Goal: Task Accomplishment & Management: Complete application form

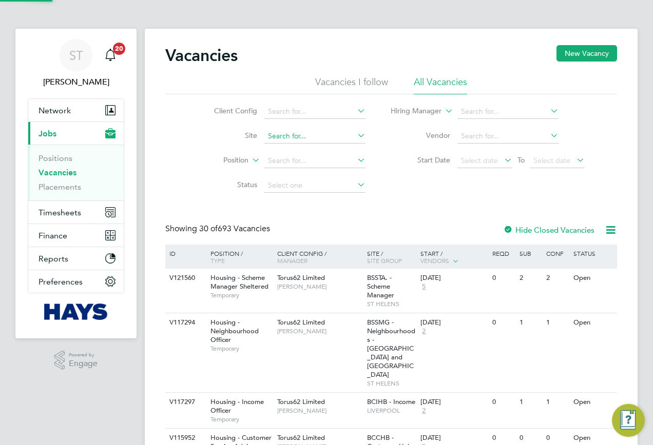
click at [271, 139] on input at bounding box center [314, 136] width 101 height 14
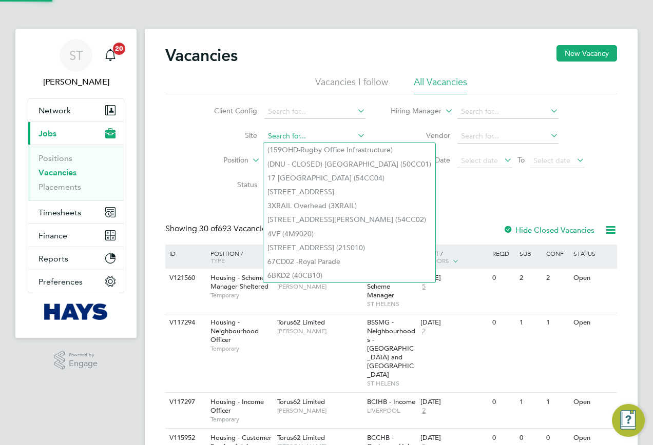
paste input "75CB11"
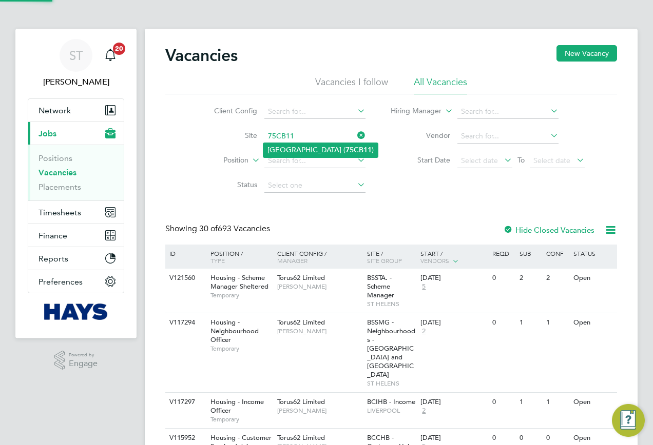
click at [302, 148] on li "[GEOGRAPHIC_DATA] ( 75CB11 )" at bounding box center [320, 150] width 114 height 14
type input "[GEOGRAPHIC_DATA] (75CB11)"
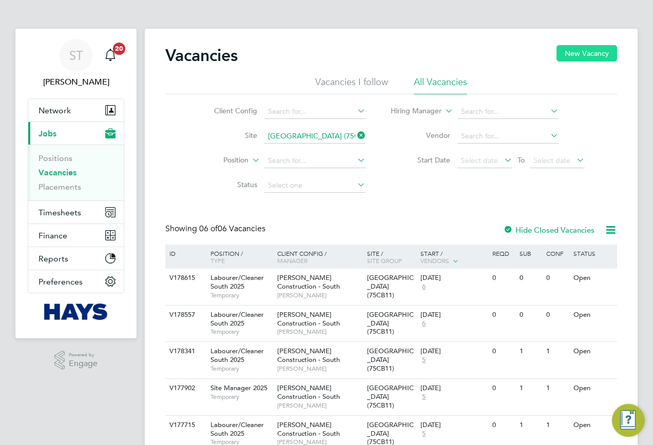
click at [596, 56] on button "New Vacancy" at bounding box center [586, 53] width 61 height 16
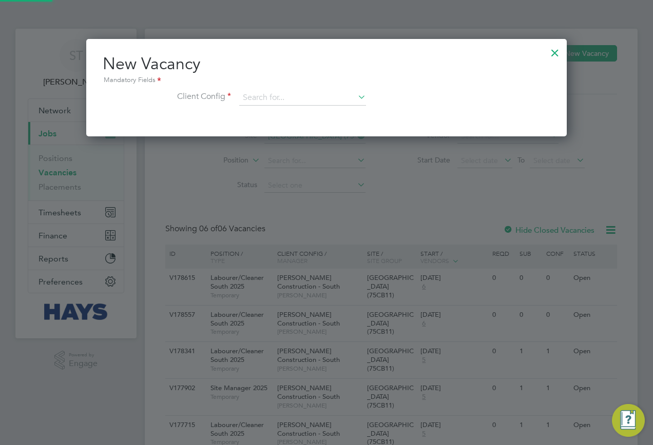
scroll to position [98, 481]
click at [319, 101] on input at bounding box center [302, 97] width 127 height 15
click at [328, 178] on li "[PERSON_NAME] Construction - South" at bounding box center [391, 183] width 305 height 14
type input "[PERSON_NAME] Construction - South"
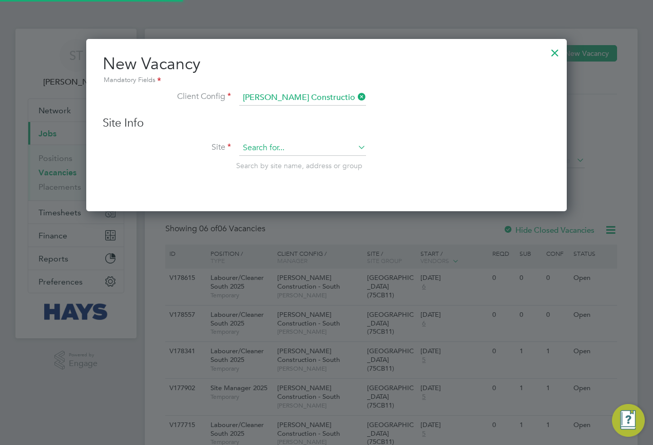
click at [297, 152] on input at bounding box center [302, 148] width 127 height 15
paste input "75CB11"
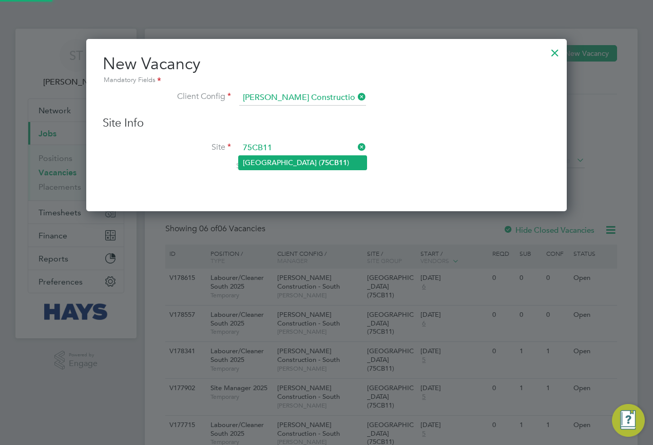
click at [292, 162] on li "Oakmoor School ( 75CB11 )" at bounding box center [303, 163] width 128 height 14
type input "Oakmoor School (75CB11)"
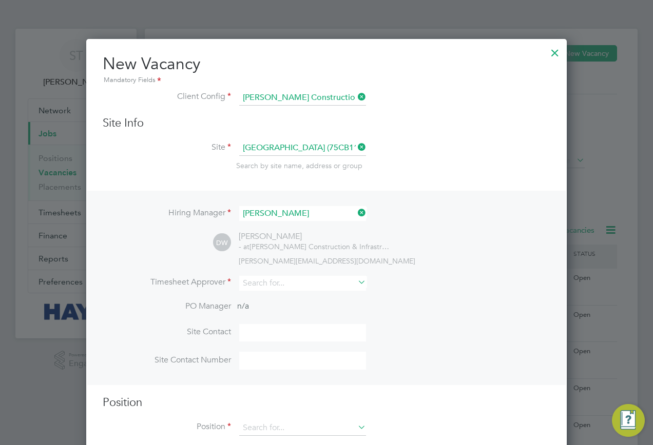
scroll to position [429, 481]
click at [277, 288] on input at bounding box center [302, 283] width 127 height 15
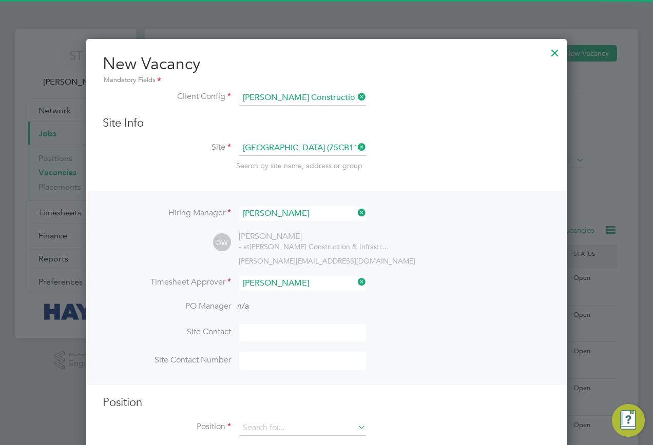
click at [280, 293] on li "Peter S chroeder" at bounding box center [303, 299] width 128 height 14
type input "Peter Schroeder"
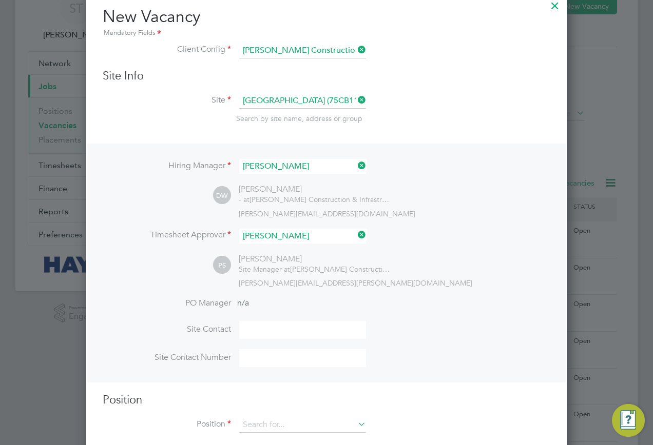
scroll to position [81, 0]
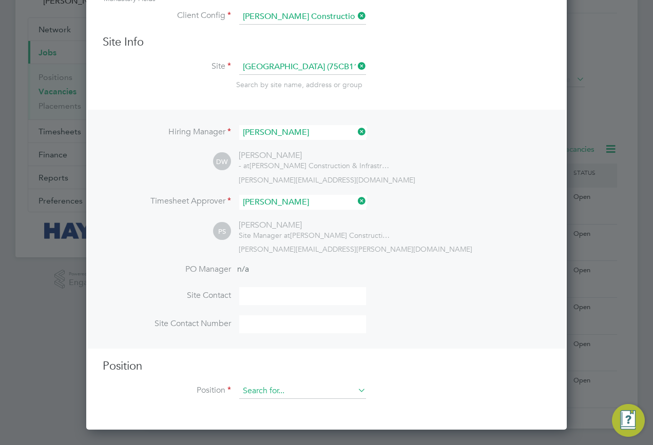
click at [263, 390] on input at bounding box center [302, 391] width 127 height 15
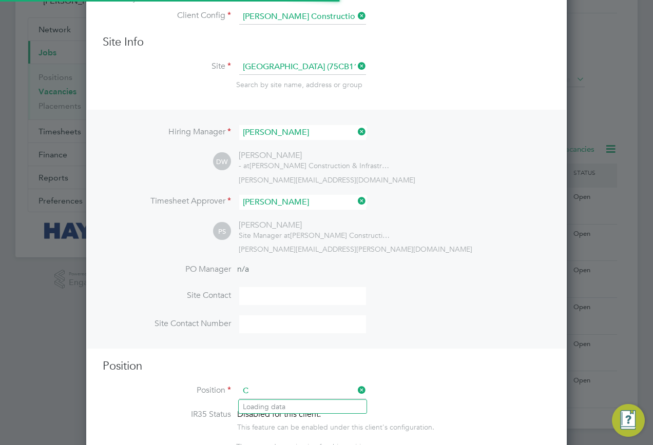
scroll to position [1456, 481]
type input "C"
type input "Pick"
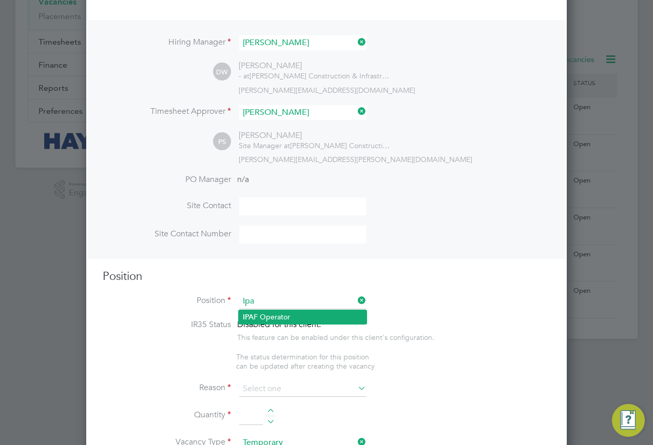
click at [299, 317] on li "IPA F Operator" at bounding box center [303, 317] width 128 height 14
type input "IPAF Operator"
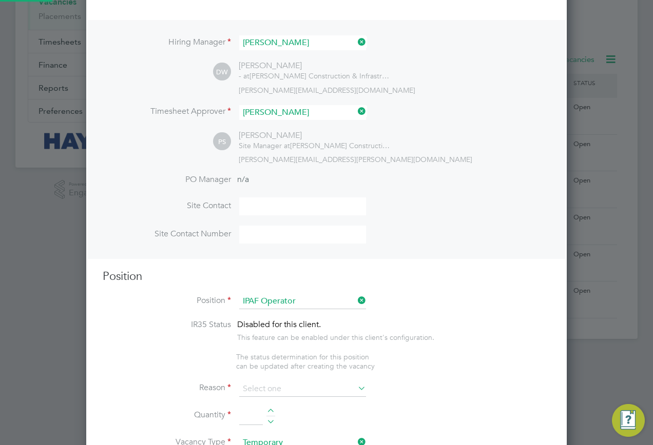
type textarea "."
click at [305, 386] on input at bounding box center [302, 389] width 127 height 15
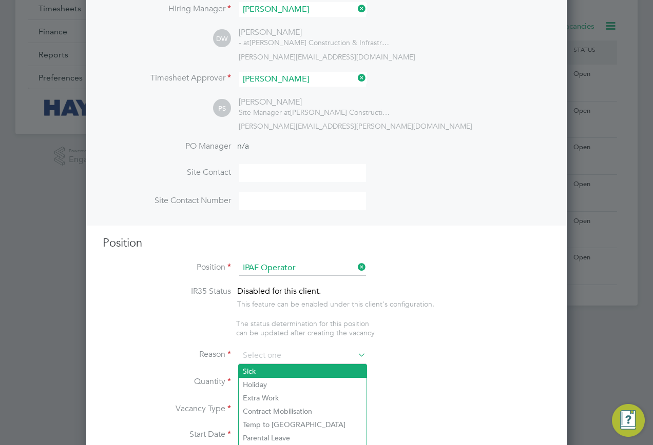
scroll to position [222, 0]
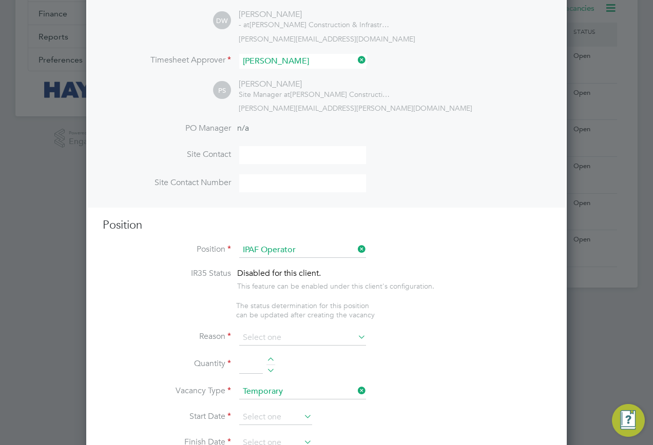
click at [295, 377] on li "Extra Work" at bounding box center [303, 380] width 128 height 13
type input "Extra Work"
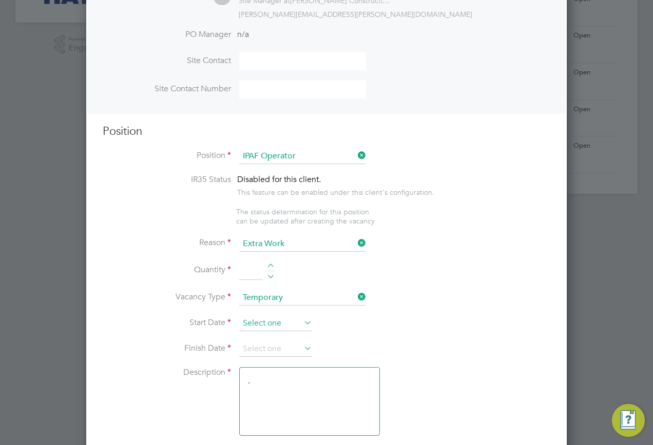
scroll to position [325, 0]
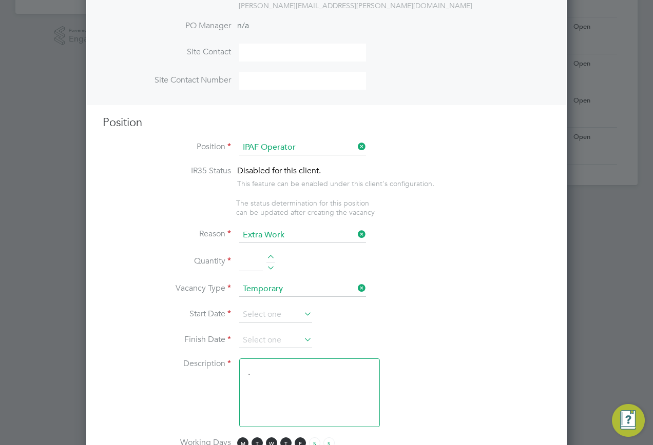
click at [248, 263] on input at bounding box center [251, 263] width 24 height 18
type input "1"
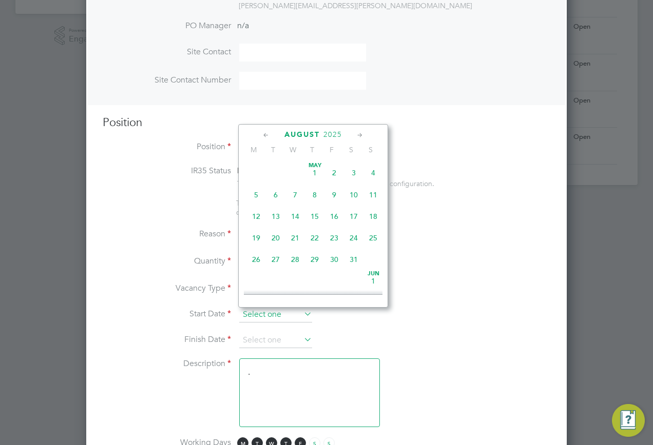
click at [287, 314] on input at bounding box center [275, 314] width 73 height 15
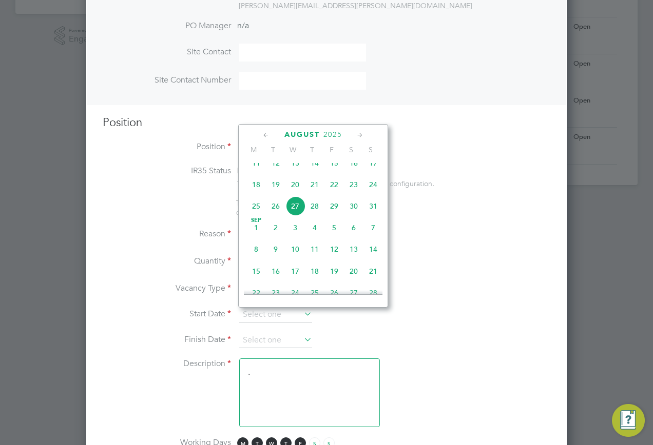
click at [292, 210] on span "27" at bounding box center [295, 207] width 20 height 20
type input "27 Aug 2025"
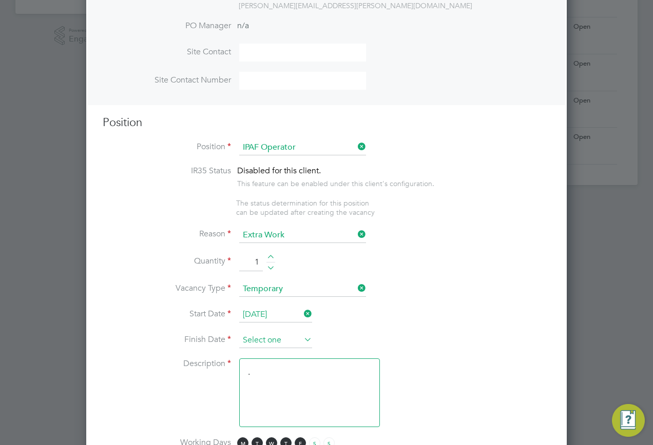
click at [276, 345] on input at bounding box center [275, 340] width 73 height 15
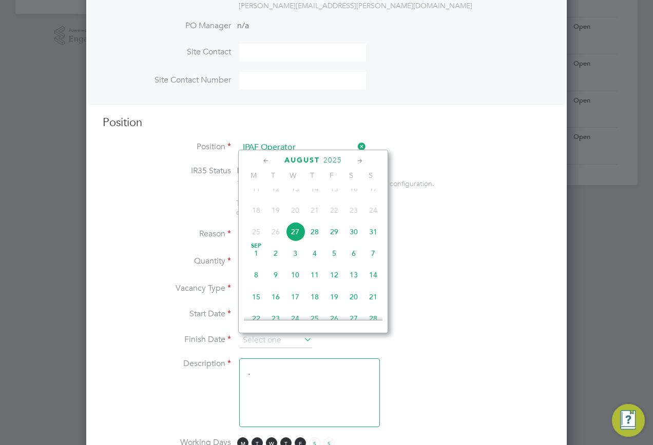
click at [296, 236] on span "27" at bounding box center [295, 232] width 20 height 20
type input "27 Aug 2025"
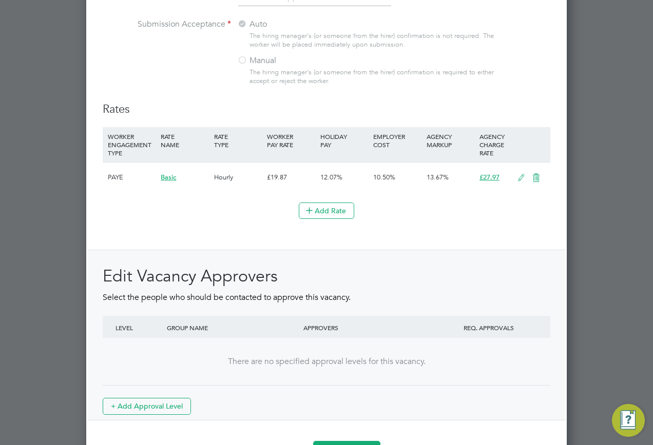
scroll to position [1032, 0]
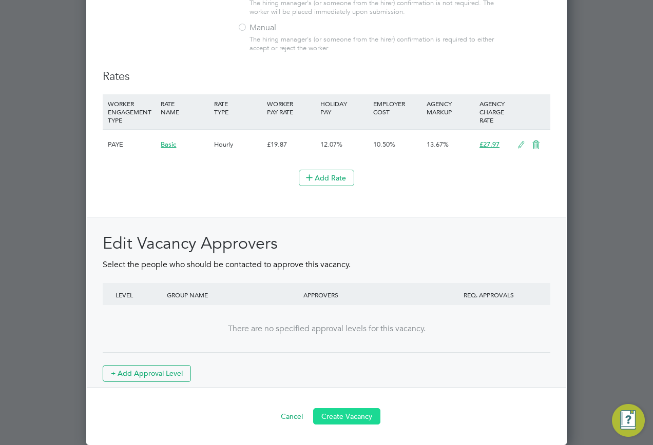
click at [364, 419] on button "Create Vacancy" at bounding box center [346, 417] width 67 height 16
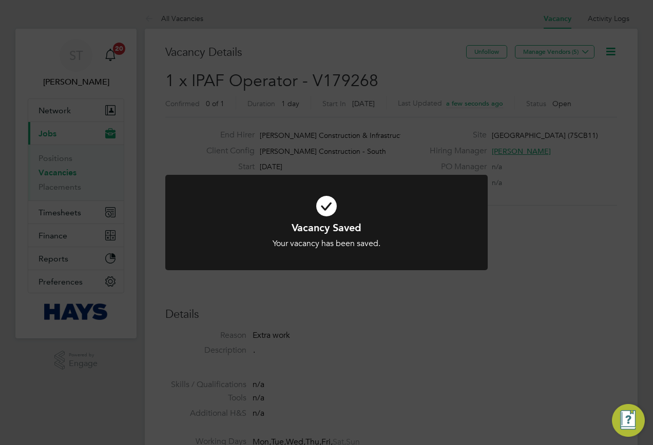
scroll to position [30, 72]
click at [524, 107] on div "Vacancy Saved Your vacancy has been saved. Cancel Okay" at bounding box center [326, 222] width 653 height 445
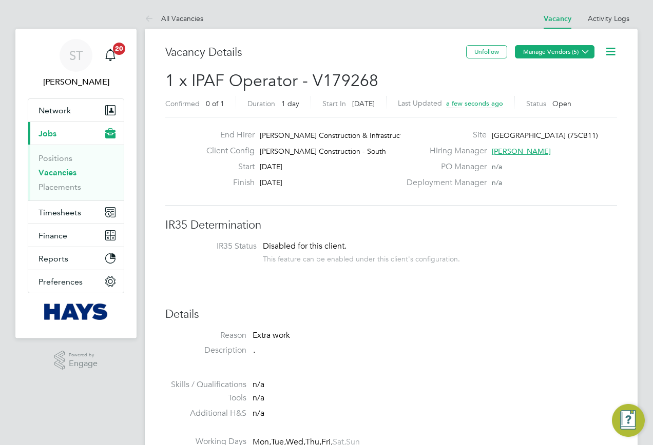
click at [585, 54] on icon at bounding box center [585, 52] width 8 height 8
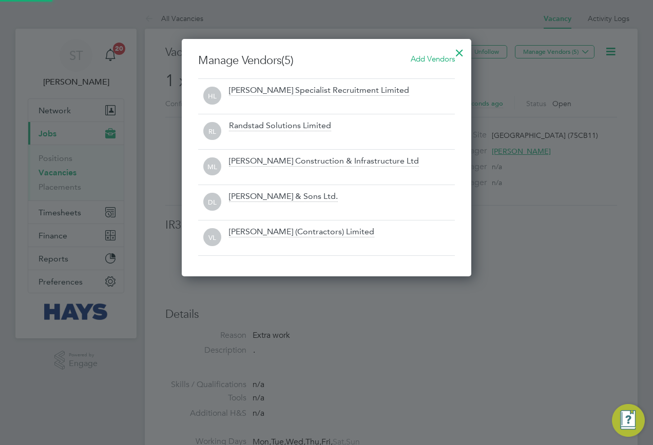
scroll to position [238, 290]
click at [456, 51] on div at bounding box center [459, 50] width 18 height 18
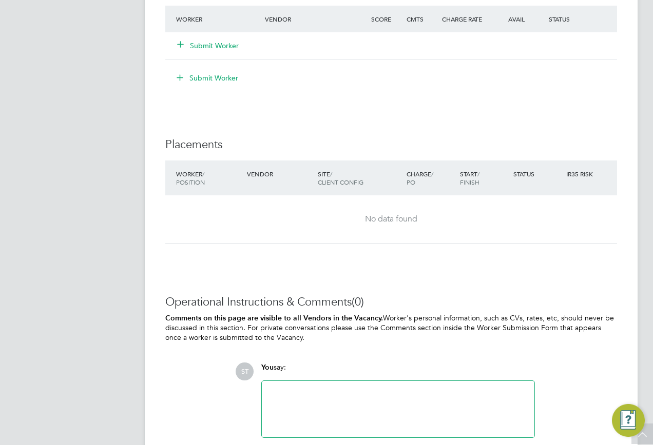
scroll to position [792, 0]
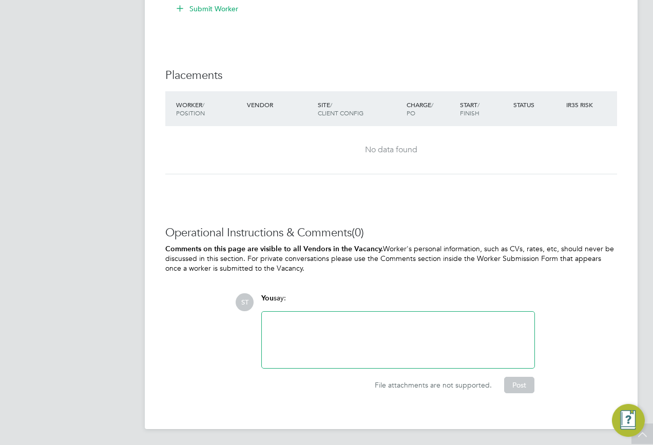
click at [354, 323] on div at bounding box center [398, 340] width 260 height 44
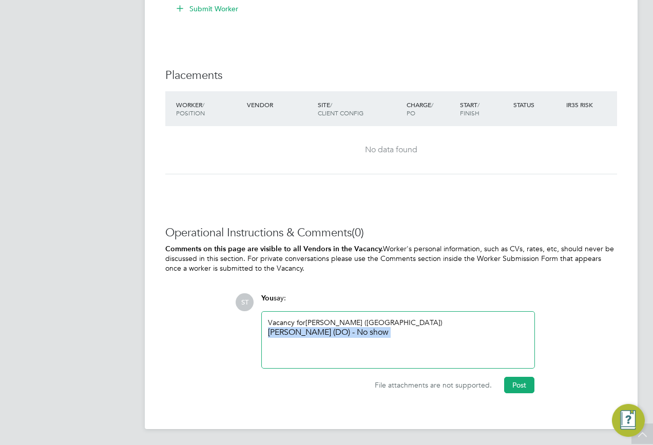
drag, startPoint x: 425, startPoint y: 334, endPoint x: 262, endPoint y: 328, distance: 162.8
click at [262, 328] on div "Vacancy for Peter Tanner (Randstad) Andre Johnson (DO) - No show" at bounding box center [398, 340] width 273 height 56
click at [507, 386] on button "Post" at bounding box center [519, 385] width 30 height 16
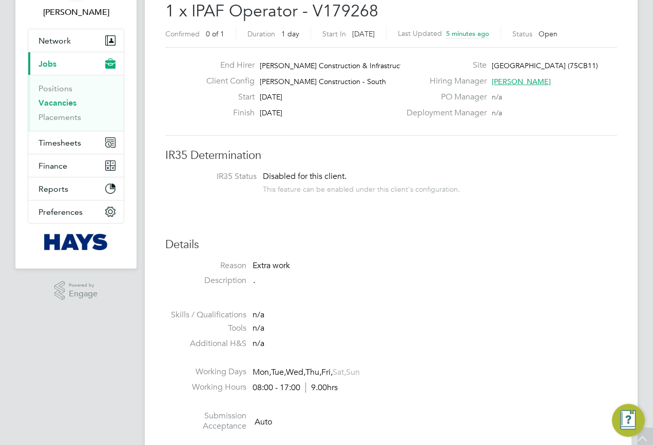
scroll to position [0, 0]
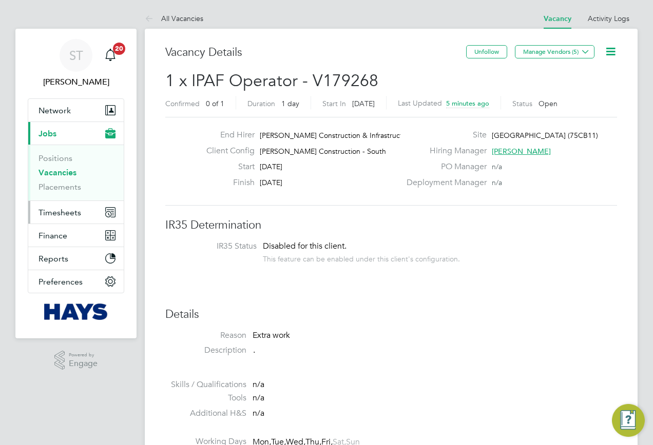
click at [59, 215] on span "Timesheets" at bounding box center [59, 213] width 43 height 10
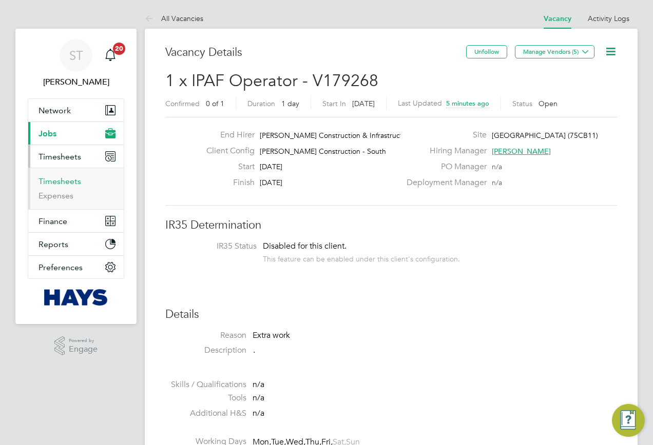
click at [60, 185] on link "Timesheets" at bounding box center [59, 182] width 43 height 10
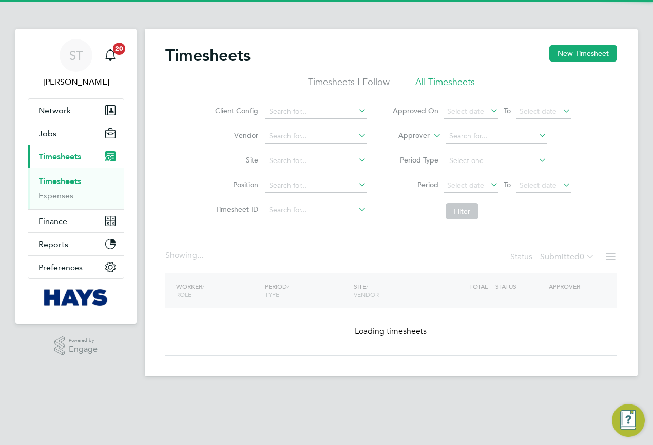
click at [418, 138] on label "Approver" at bounding box center [406, 136] width 46 height 10
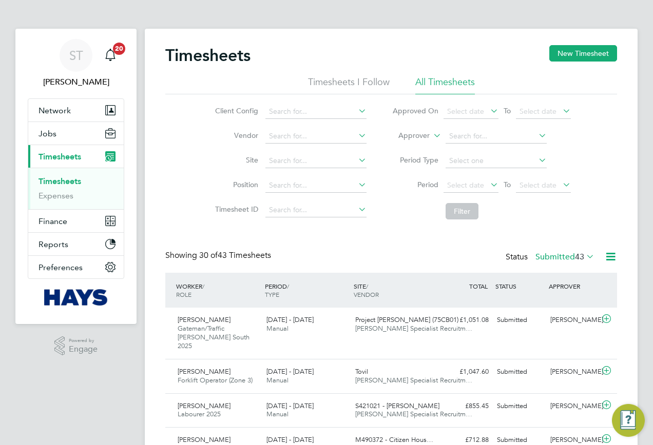
scroll to position [26, 89]
click at [414, 144] on li "Worker" at bounding box center [404, 147] width 51 height 13
click at [469, 140] on input at bounding box center [495, 136] width 101 height 14
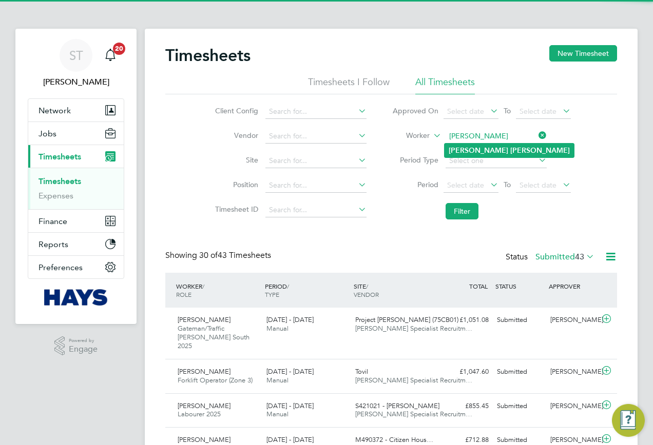
type input "Elaine Sandall"
click at [510, 147] on b "Sandall" at bounding box center [540, 150] width 60 height 9
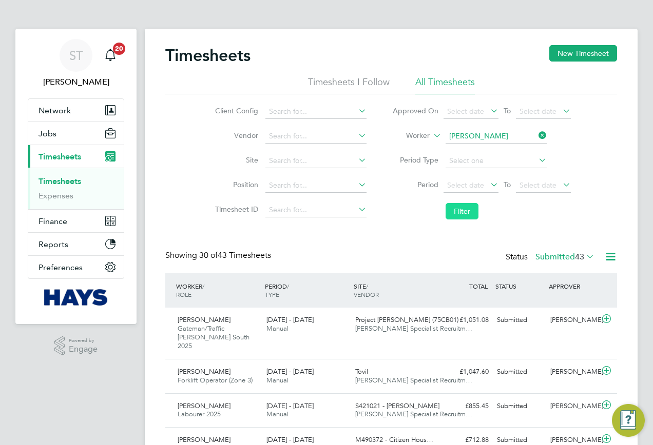
click at [445, 212] on button "Filter" at bounding box center [461, 211] width 33 height 16
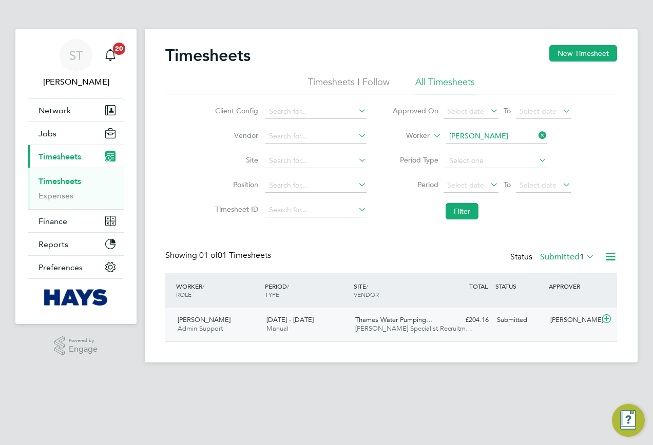
click at [564, 322] on div "Graeme Marchant-hall" at bounding box center [572, 320] width 53 height 17
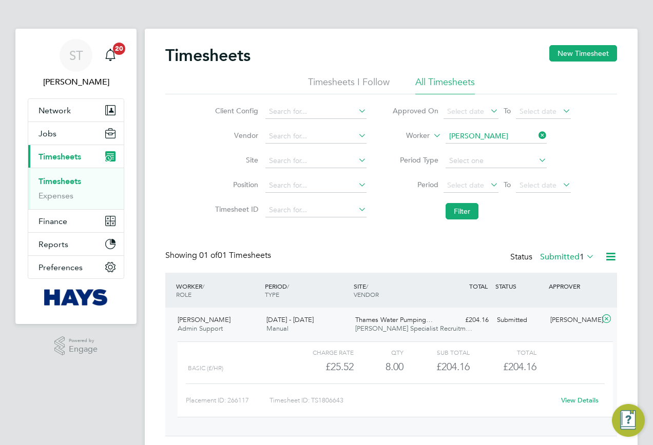
click at [570, 402] on link "View Details" at bounding box center [579, 400] width 37 height 9
click at [48, 134] on span "Jobs" at bounding box center [47, 134] width 18 height 10
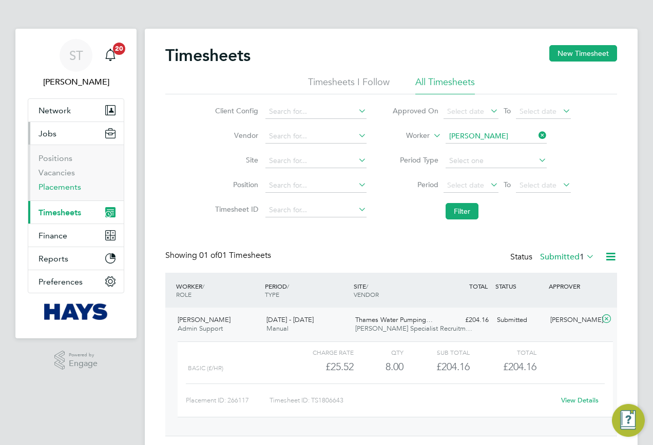
click at [50, 183] on link "Placements" at bounding box center [59, 187] width 43 height 10
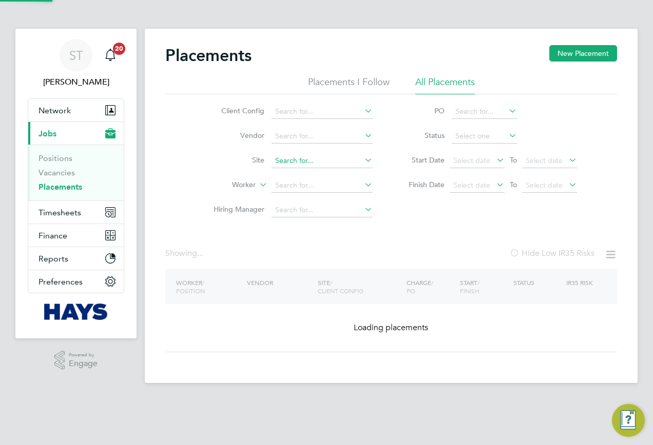
click at [287, 168] on div "Placements New Placement Placements I Follow All Placements Client Config Vendo…" at bounding box center [391, 206] width 493 height 355
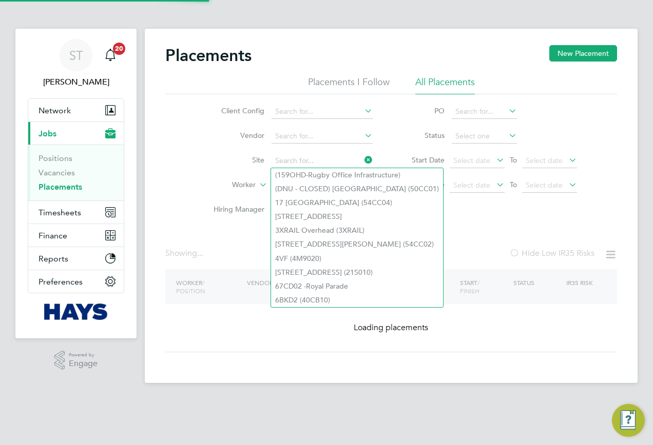
type input "(DNU - CLOSED) Alconbury Weald Secondary School (50CC01)"
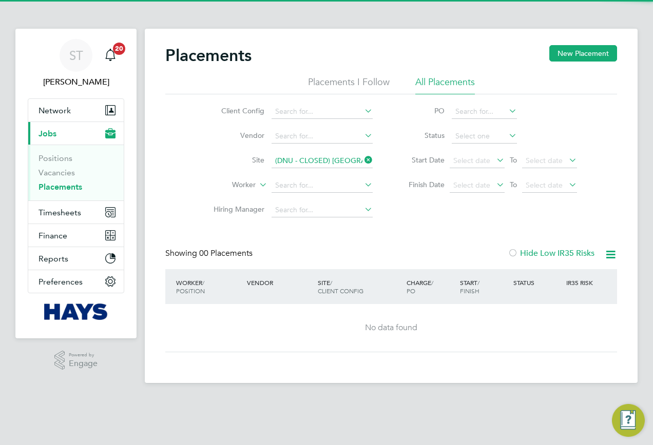
click at [362, 160] on icon at bounding box center [362, 160] width 0 height 14
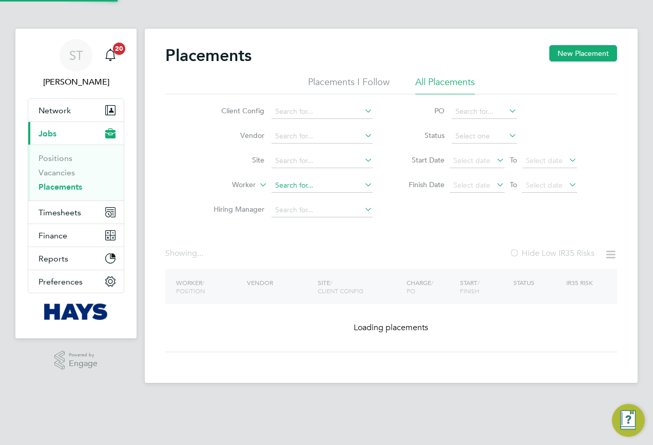
click at [293, 184] on input at bounding box center [321, 186] width 101 height 14
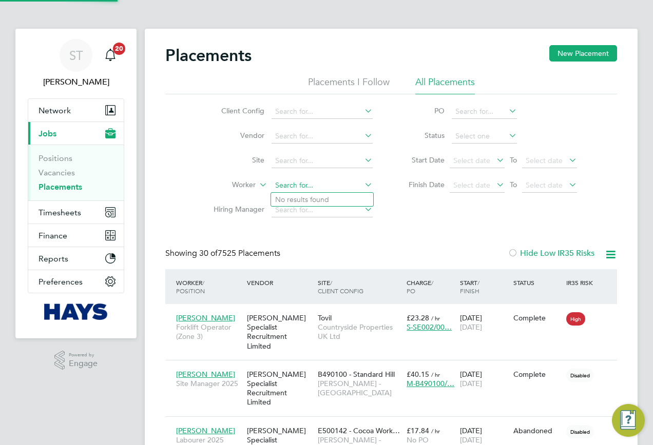
scroll to position [30, 89]
click at [313, 201] on li "Elaine Sa ndall" at bounding box center [322, 200] width 102 height 14
type input "Elaine Sandall"
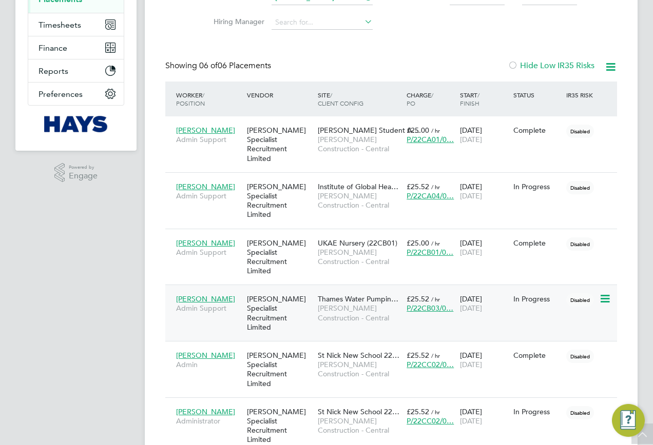
click at [353, 304] on span "Morgan Sindall Construction - Central" at bounding box center [360, 313] width 84 height 18
click at [323, 417] on span "Morgan Sindall Construction - Central" at bounding box center [360, 426] width 84 height 18
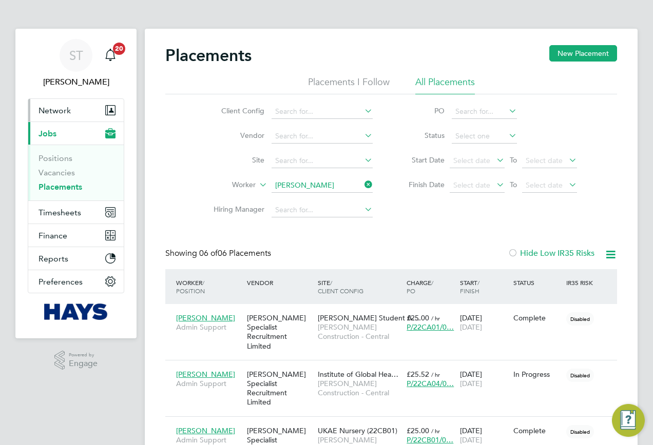
click at [43, 112] on span "Network" at bounding box center [54, 111] width 32 height 10
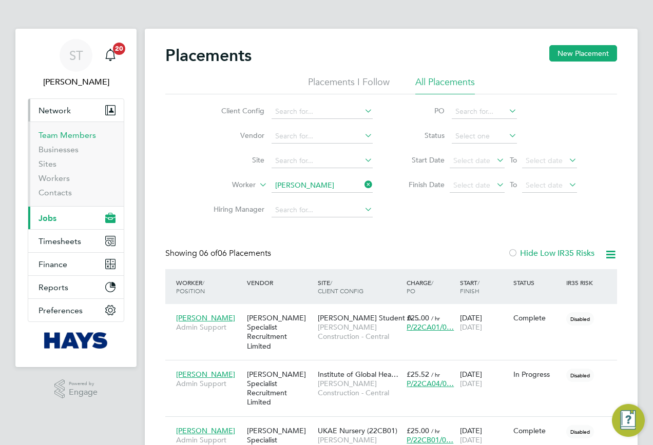
click at [59, 133] on link "Team Members" at bounding box center [66, 135] width 57 height 10
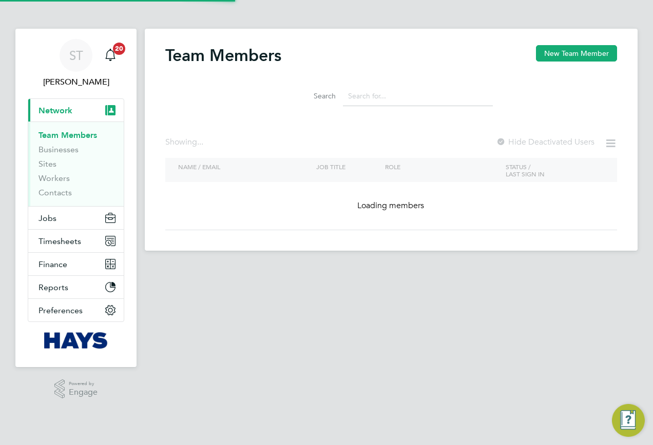
click at [374, 98] on input at bounding box center [418, 96] width 150 height 20
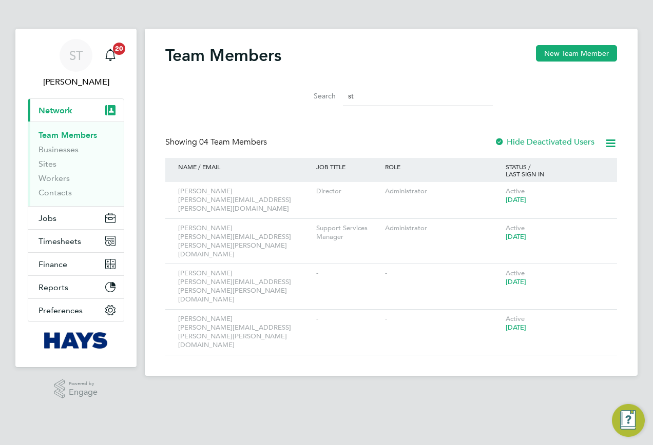
type input "s"
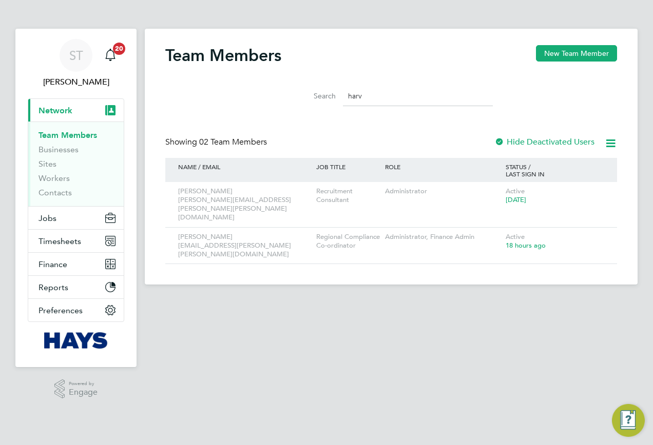
type input "harv"
click at [85, 44] on div "ST" at bounding box center [76, 55] width 33 height 33
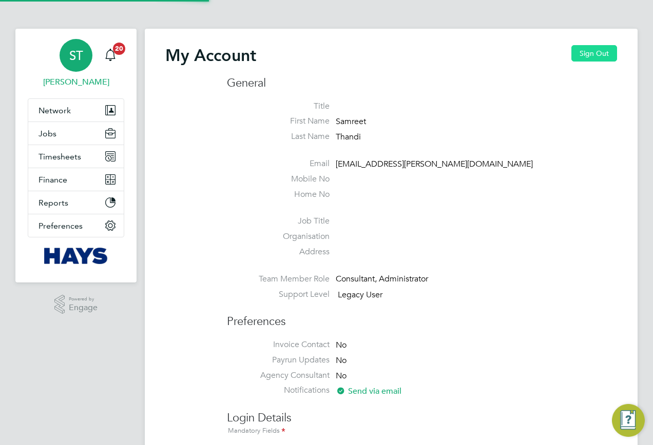
click at [601, 47] on button "Sign Out" at bounding box center [594, 53] width 46 height 16
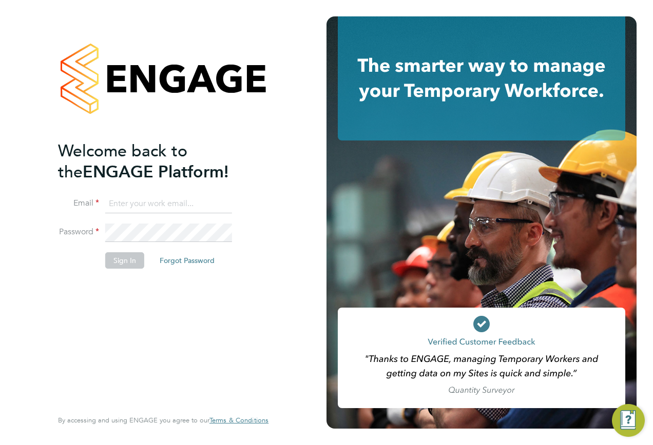
drag, startPoint x: 124, startPoint y: 198, endPoint x: 122, endPoint y: 211, distance: 13.5
click at [122, 211] on input at bounding box center [168, 204] width 127 height 18
type input "engagemasterlogins@hays.com"
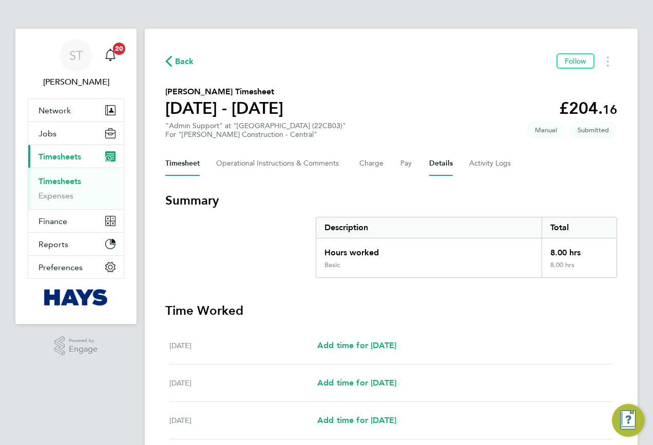
click at [430, 160] on button "Details" at bounding box center [441, 163] width 24 height 25
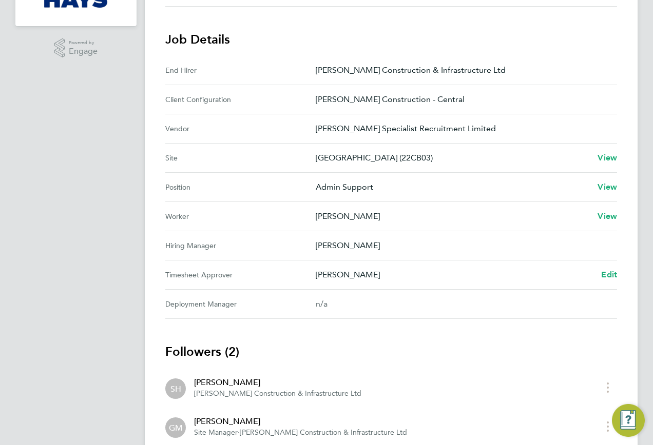
scroll to position [369, 0]
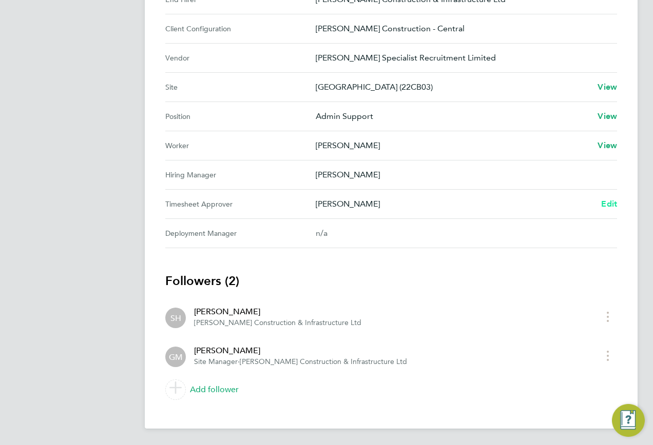
click at [604, 205] on span "Edit" at bounding box center [609, 204] width 16 height 10
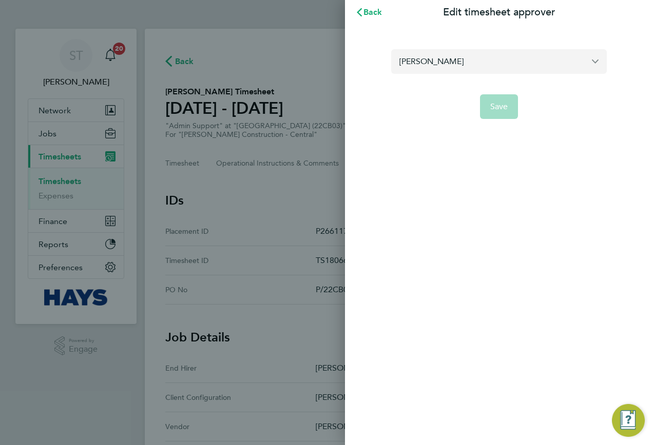
click at [503, 61] on input "[PERSON_NAME]" at bounding box center [499, 61] width 216 height 24
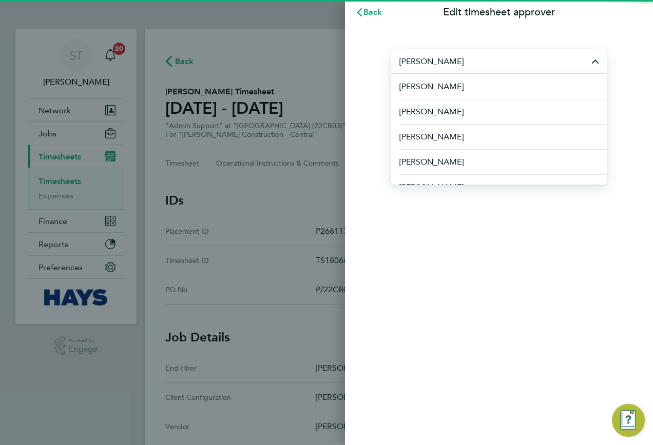
click at [453, 67] on input "Stephen" at bounding box center [499, 61] width 216 height 24
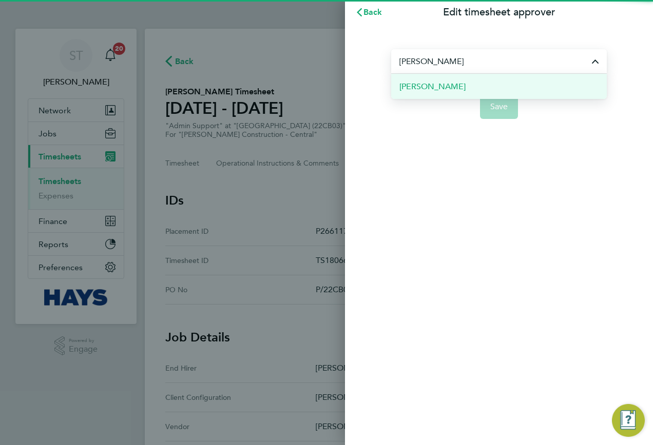
click at [442, 84] on span "Stephen Heaney" at bounding box center [432, 87] width 66 height 12
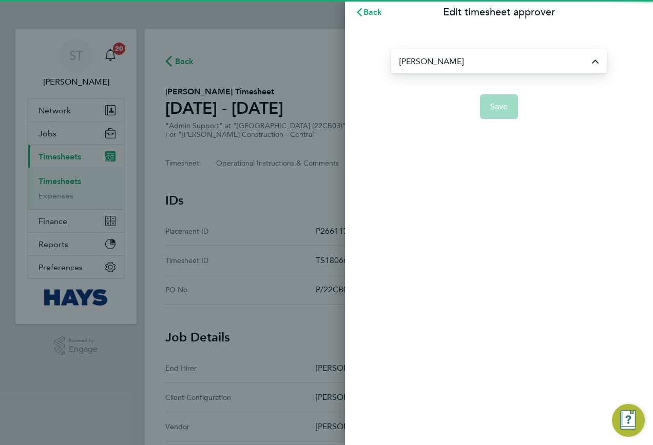
type input "Stephen Heaney"
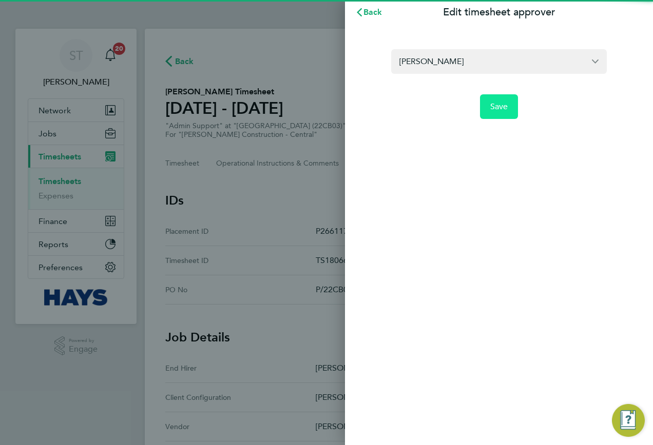
click at [504, 104] on span "Save" at bounding box center [499, 107] width 18 height 10
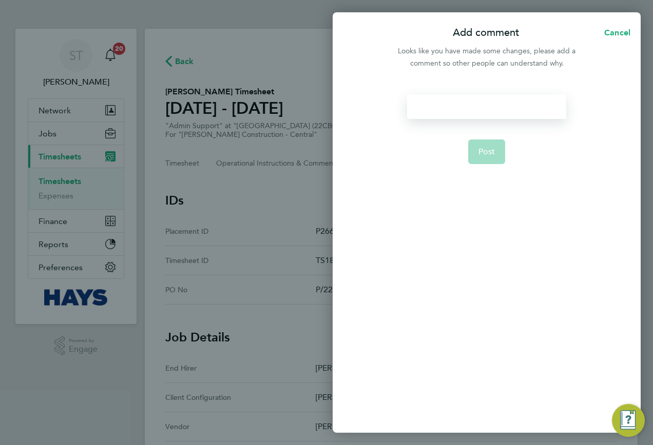
click at [491, 105] on div at bounding box center [486, 106] width 159 height 25
click at [490, 107] on div at bounding box center [486, 106] width 159 height 25
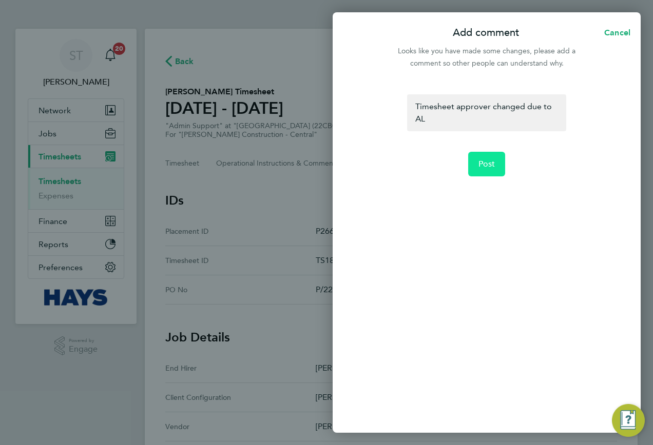
click at [482, 166] on span "Post" at bounding box center [486, 164] width 17 height 10
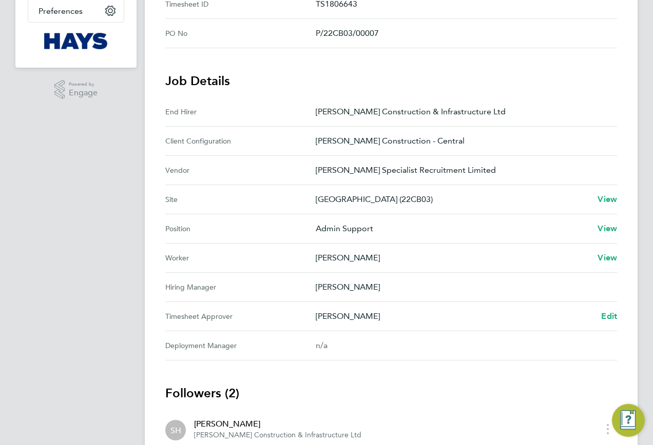
scroll to position [369, 0]
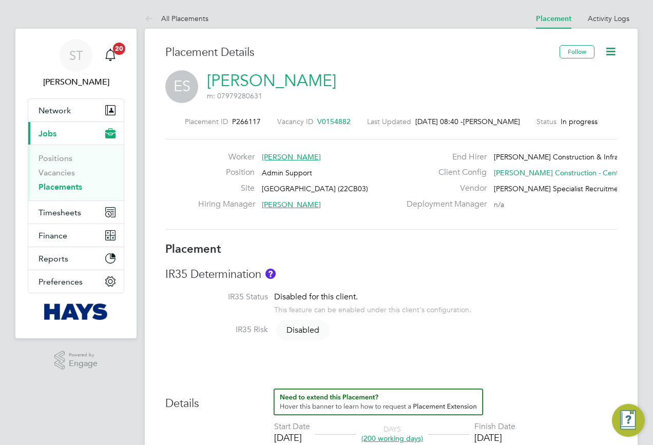
click at [606, 50] on icon at bounding box center [610, 51] width 13 height 13
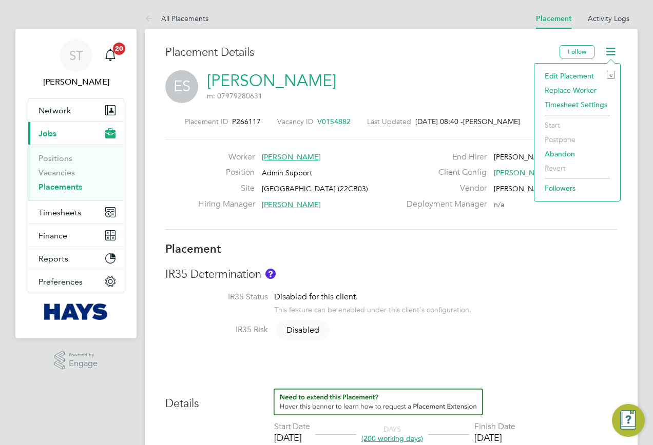
click at [570, 73] on li "Edit Placement e" at bounding box center [576, 76] width 75 height 14
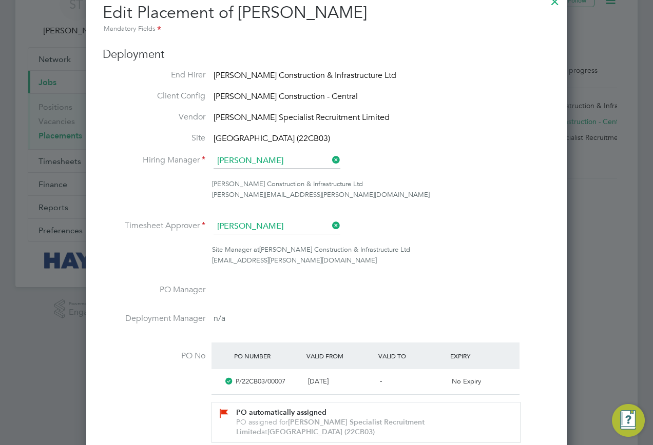
click at [330, 226] on icon at bounding box center [330, 226] width 0 height 14
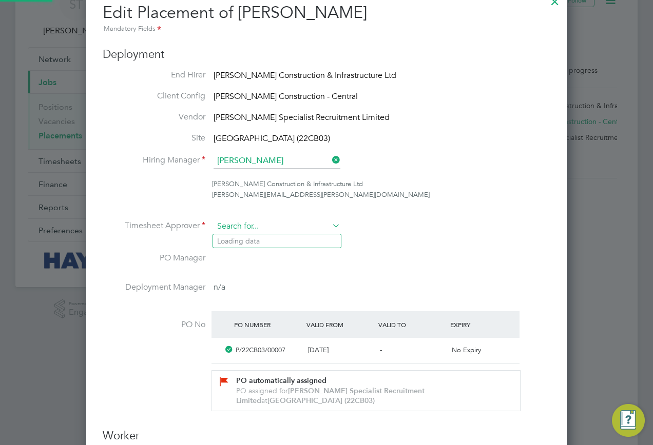
click at [286, 223] on input at bounding box center [276, 226] width 127 height 15
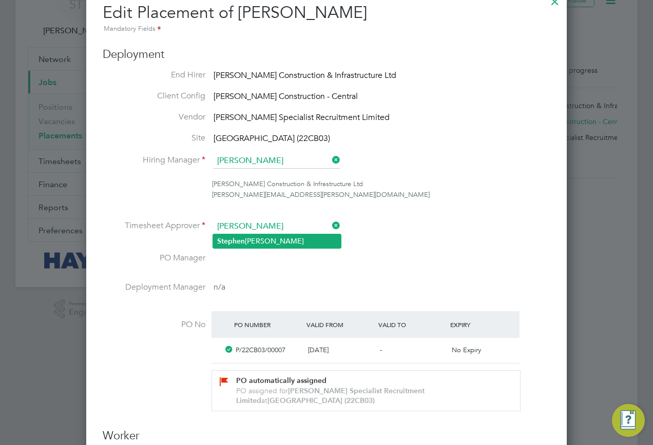
click at [240, 240] on b "Step h en" at bounding box center [231, 241] width 28 height 9
type input "Stephen Heaney"
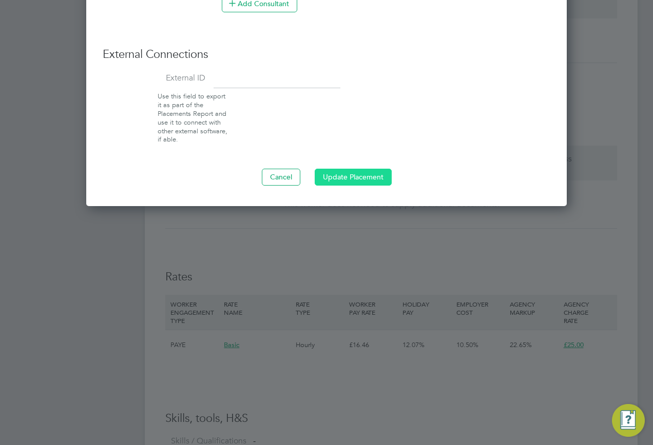
click at [364, 177] on button "Update Placement" at bounding box center [353, 177] width 77 height 16
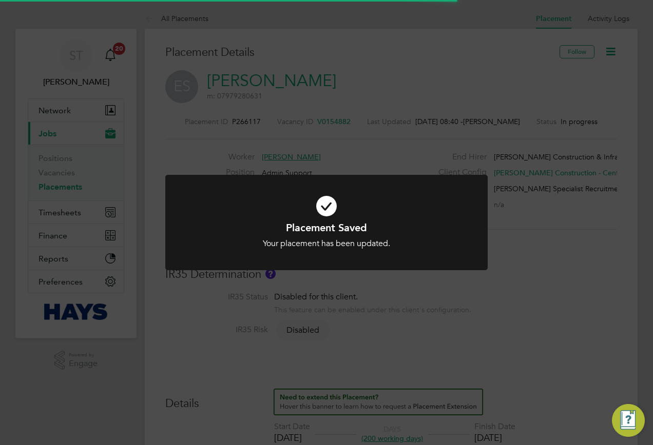
click at [522, 281] on div "Placement Saved Your placement has been updated. Cancel Okay" at bounding box center [326, 222] width 653 height 445
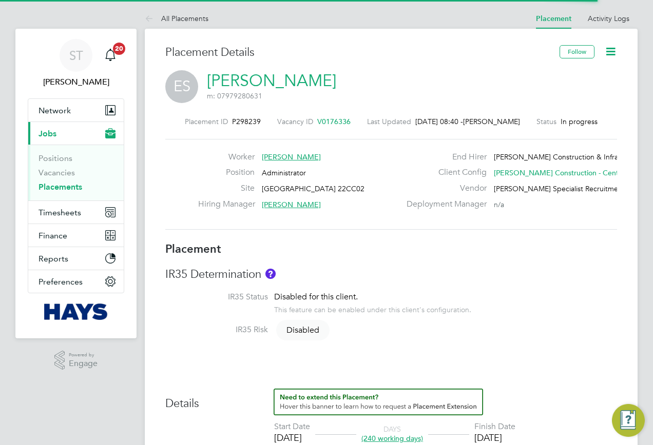
click at [616, 50] on icon at bounding box center [610, 51] width 13 height 13
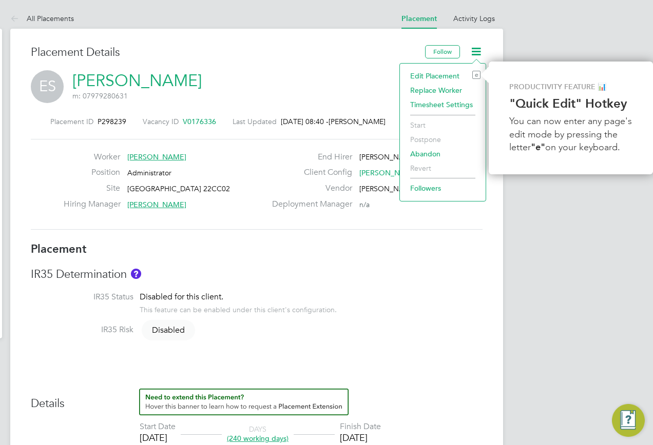
click at [439, 77] on li "Edit Placement e" at bounding box center [442, 76] width 75 height 14
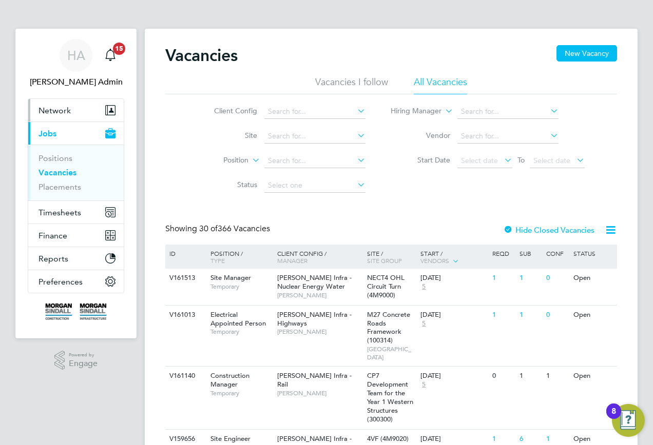
click at [50, 108] on span "Network" at bounding box center [54, 111] width 32 height 10
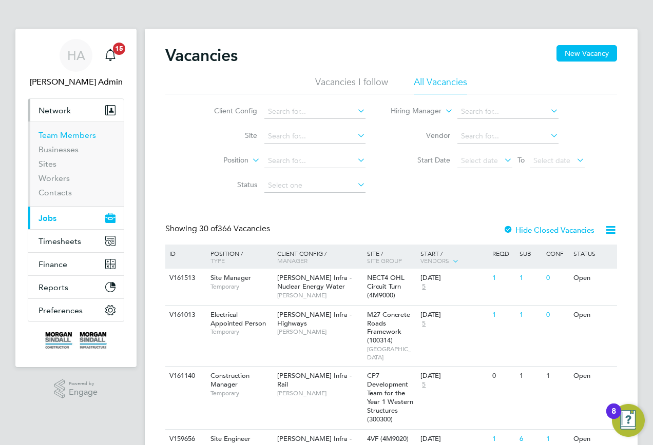
drag, startPoint x: 52, startPoint y: 139, endPoint x: 82, endPoint y: 125, distance: 32.6
click at [52, 139] on link "Team Members" at bounding box center [66, 135] width 57 height 10
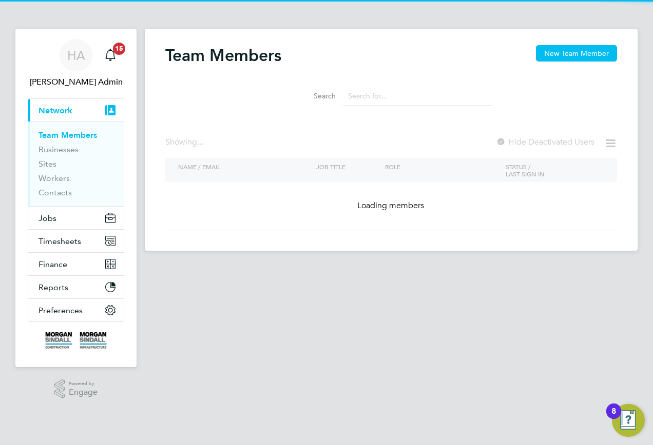
click at [405, 95] on input at bounding box center [418, 96] width 150 height 20
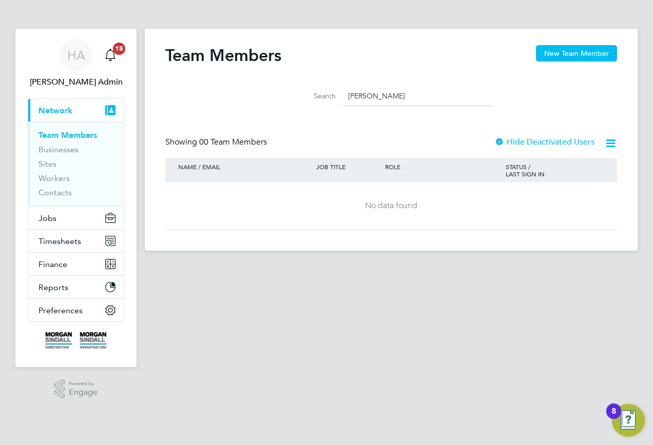
drag, startPoint x: 385, startPoint y: 96, endPoint x: 286, endPoint y: 100, distance: 98.6
click at [288, 100] on li "Search stephen har" at bounding box center [391, 96] width 229 height 30
paste input "[PERSON_NAME]"
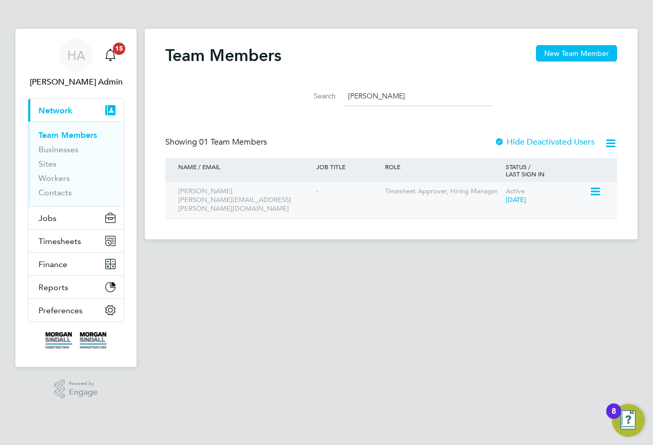
type input "[PERSON_NAME]"
drag, startPoint x: 296, startPoint y: 205, endPoint x: 178, endPoint y: 203, distance: 117.5
click at [178, 203] on div "Stephen Heaney stephen.heaney@morgansindall.com" at bounding box center [245, 200] width 138 height 36
copy div "stephen.heaney@morgansindall.com"
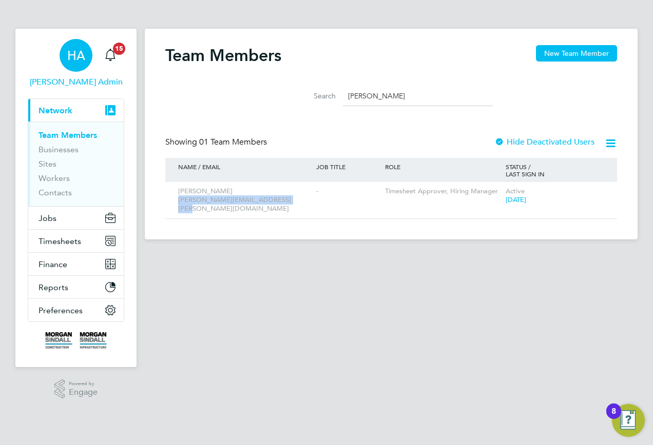
drag, startPoint x: 71, startPoint y: 75, endPoint x: 89, endPoint y: 68, distance: 19.3
click at [70, 75] on link "HA Hays Admin" at bounding box center [76, 63] width 96 height 49
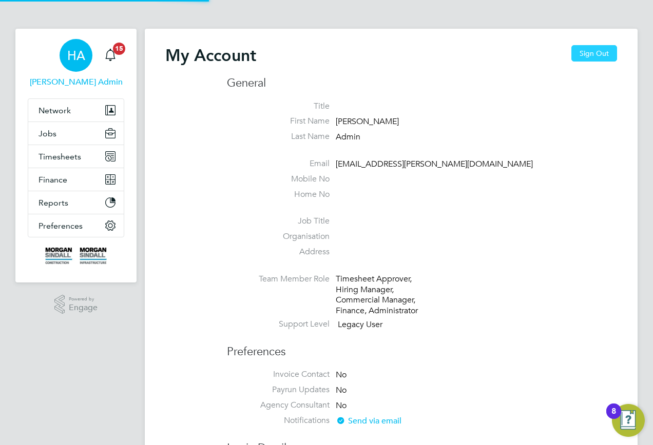
click at [588, 48] on button "Sign Out" at bounding box center [594, 53] width 46 height 16
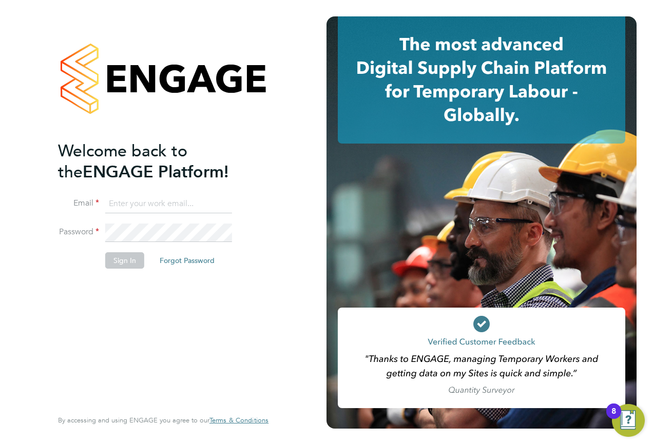
click at [157, 197] on input at bounding box center [168, 204] width 127 height 18
type input "engagemasterlogins@hays.com"
drag, startPoint x: 229, startPoint y: 200, endPoint x: 142, endPoint y: 203, distance: 87.3
click at [142, 203] on li "Email engagemasterlogins@hays.com" at bounding box center [158, 209] width 200 height 29
drag, startPoint x: 109, startPoint y: 204, endPoint x: 280, endPoint y: 204, distance: 171.4
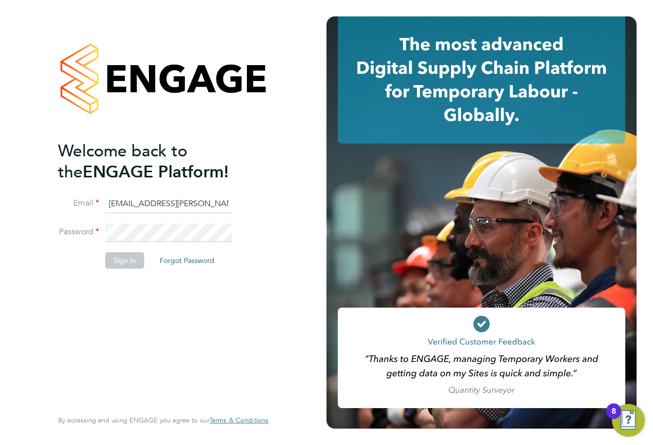
click at [280, 204] on div "Welcome back to the ENGAGE Platform! Email engagemasterlogins@hays.com Password…" at bounding box center [162, 222] width 251 height 445
type input "SAMREET.THANDI@HAYS.COM"
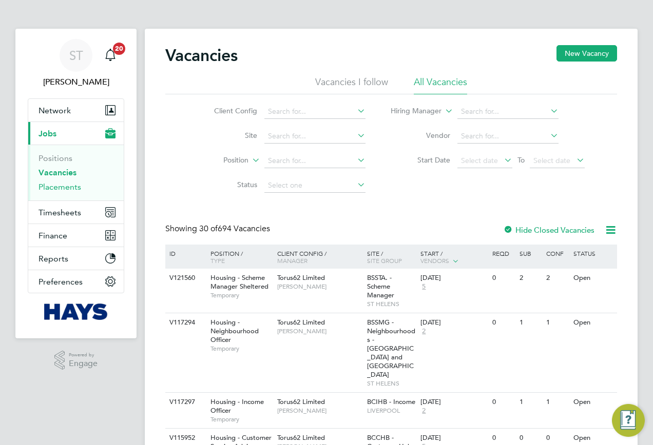
click at [54, 189] on link "Placements" at bounding box center [59, 187] width 43 height 10
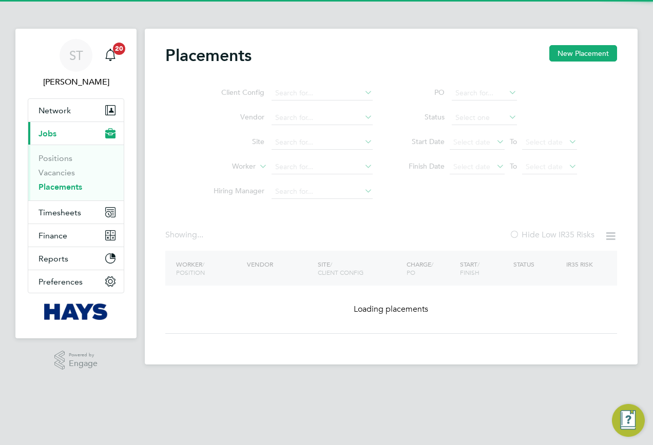
click at [302, 171] on ul "Client Config Vendor Site Worker Hiring Manager" at bounding box center [288, 142] width 193 height 123
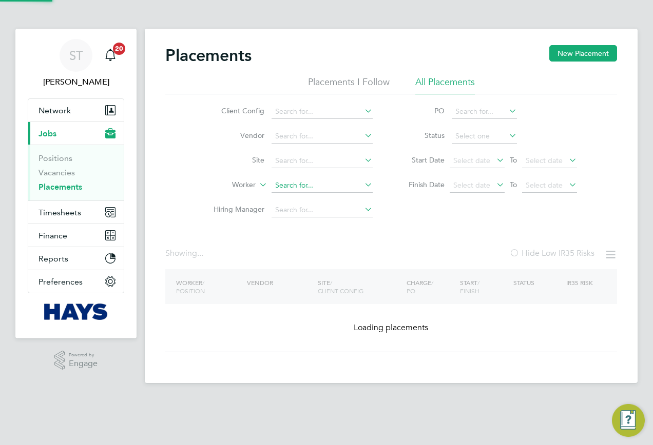
click at [292, 186] on input at bounding box center [321, 186] width 101 height 14
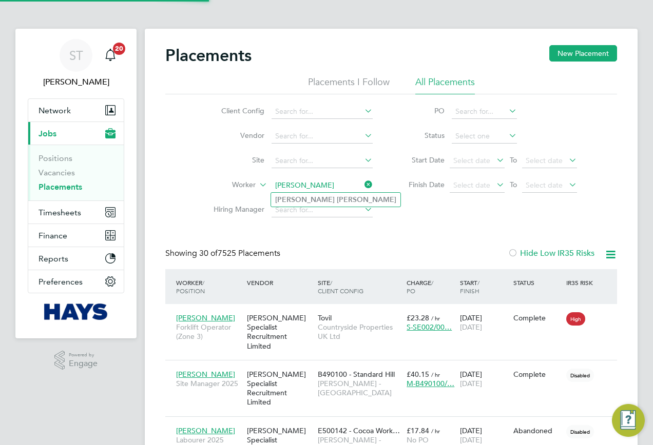
type input "Simon Cole"
click at [337, 199] on b "Cole" at bounding box center [367, 200] width 60 height 9
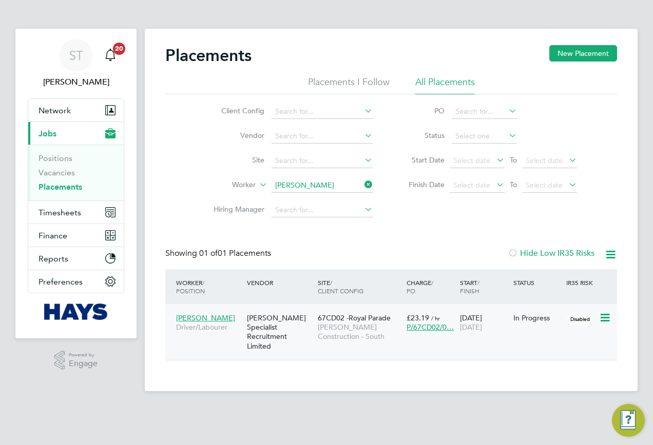
click at [367, 328] on span "Morgan Sindall Construction - South" at bounding box center [360, 332] width 84 height 18
click at [362, 189] on icon at bounding box center [362, 185] width 0 height 14
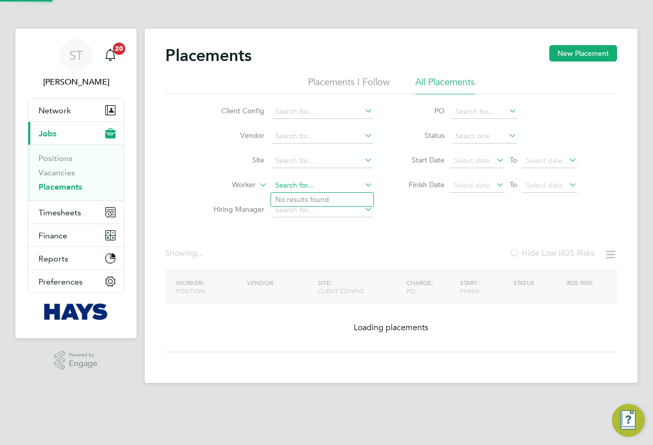
click at [318, 187] on input at bounding box center [321, 186] width 101 height 14
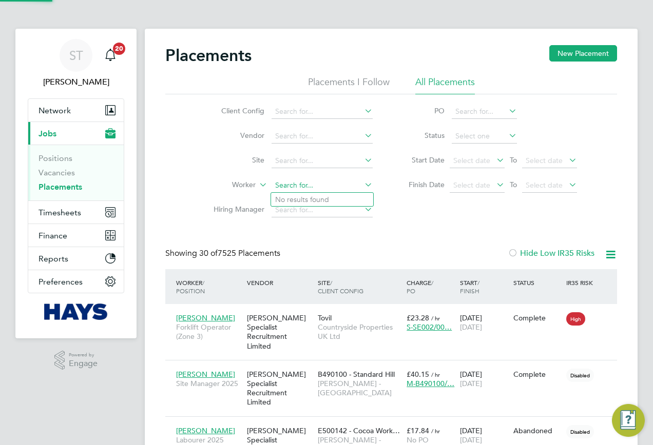
scroll to position [30, 89]
paste input "[PERSON_NAME]'"
type input "[PERSON_NAME]"
click at [321, 200] on li "Oscar Ukwizagira" at bounding box center [322, 200] width 102 height 14
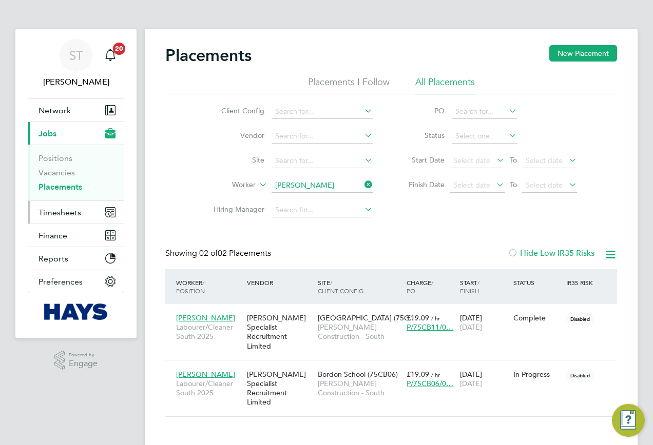
click at [75, 213] on span "Timesheets" at bounding box center [59, 213] width 43 height 10
click at [362, 182] on icon at bounding box center [362, 185] width 0 height 14
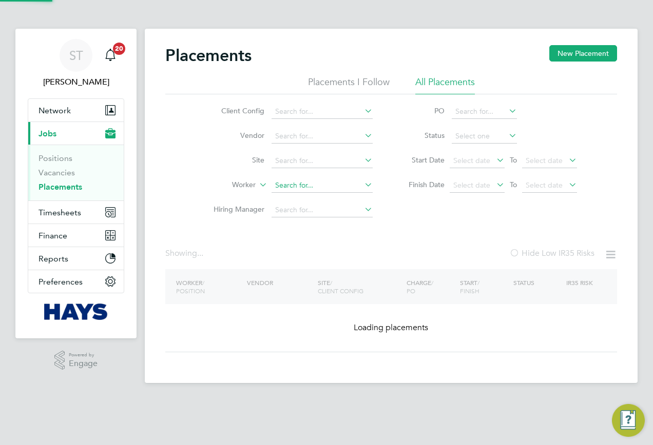
click at [339, 188] on input at bounding box center [321, 186] width 101 height 14
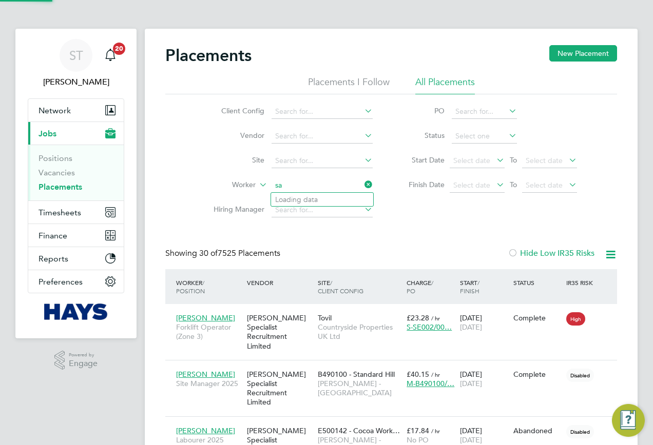
scroll to position [30, 89]
click at [314, 201] on li "Saad Khan" at bounding box center [322, 200] width 102 height 14
type input "Saad Khan"
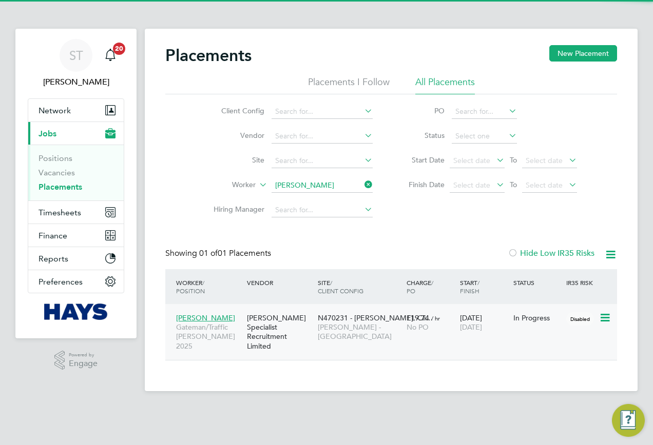
click at [356, 333] on div "N470231 - Whalley, Cli… Lovell - North West" at bounding box center [359, 327] width 89 height 38
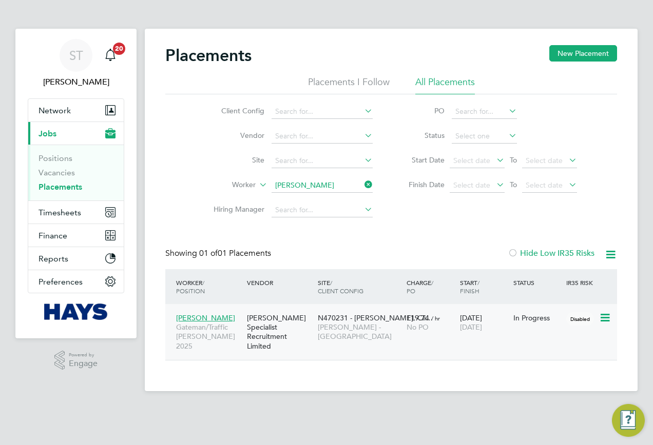
scroll to position [30, 89]
click at [75, 189] on link "Placements" at bounding box center [60, 187] width 44 height 10
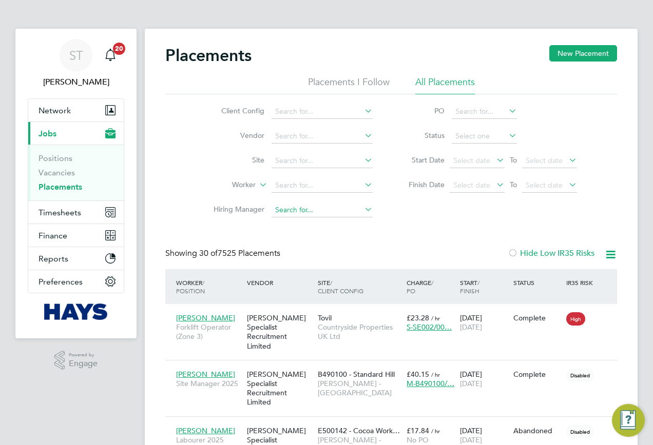
scroll to position [30, 71]
click at [313, 191] on input at bounding box center [321, 186] width 101 height 14
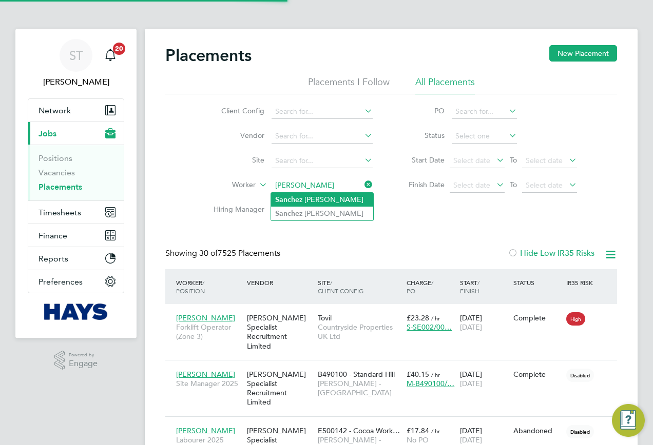
click at [313, 200] on li "Sanche z Clarke" at bounding box center [322, 200] width 102 height 14
type input "Sanchez Clarke"
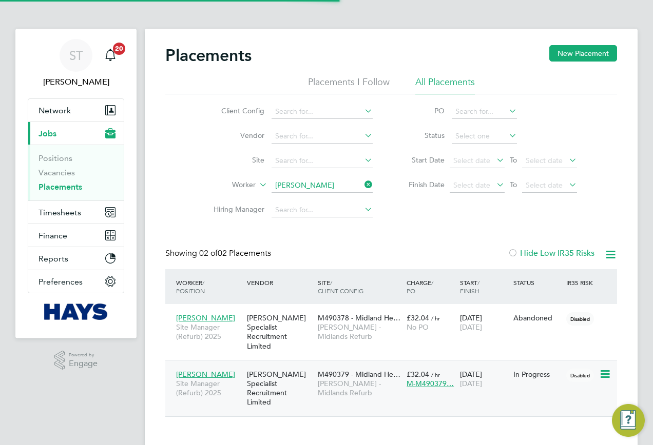
click at [346, 379] on span "Lovell - Midlands Refurb" at bounding box center [360, 388] width 84 height 18
drag, startPoint x: 371, startPoint y: 185, endPoint x: 362, endPoint y: 185, distance: 8.2
click at [362, 185] on icon at bounding box center [362, 185] width 0 height 14
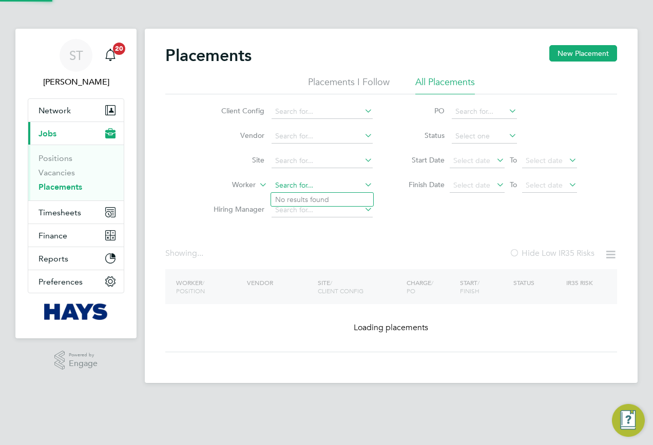
click at [331, 184] on input at bounding box center [321, 186] width 101 height 14
paste input "Cristian Craciun"
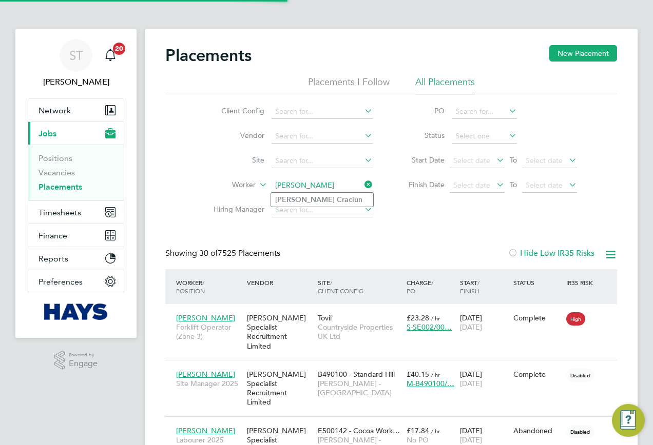
type input "Cristian Craciun"
click at [301, 199] on li "Cristian Craciun" at bounding box center [322, 200] width 102 height 14
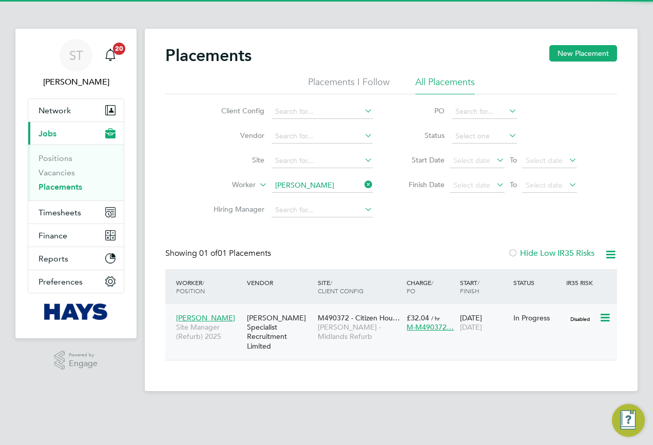
click at [337, 335] on div "M490372 - Citizen Hou… Lovell - Midlands Refurb" at bounding box center [359, 327] width 89 height 38
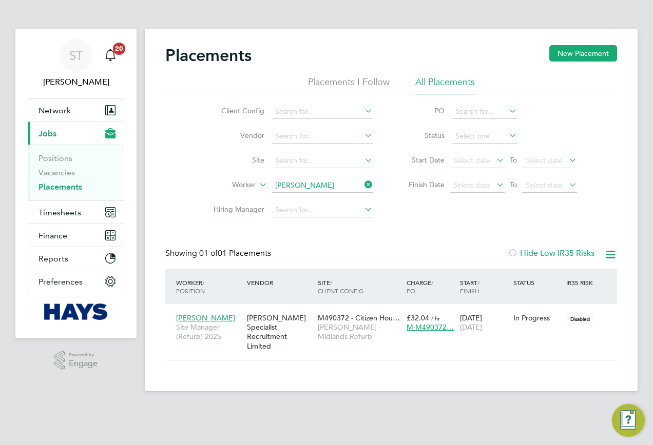
click at [362, 187] on icon at bounding box center [362, 185] width 0 height 14
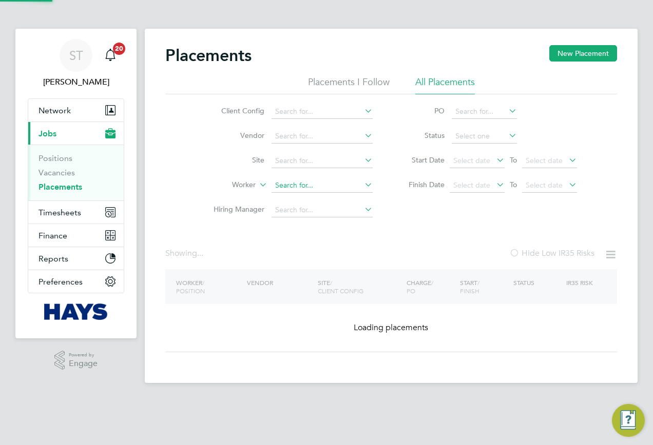
click at [341, 187] on input at bounding box center [321, 186] width 101 height 14
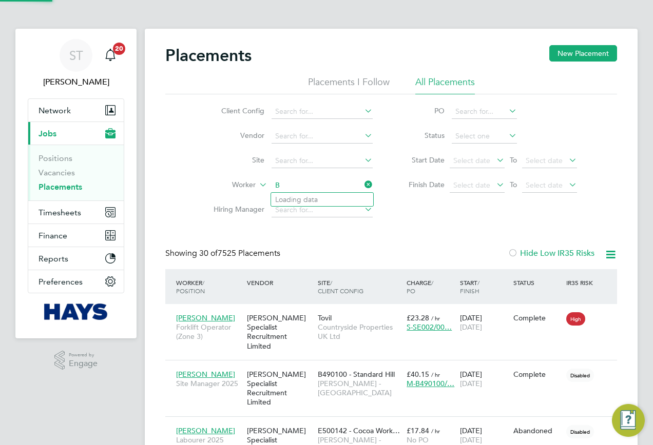
scroll to position [30, 89]
click at [333, 214] on li "Babatunde O lorundajo" at bounding box center [322, 214] width 102 height 14
type input "Babatunde Olorundajo"
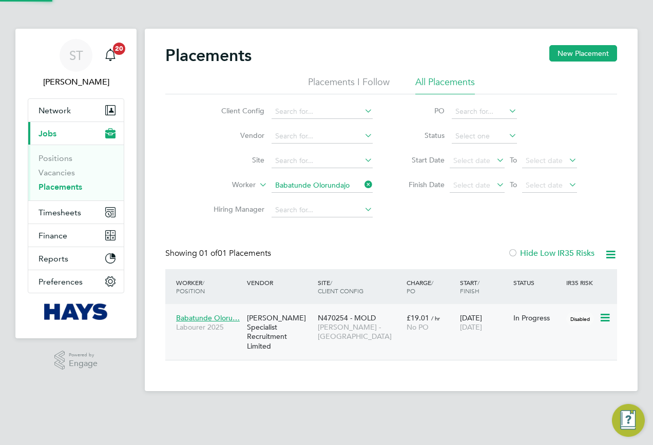
click at [362, 332] on span "Lovell - North West" at bounding box center [360, 332] width 84 height 18
click at [362, 185] on icon at bounding box center [362, 185] width 0 height 14
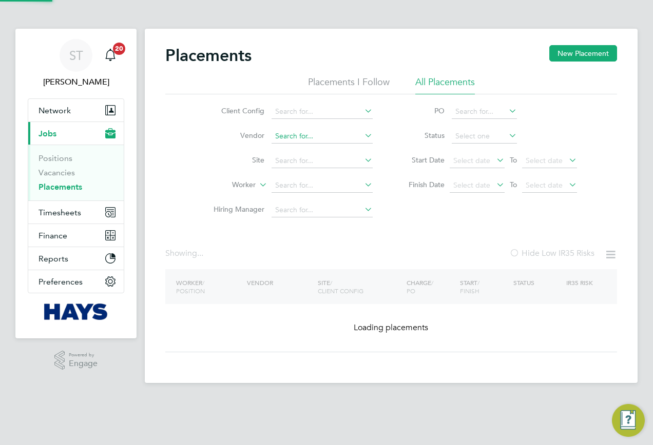
click at [291, 135] on input at bounding box center [321, 136] width 101 height 14
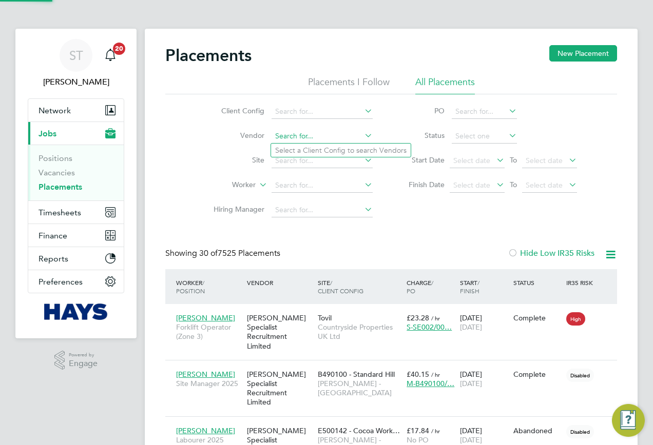
scroll to position [30, 89]
click at [305, 139] on input at bounding box center [321, 136] width 101 height 14
click at [298, 135] on input at bounding box center [321, 136] width 101 height 14
paste input "53CC02"
type input "53CC02"
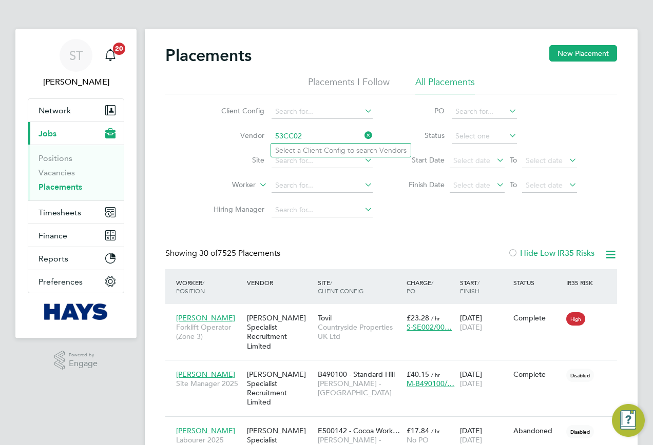
click at [362, 134] on icon at bounding box center [362, 135] width 0 height 14
click at [298, 162] on input at bounding box center [321, 161] width 101 height 14
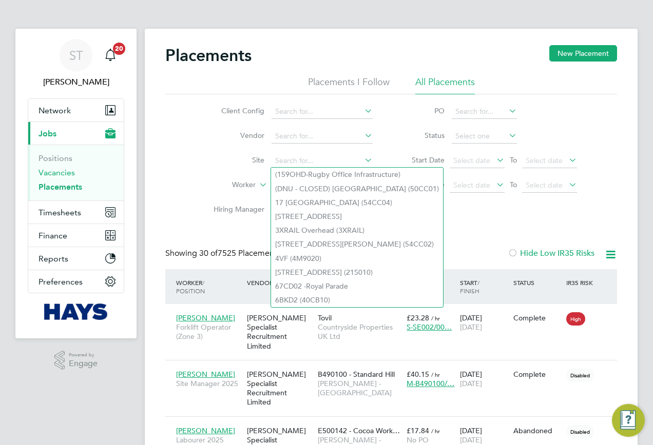
click at [49, 174] on link "Vacancies" at bounding box center [56, 173] width 36 height 10
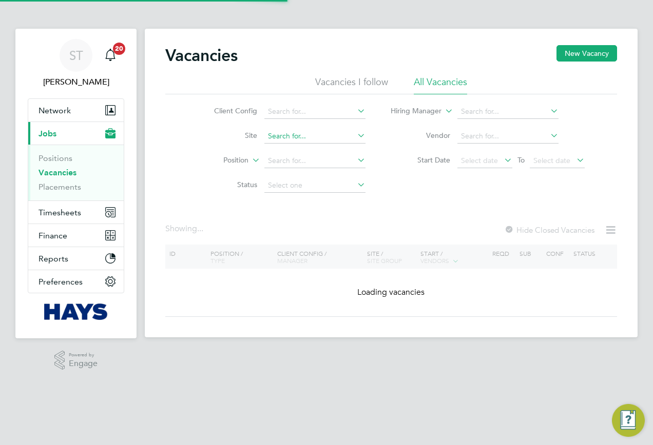
click at [269, 132] on input at bounding box center [314, 136] width 101 height 14
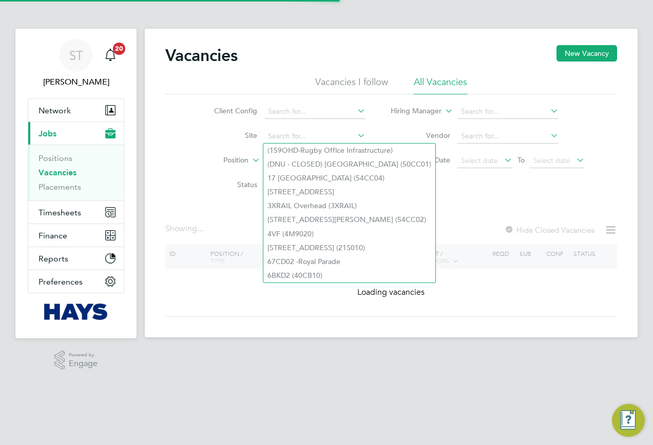
paste input "53CC02"
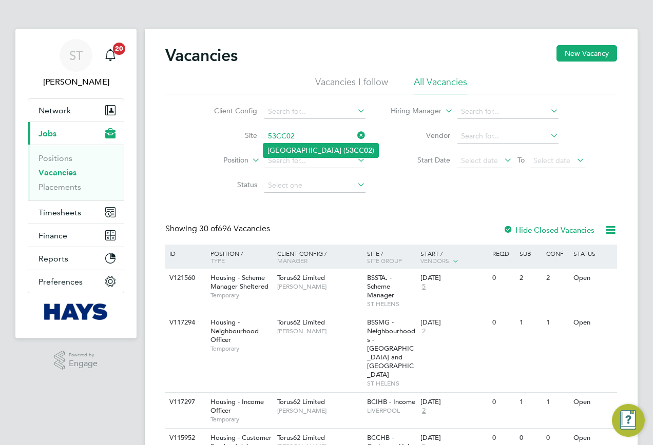
click at [342, 152] on li "Preston Park Primary School ( 53CC02 )" at bounding box center [320, 151] width 115 height 14
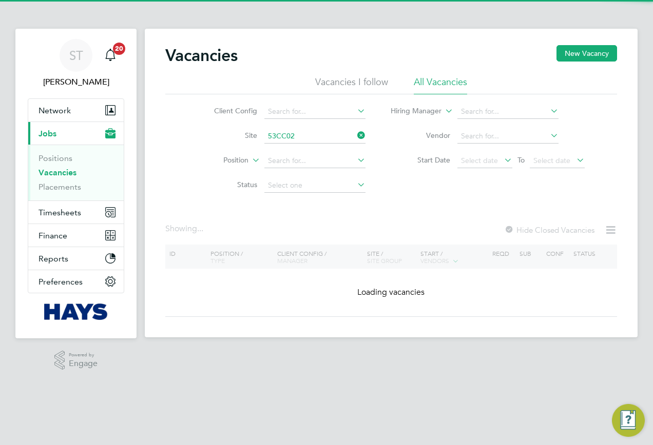
type input "Preston Park Primary School (53CC02)"
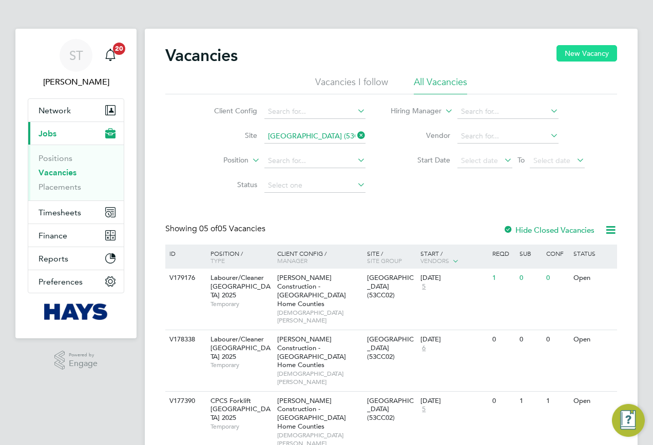
click at [594, 49] on button "New Vacancy" at bounding box center [586, 53] width 61 height 16
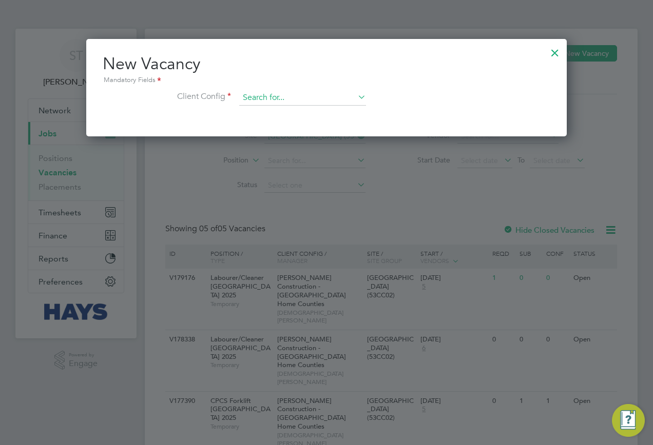
click at [319, 104] on input at bounding box center [302, 97] width 127 height 15
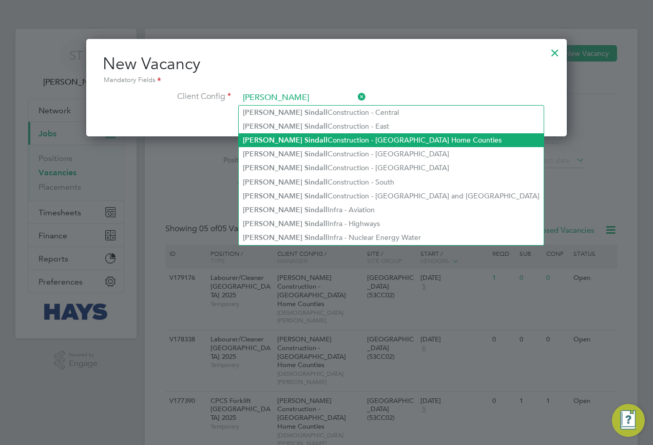
click at [353, 142] on li "Morgan Sindall Construction - London Home Counties" at bounding box center [391, 140] width 305 height 14
type input "Morgan Sindall Construction - London Home Counties"
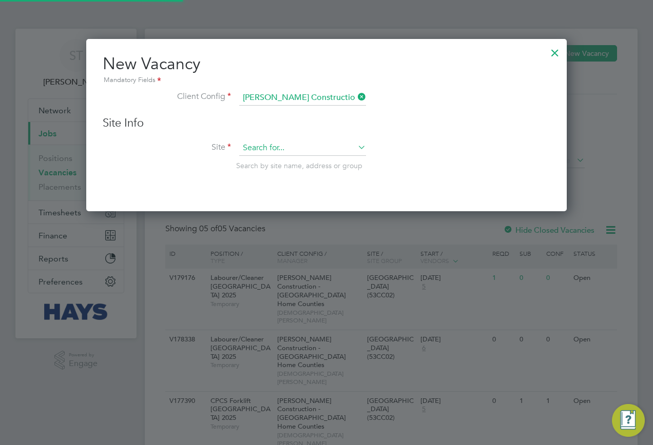
click at [287, 147] on input at bounding box center [302, 148] width 127 height 15
paste input "53CC02"
click at [284, 163] on li "Preston Park Primary School ( 53CC02 )" at bounding box center [303, 163] width 128 height 14
type input "Preston Park Primary School (53CC02)"
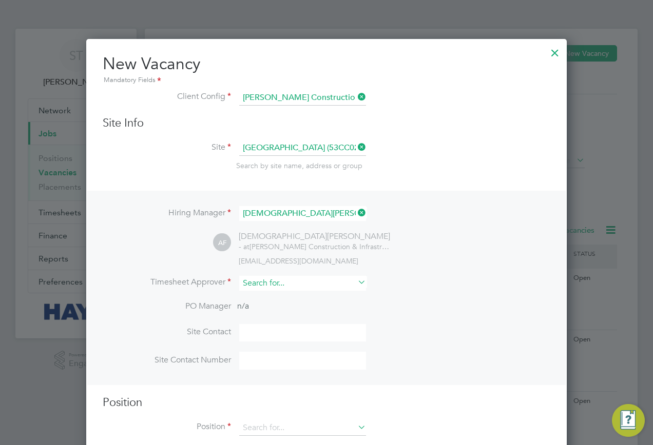
click at [289, 286] on input at bounding box center [302, 283] width 127 height 15
click at [295, 299] on li "Sean C lements" at bounding box center [303, 299] width 128 height 14
type input "Sean Clements"
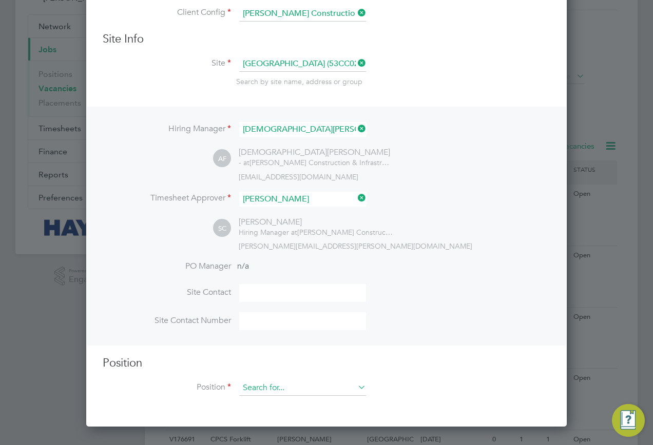
click at [281, 394] on input at bounding box center [302, 388] width 127 height 15
click at [247, 382] on input at bounding box center [302, 388] width 127 height 15
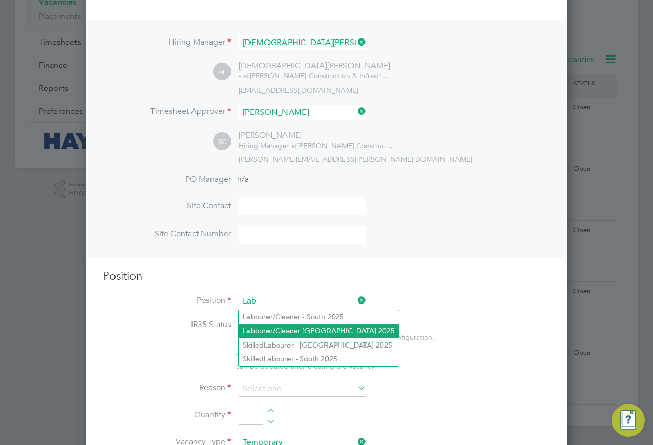
click at [287, 331] on li "Lab ourer/Cleaner London 2025" at bounding box center [319, 331] width 160 height 14
type input "Labourer/Cleaner London 2025"
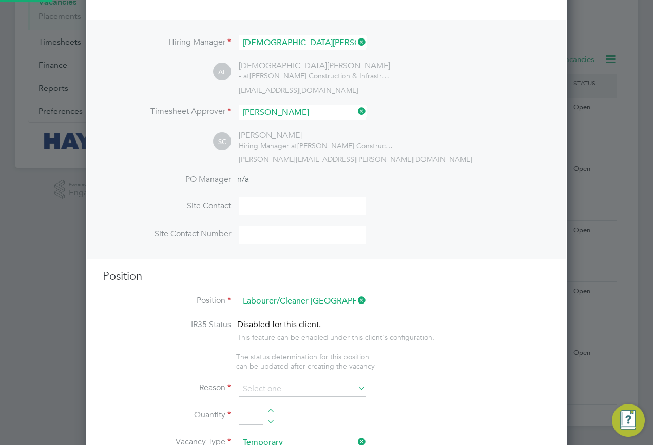
type textarea "Attend to site amenities, toilets, offices, drying rooms, canteen etc. Occasion…"
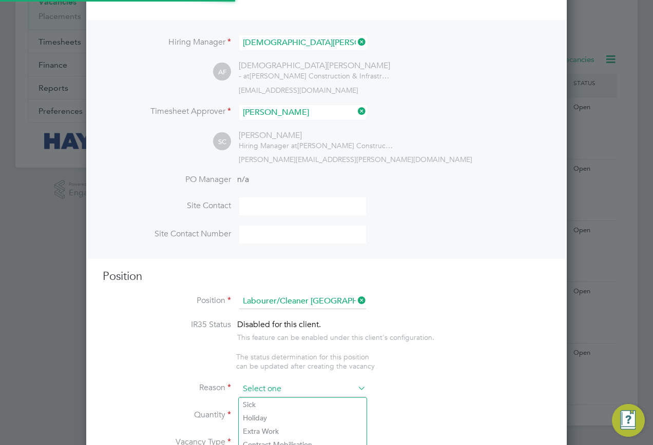
click at [288, 395] on input at bounding box center [302, 389] width 127 height 15
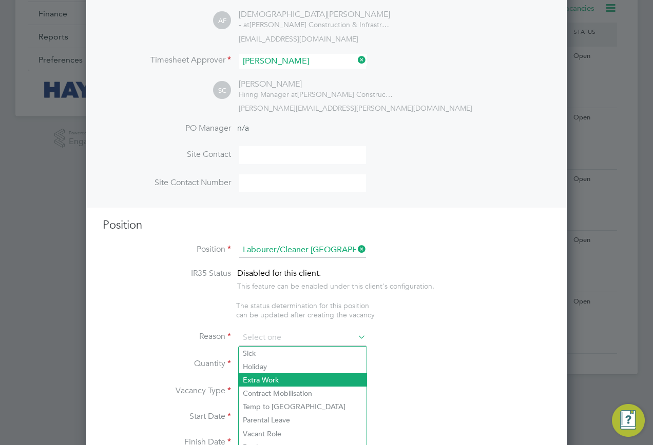
click at [278, 376] on li "Extra Work" at bounding box center [303, 380] width 128 height 13
type input "Extra Work"
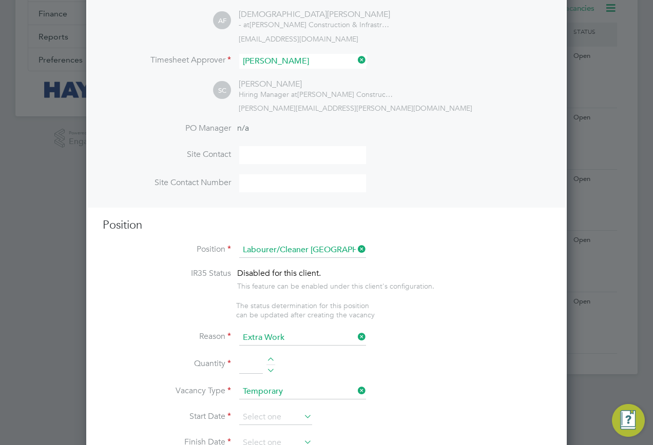
click at [244, 361] on input at bounding box center [251, 365] width 24 height 18
type input "1"
click at [273, 422] on input at bounding box center [275, 417] width 73 height 15
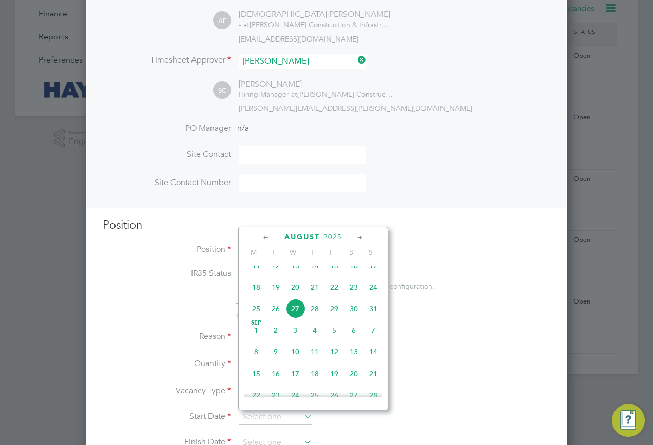
click at [292, 319] on span "27" at bounding box center [295, 309] width 20 height 20
type input "27 Aug 2025"
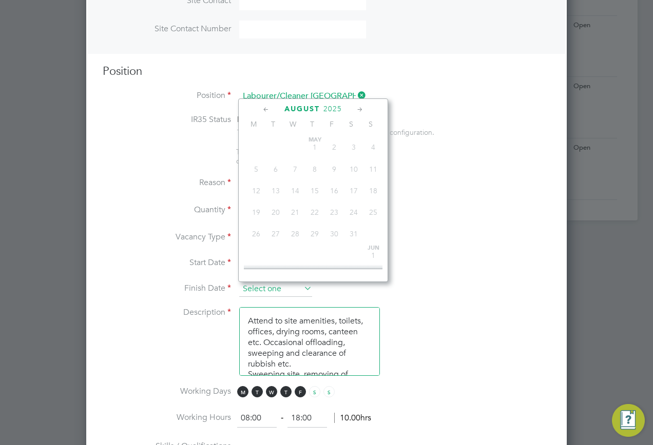
click at [286, 294] on input at bounding box center [275, 289] width 73 height 15
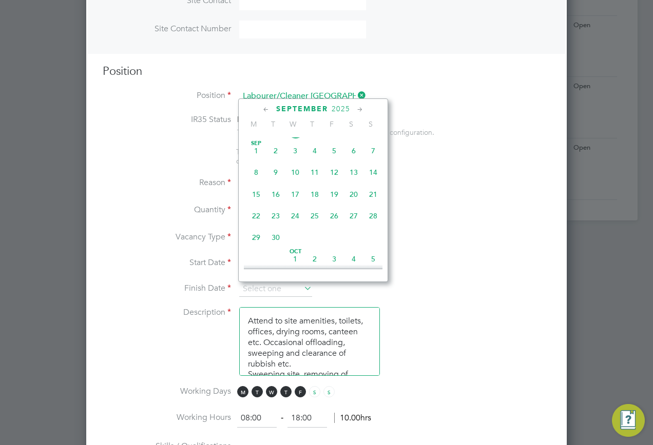
click at [293, 226] on span "24" at bounding box center [295, 216] width 20 height 20
type input "24 Sep 2025"
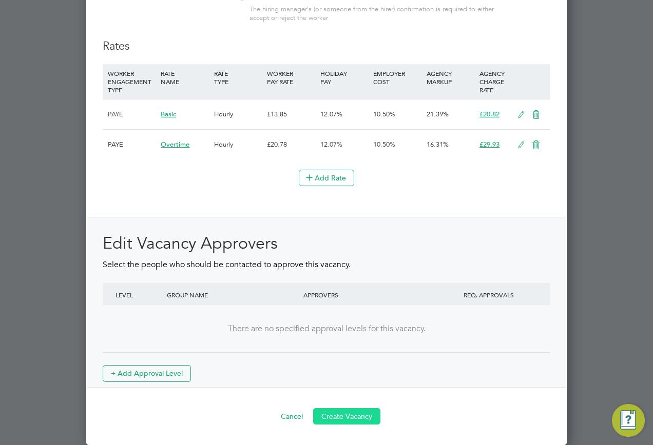
click at [348, 414] on button "Create Vacancy" at bounding box center [346, 417] width 67 height 16
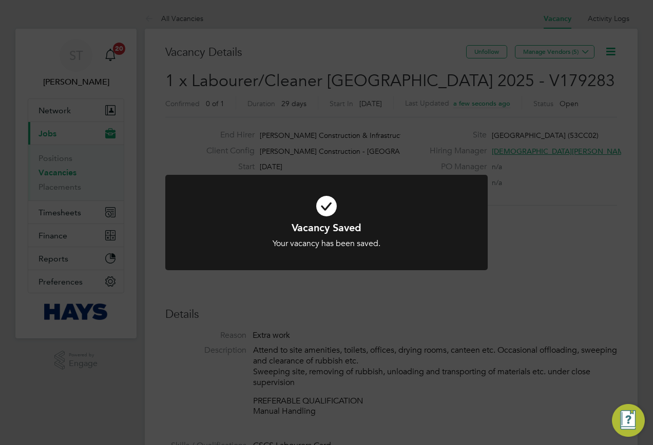
scroll to position [5, 5]
click at [398, 295] on div "Vacancy Saved Your vacancy has been saved. Cancel Okay" at bounding box center [326, 222] width 653 height 445
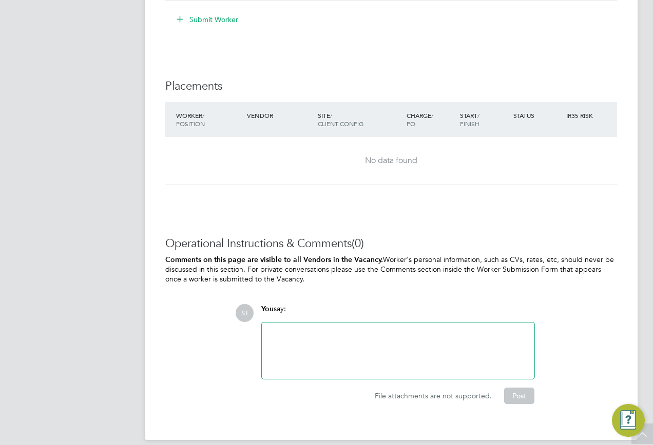
click at [329, 362] on div at bounding box center [398, 351] width 260 height 44
click at [522, 393] on button "Post" at bounding box center [519, 396] width 30 height 16
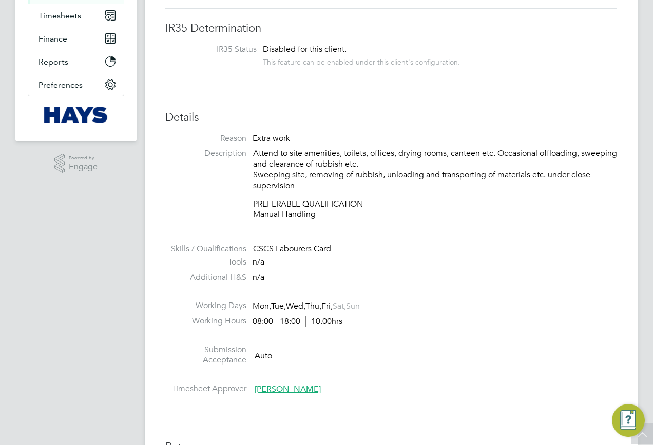
scroll to position [103, 0]
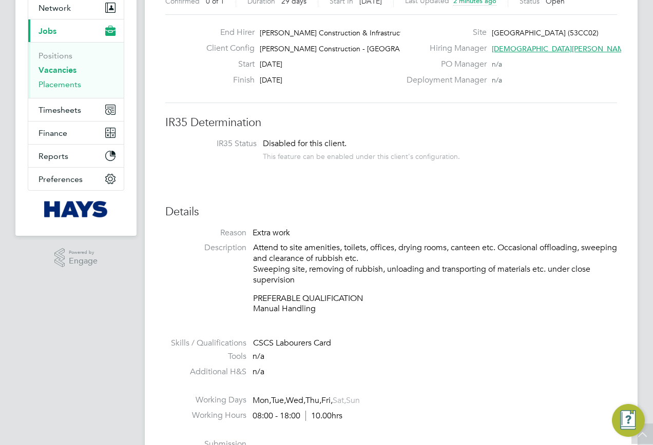
drag, startPoint x: 62, startPoint y: 83, endPoint x: 67, endPoint y: 83, distance: 5.6
click at [62, 83] on link "Placements" at bounding box center [59, 85] width 43 height 10
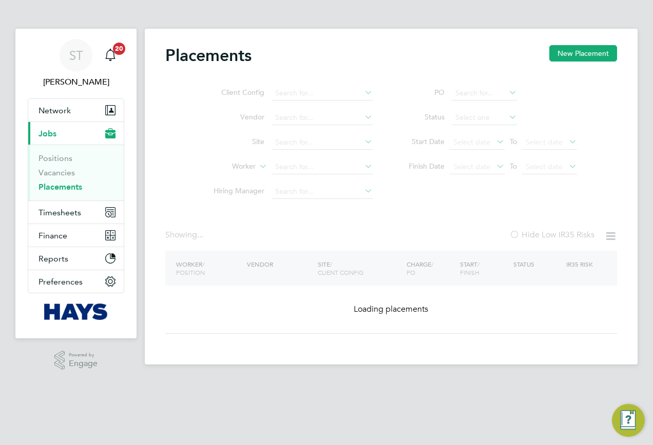
click at [320, 168] on ul "Client Config Vendor Site Worker Hiring Manager" at bounding box center [288, 142] width 193 height 123
click at [306, 168] on ul "Client Config Vendor Site Worker Hiring Manager" at bounding box center [288, 142] width 193 height 123
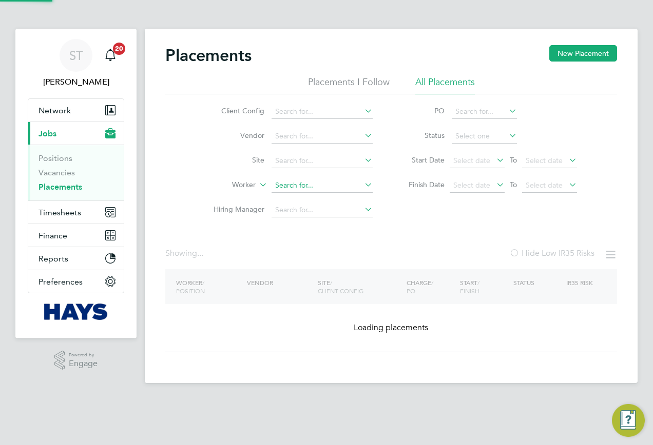
click at [287, 189] on input at bounding box center [321, 186] width 101 height 14
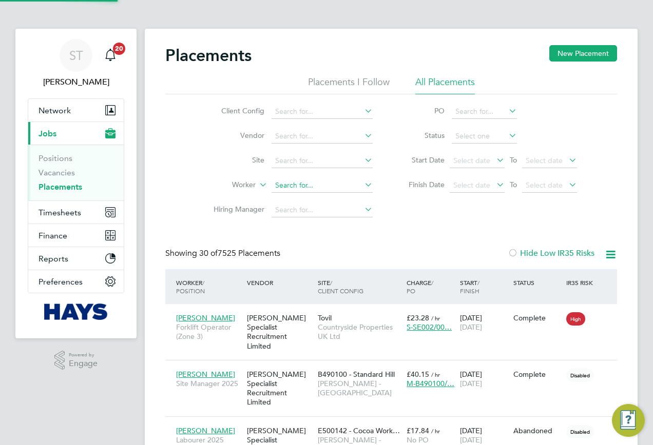
scroll to position [30, 89]
paste input "[PERSON_NAME]"
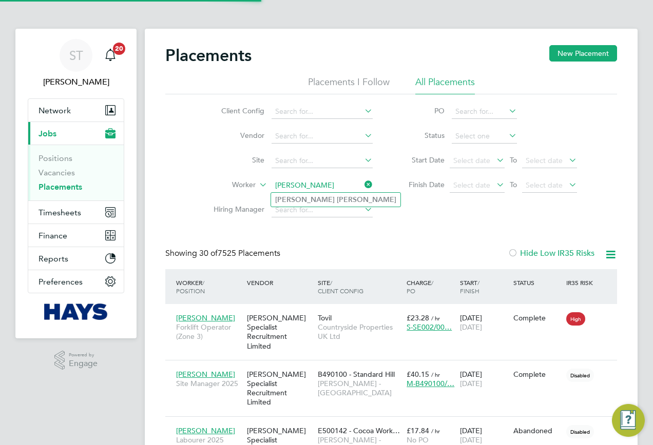
type input "[PERSON_NAME]"
click at [337, 200] on b "Sokolowski" at bounding box center [367, 200] width 60 height 9
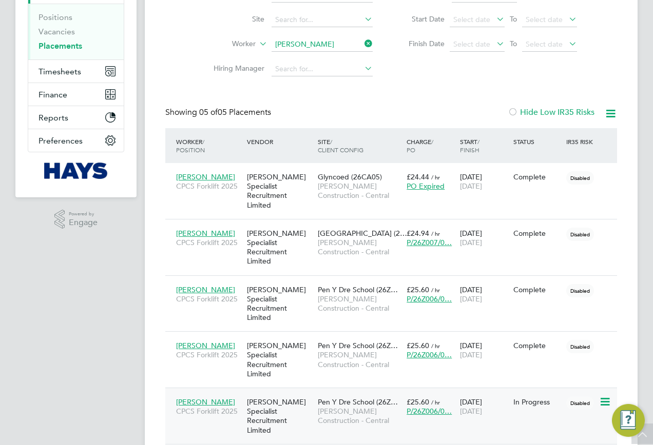
click at [331, 398] on span "Pen Y Dre School (26Z…" at bounding box center [358, 402] width 80 height 9
click at [352, 407] on span "Morgan Sindall Construction - Central" at bounding box center [360, 416] width 84 height 18
click at [349, 297] on div "Pen Y Dre School (26Z… Morgan Sindall Construction - Central" at bounding box center [359, 299] width 89 height 38
click at [261, 230] on div "Hays Specialist Recruitment Limited" at bounding box center [279, 248] width 71 height 48
click at [304, 183] on div "[PERSON_NAME] Specialist Recruitment Limited" at bounding box center [279, 191] width 71 height 48
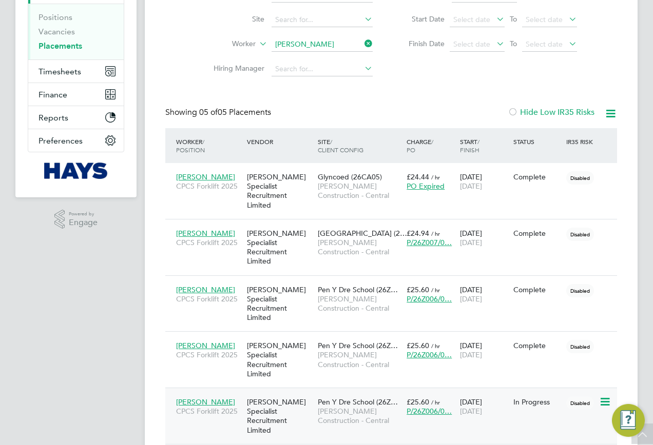
click at [270, 393] on div "[PERSON_NAME] Specialist Recruitment Limited" at bounding box center [279, 417] width 71 height 48
click at [312, 336] on div "[PERSON_NAME] Specialist Recruitment Limited" at bounding box center [279, 360] width 71 height 48
drag, startPoint x: 365, startPoint y: 43, endPoint x: 353, endPoint y: 49, distance: 14.2
click at [362, 43] on icon at bounding box center [362, 43] width 0 height 14
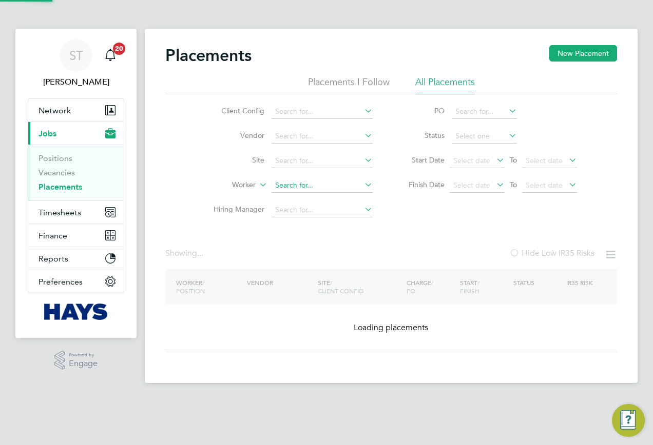
click at [279, 189] on input at bounding box center [321, 186] width 101 height 14
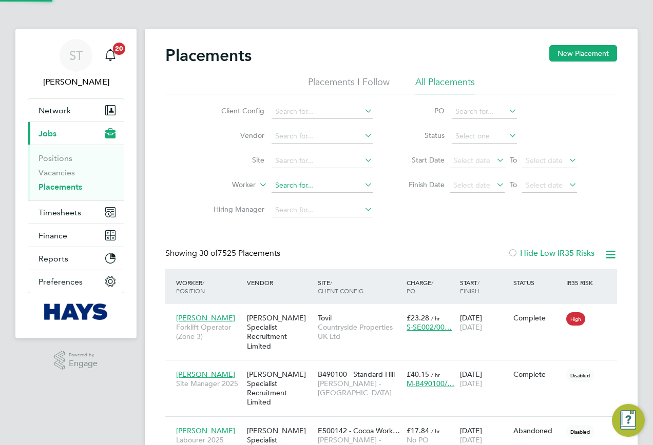
scroll to position [30, 89]
click at [296, 199] on b "Wayne" at bounding box center [305, 200] width 60 height 9
type input "Wayne Millward"
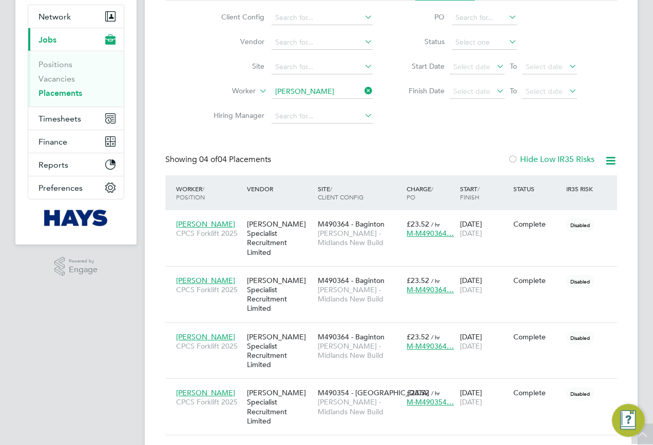
click at [362, 96] on icon at bounding box center [362, 91] width 0 height 14
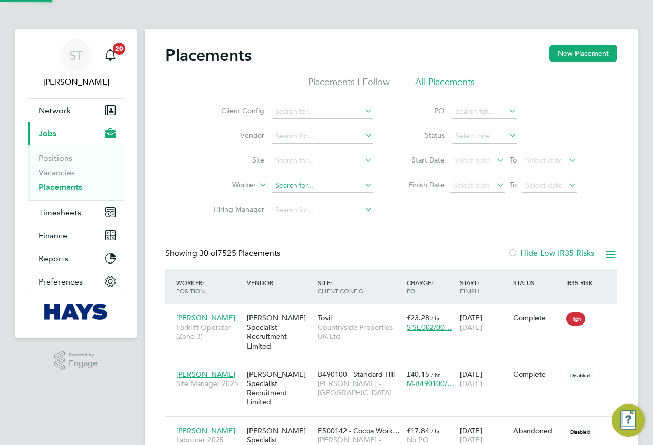
click at [290, 187] on input at bounding box center [321, 186] width 101 height 14
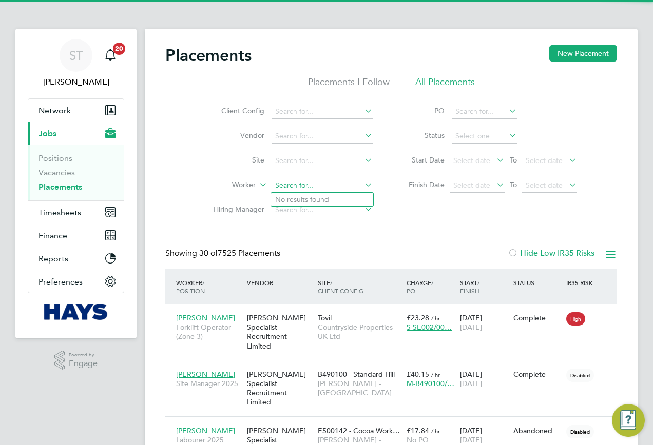
scroll to position [30, 89]
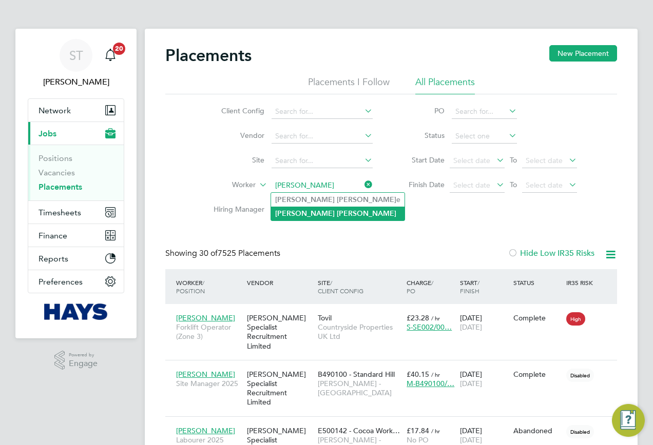
type input "Simon Clark"
click at [337, 214] on b "Clark" at bounding box center [367, 213] width 60 height 9
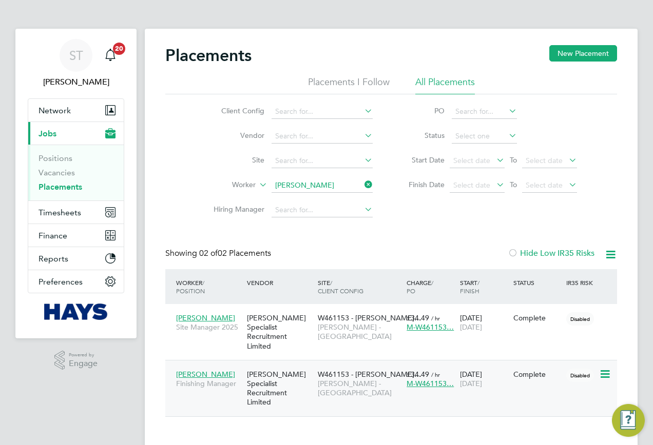
click at [352, 384] on span "Lovell - South Wales & West" at bounding box center [360, 388] width 84 height 18
click at [93, 50] on link "ST Samreet Thandi" at bounding box center [76, 63] width 96 height 49
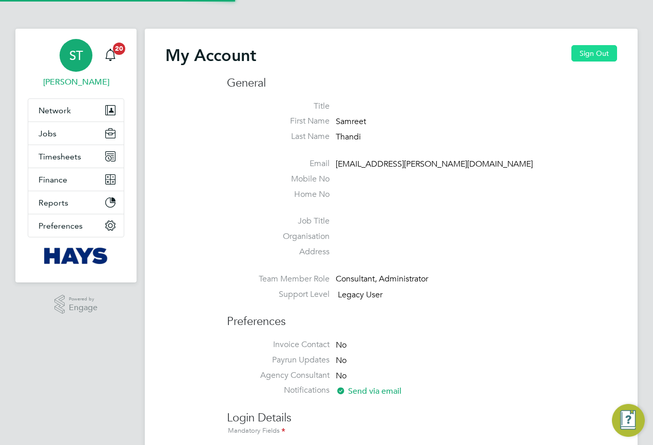
click at [593, 47] on button "Sign Out" at bounding box center [594, 53] width 46 height 16
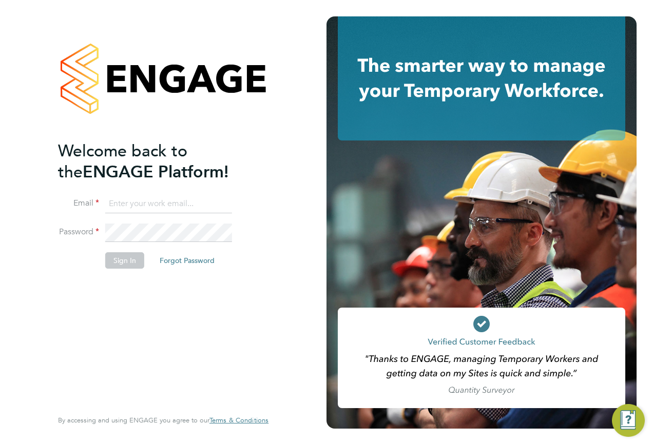
click at [137, 202] on input at bounding box center [168, 204] width 127 height 18
type input "Vendorkeyaccounts2@hays.com"
click at [143, 222] on li "Email Vendorkeyaccounts2@hays.com" at bounding box center [158, 209] width 200 height 29
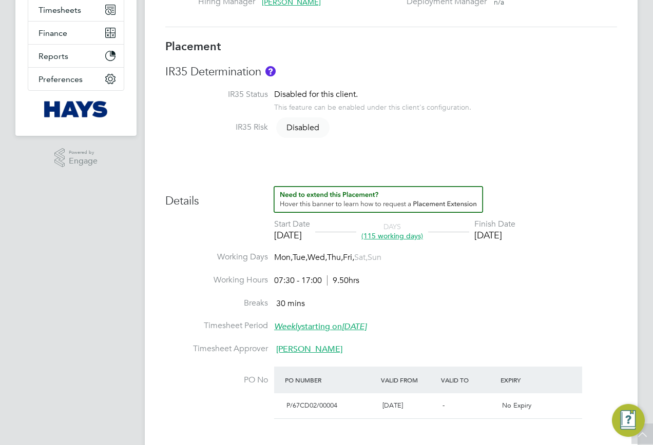
scroll to position [103, 0]
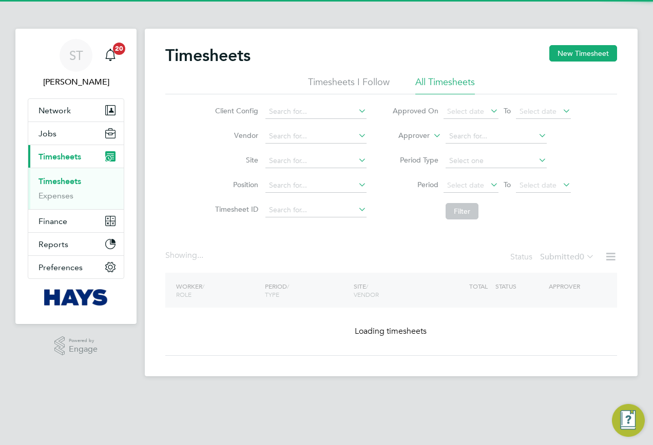
click at [431, 138] on icon at bounding box center [431, 132] width 0 height 9
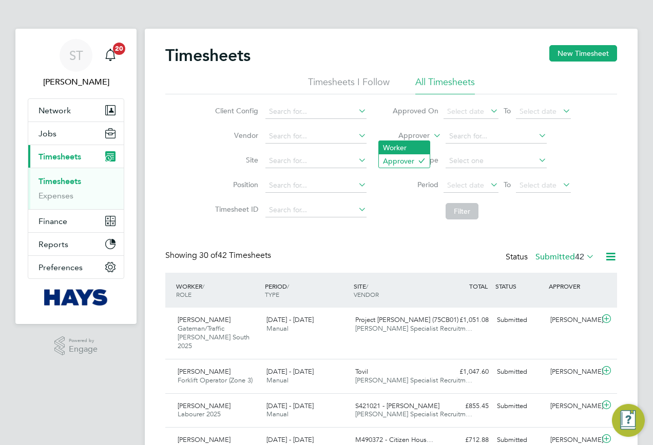
click at [411, 147] on li "Worker" at bounding box center [404, 147] width 51 height 13
click at [456, 131] on input at bounding box center [495, 136] width 101 height 14
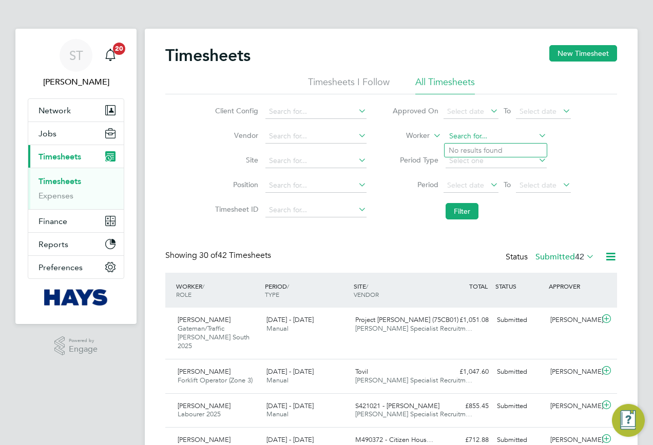
paste input "[PERSON_NAME]'"
type input "[PERSON_NAME]"
click at [516, 148] on li "[PERSON_NAME]" at bounding box center [495, 151] width 102 height 14
click at [451, 209] on button "Filter" at bounding box center [461, 211] width 33 height 16
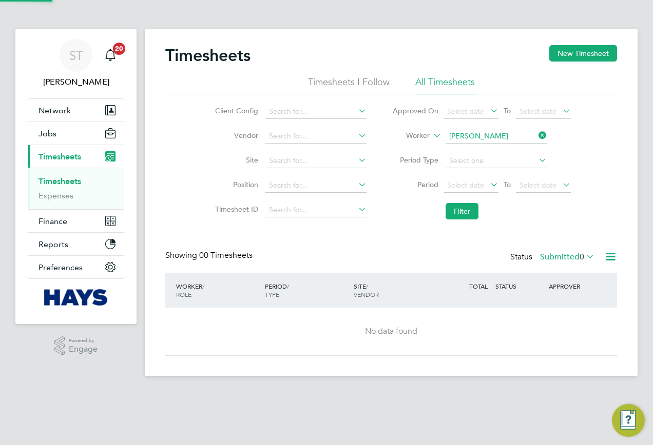
click at [567, 261] on label "Submitted 0" at bounding box center [567, 257] width 54 height 10
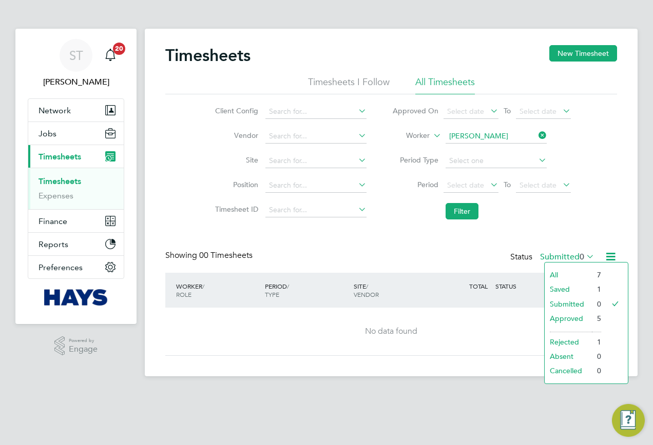
click at [559, 274] on li "All" at bounding box center [568, 275] width 47 height 14
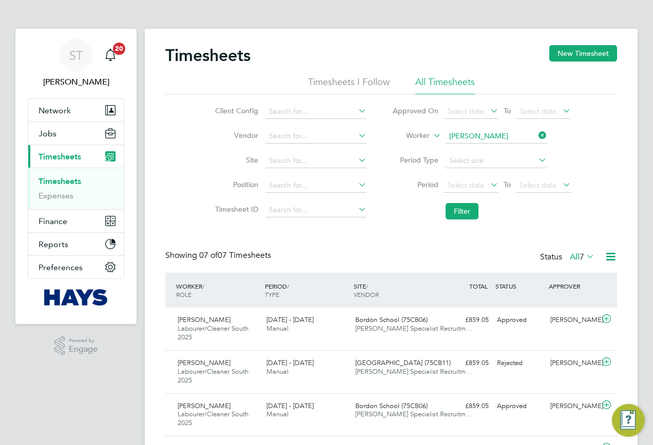
click at [536, 139] on icon at bounding box center [536, 135] width 0 height 14
click at [472, 136] on input at bounding box center [495, 136] width 101 height 14
type input "saad"
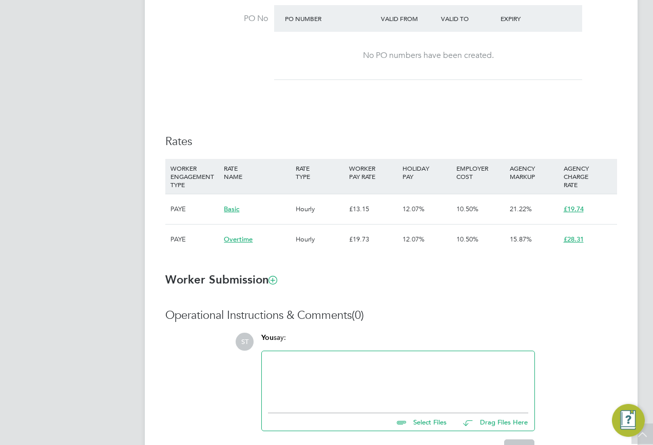
scroll to position [16, 203]
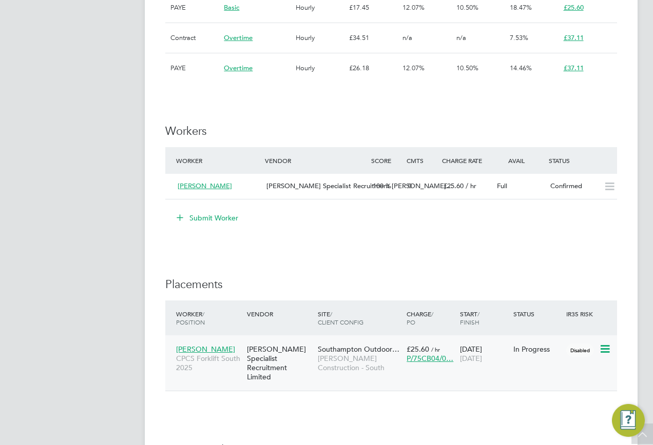
click at [211, 348] on span "[PERSON_NAME]" at bounding box center [205, 349] width 59 height 9
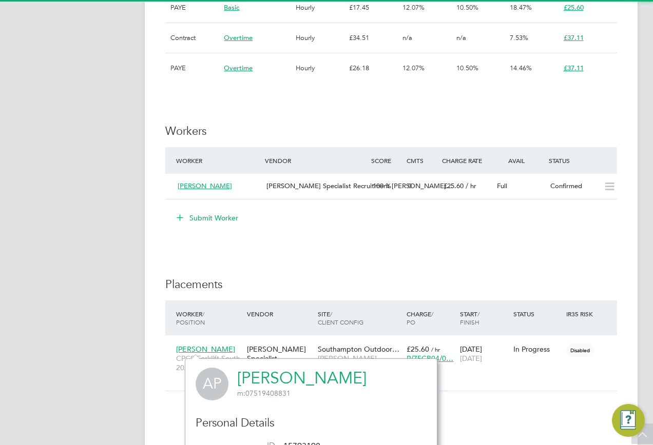
click at [256, 375] on link "[PERSON_NAME]" at bounding box center [301, 378] width 129 height 20
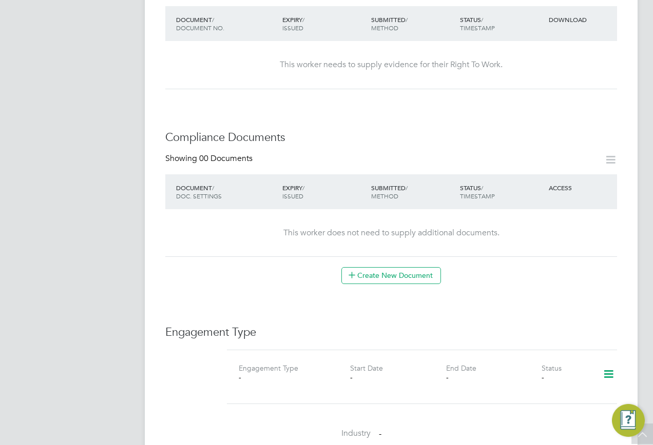
scroll to position [462, 0]
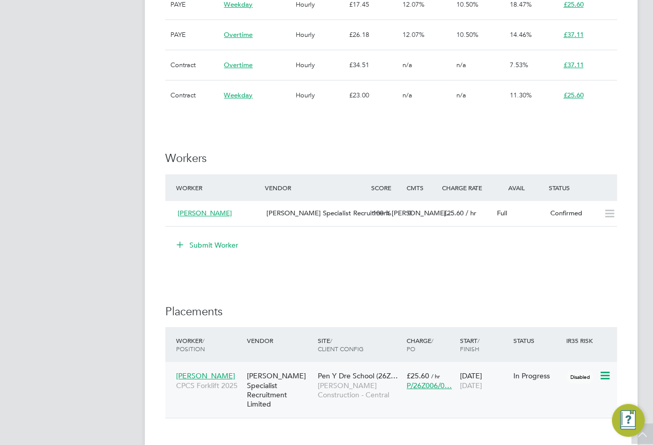
click at [216, 371] on div "Cezary Sokolowski CPCS Forklift 2025" at bounding box center [208, 380] width 71 height 29
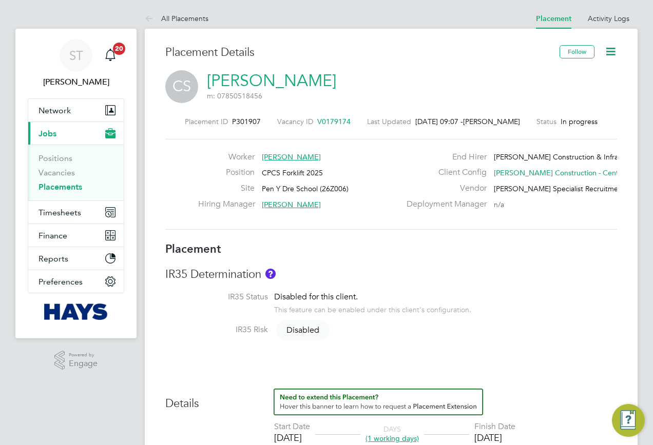
click at [320, 77] on link "Cezary Sokolowski" at bounding box center [271, 81] width 129 height 20
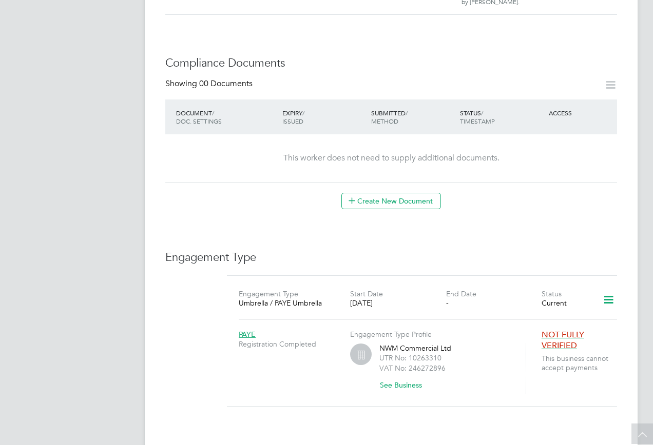
scroll to position [411, 0]
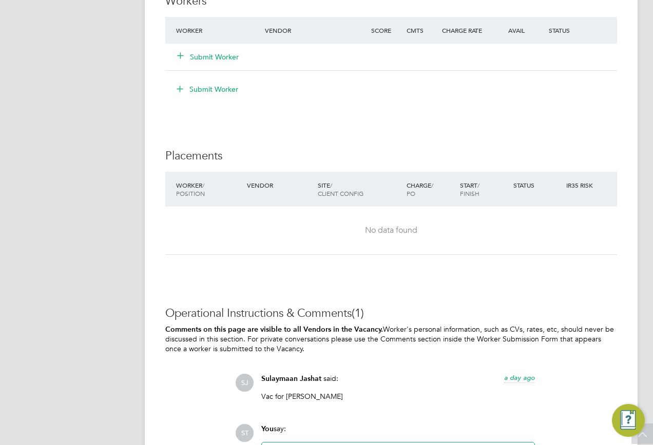
scroll to position [774, 0]
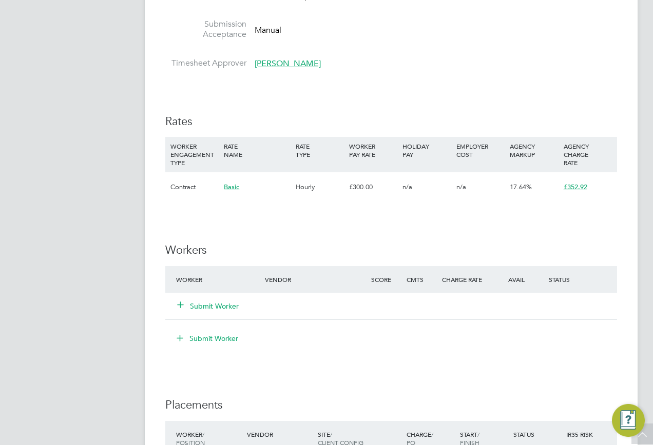
scroll to position [667, 0]
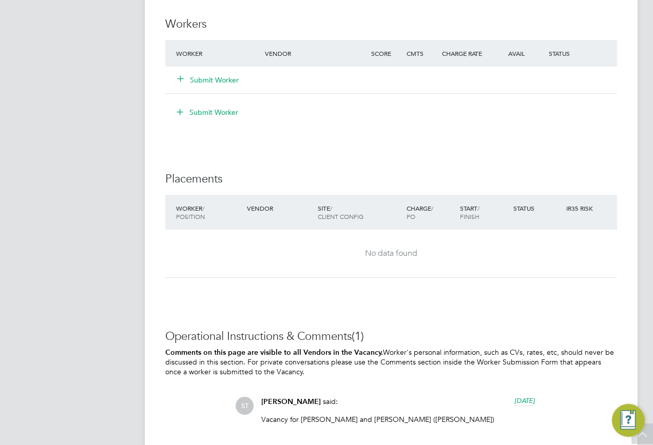
scroll to position [872, 0]
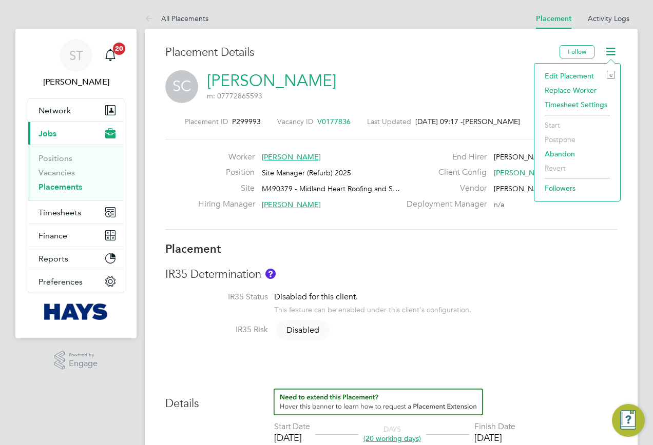
click at [565, 103] on li "Timesheet Settings" at bounding box center [576, 105] width 75 height 14
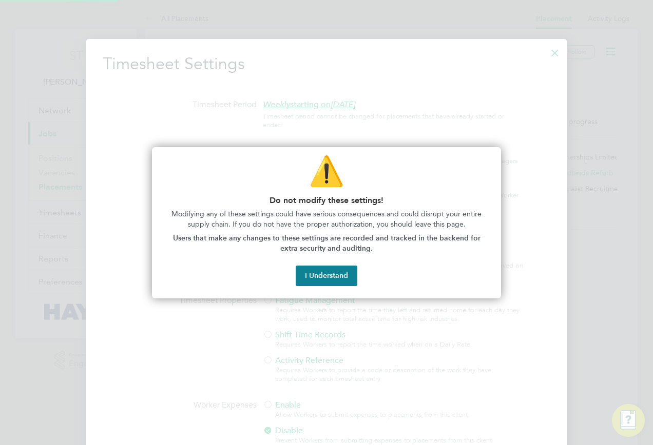
scroll to position [5, 5]
click at [324, 279] on button "I Understand" at bounding box center [327, 276] width 62 height 21
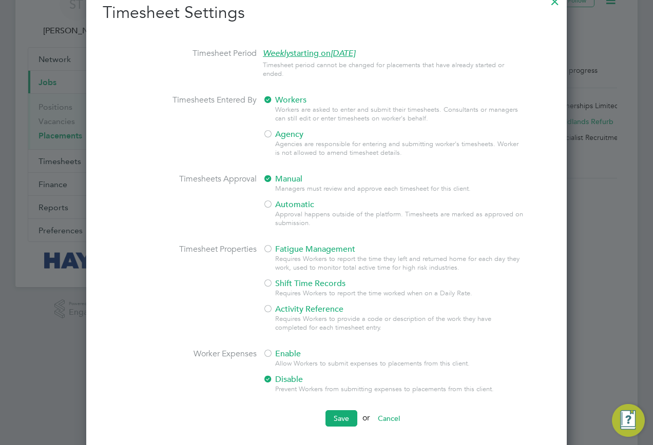
click at [269, 355] on div at bounding box center [268, 354] width 10 height 10
click at [340, 418] on button "Save" at bounding box center [341, 419] width 32 height 16
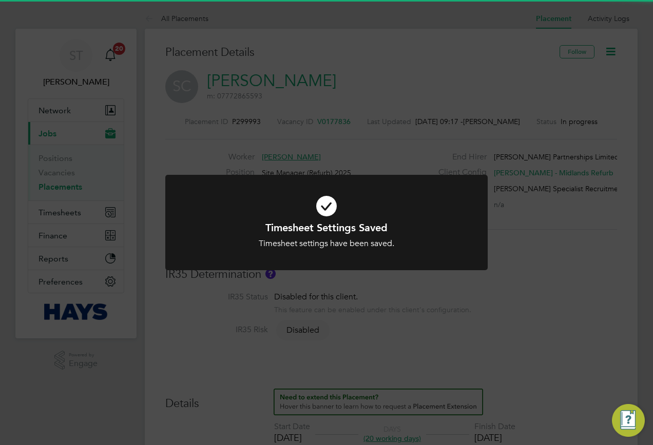
click at [530, 364] on div "Timesheet Settings Saved Timesheet settings have been saved. Cancel Okay" at bounding box center [326, 222] width 653 height 445
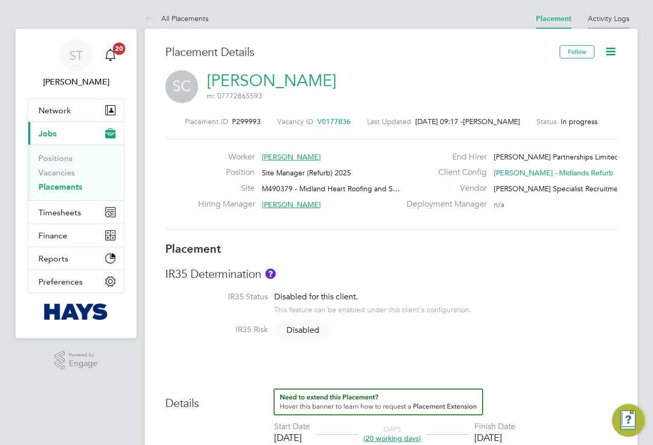
click at [624, 8] on li "Activity Logs" at bounding box center [609, 18] width 42 height 21
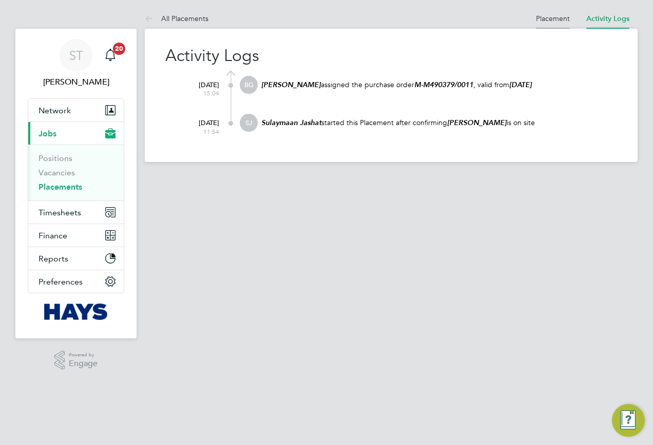
click at [548, 15] on link "Placement" at bounding box center [553, 18] width 34 height 9
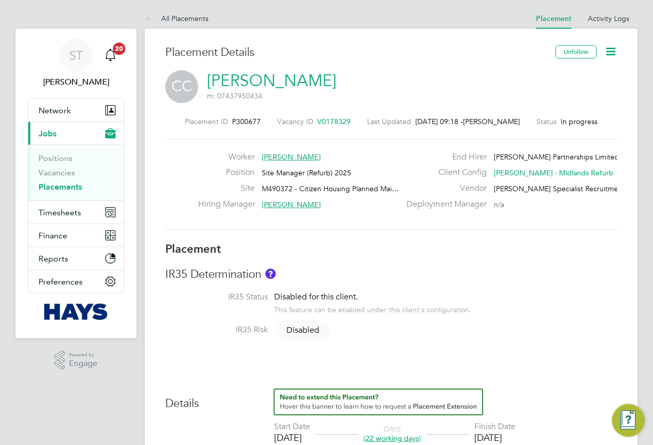
click at [611, 48] on icon at bounding box center [610, 51] width 13 height 13
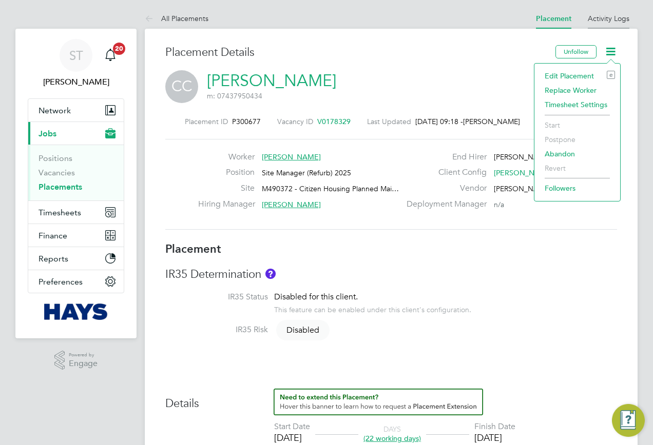
click at [592, 21] on link "Activity Logs" at bounding box center [609, 18] width 42 height 9
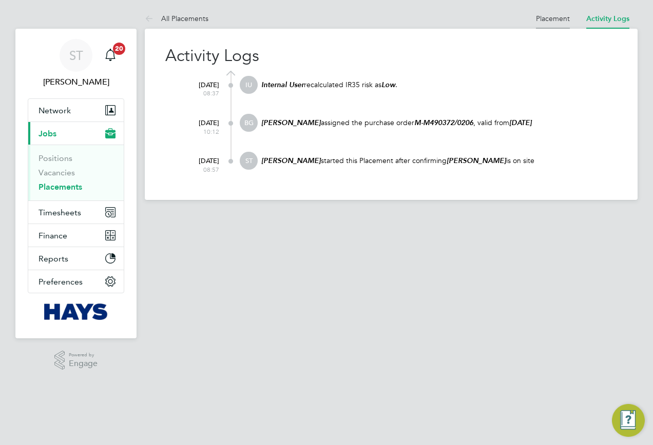
click at [548, 19] on link "Placement" at bounding box center [553, 18] width 34 height 9
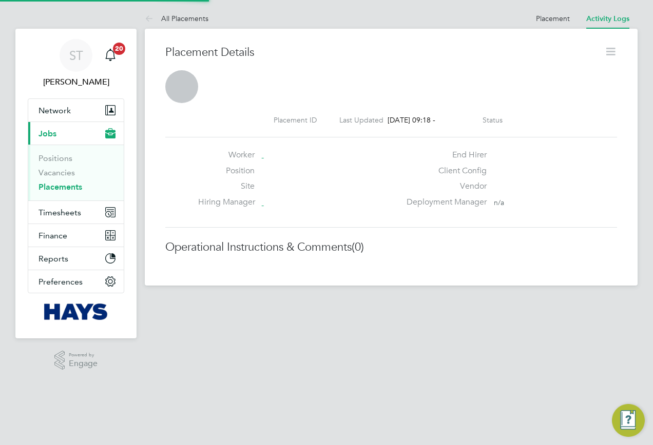
scroll to position [5, 5]
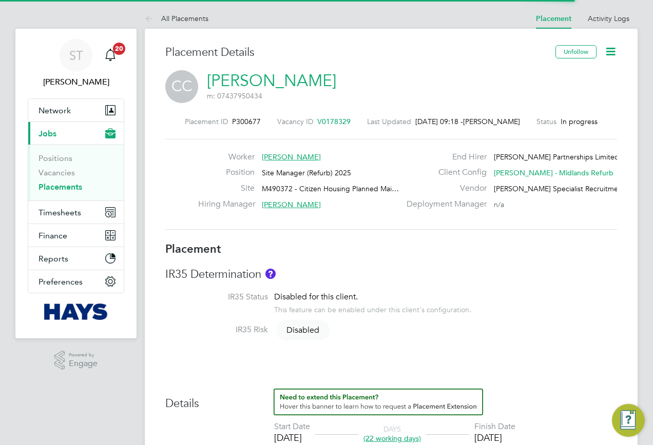
click at [611, 50] on icon at bounding box center [610, 51] width 13 height 13
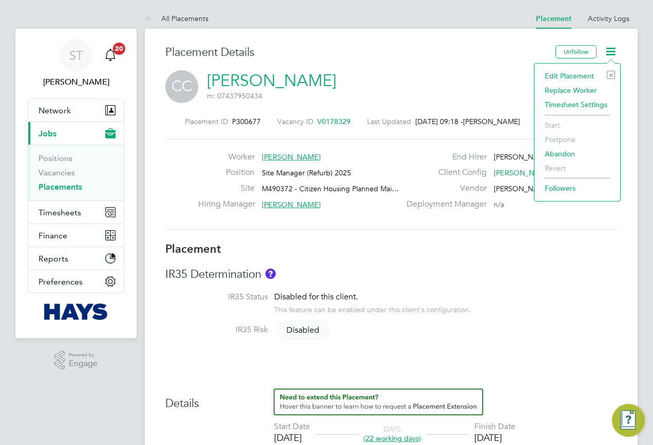
click at [576, 76] on li "Edit Placement e" at bounding box center [576, 76] width 75 height 14
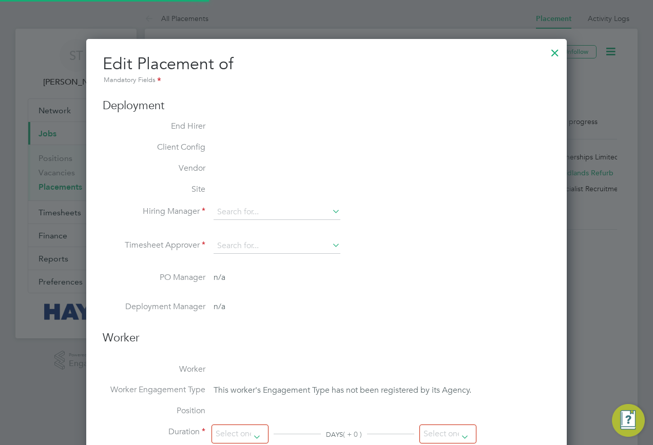
type input "Tony Grennan"
type input "11 Aug 2025"
type input "09 Sep 2025"
type input "07:00"
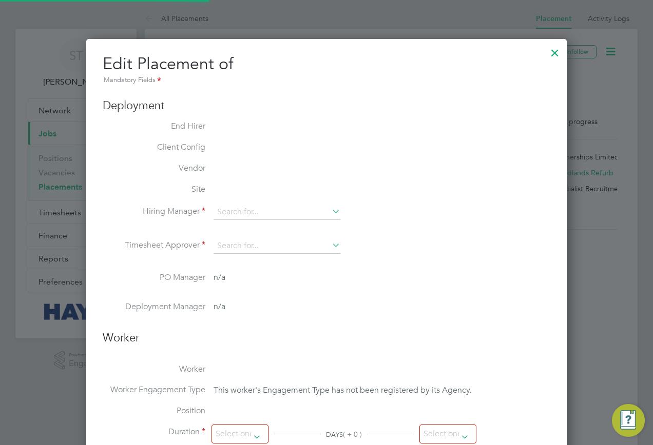
type input "16:00"
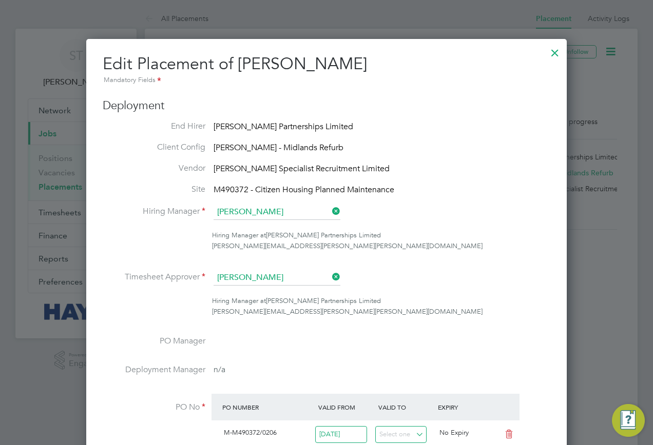
drag, startPoint x: 555, startPoint y: 53, endPoint x: 595, endPoint y: 61, distance: 40.9
click at [555, 52] on div at bounding box center [555, 50] width 18 height 18
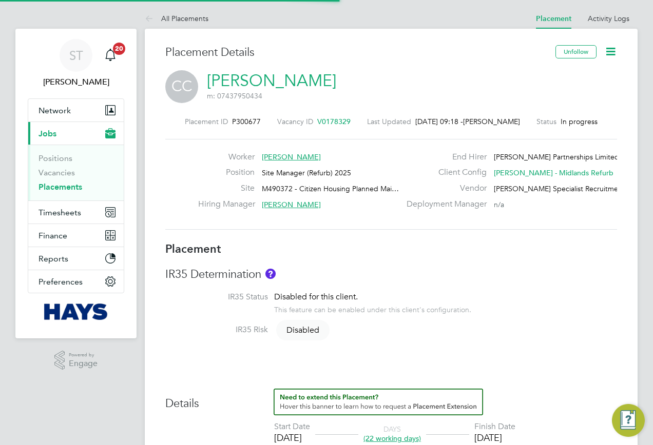
click at [615, 54] on icon at bounding box center [610, 51] width 13 height 13
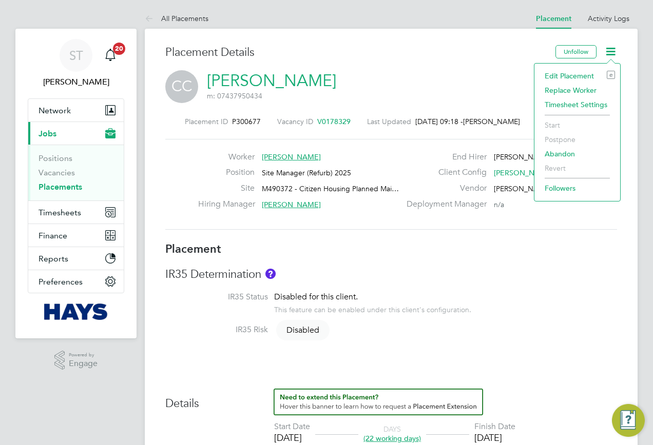
click at [574, 104] on li "Timesheet Settings" at bounding box center [576, 105] width 75 height 14
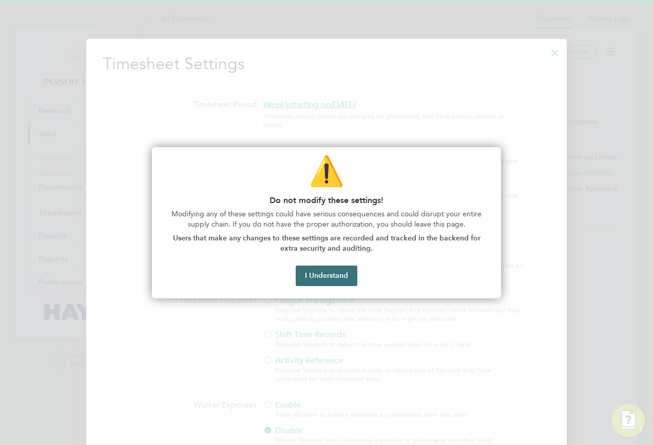
click at [343, 275] on button "I Understand" at bounding box center [327, 276] width 62 height 21
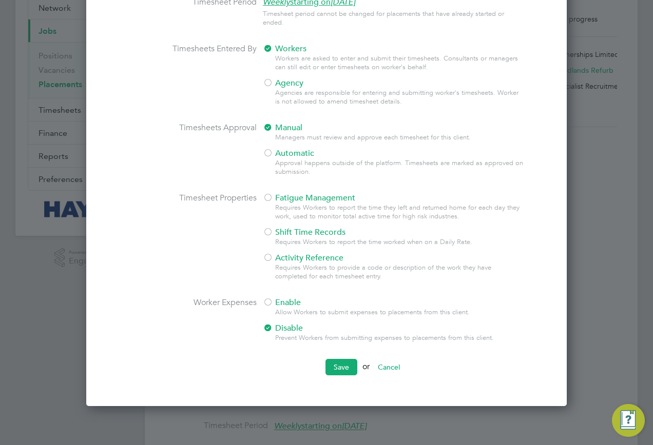
click at [280, 304] on span "Enable" at bounding box center [282, 303] width 38 height 10
click at [339, 367] on button "Save" at bounding box center [341, 367] width 32 height 16
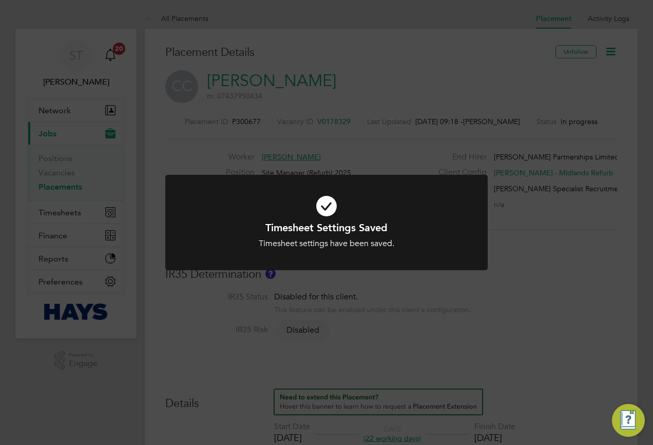
drag, startPoint x: 537, startPoint y: 315, endPoint x: 522, endPoint y: 331, distance: 22.5
click at [537, 315] on div "Timesheet Settings Saved Timesheet settings have been saved. Cancel Okay" at bounding box center [326, 222] width 653 height 445
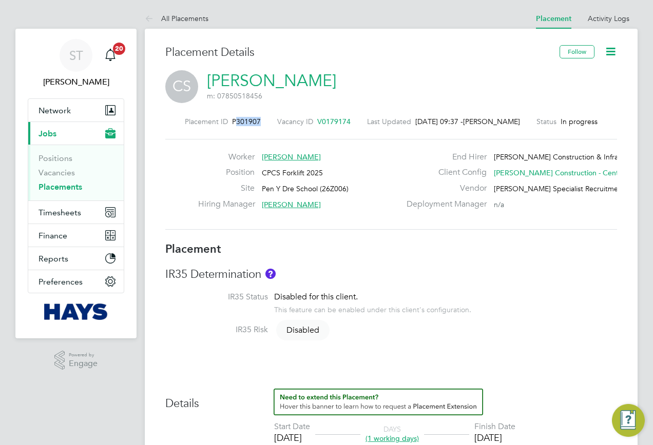
drag, startPoint x: 256, startPoint y: 124, endPoint x: 229, endPoint y: 125, distance: 26.7
click at [229, 125] on div "Placement ID P301907 Vacancy ID V0179174 Last Updated [DATE] 09:37 - [PERSON_NA…" at bounding box center [391, 121] width 452 height 9
click at [354, 89] on div "CS [PERSON_NAME] m: 07850518456" at bounding box center [391, 87] width 452 height 35
drag, startPoint x: 353, startPoint y: 83, endPoint x: 263, endPoint y: 81, distance: 89.3
click at [263, 81] on div "CS [PERSON_NAME] m: 07850518456" at bounding box center [391, 87] width 452 height 35
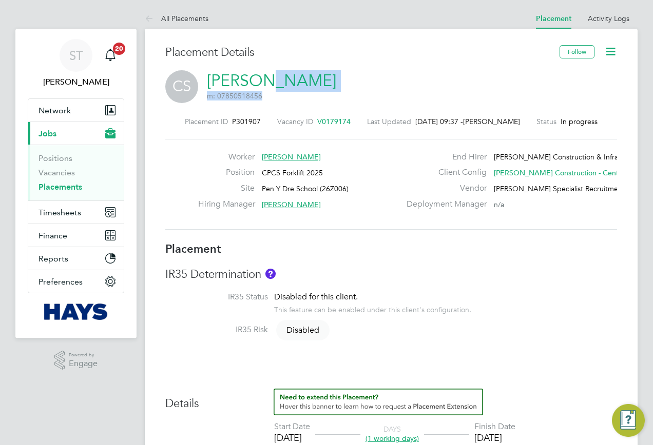
copy h2 "[PERSON_NAME] m: 07850518456"
click at [294, 81] on link "[PERSON_NAME]" at bounding box center [271, 81] width 129 height 20
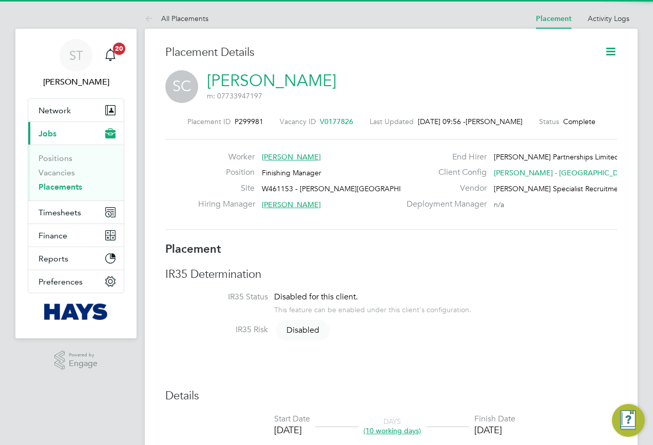
click at [610, 54] on icon at bounding box center [610, 51] width 13 height 13
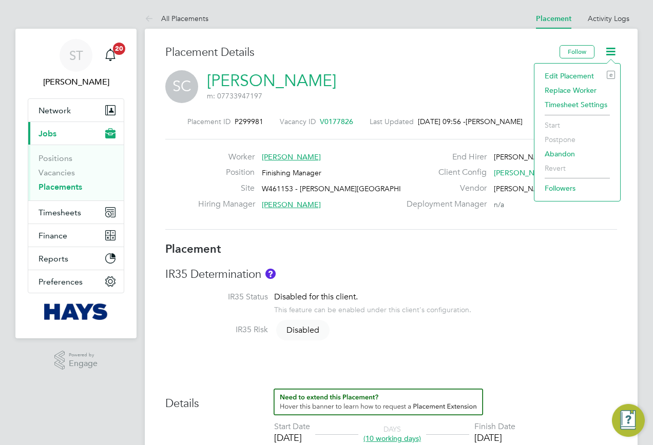
click at [567, 75] on li "Edit Placement e" at bounding box center [576, 76] width 75 height 14
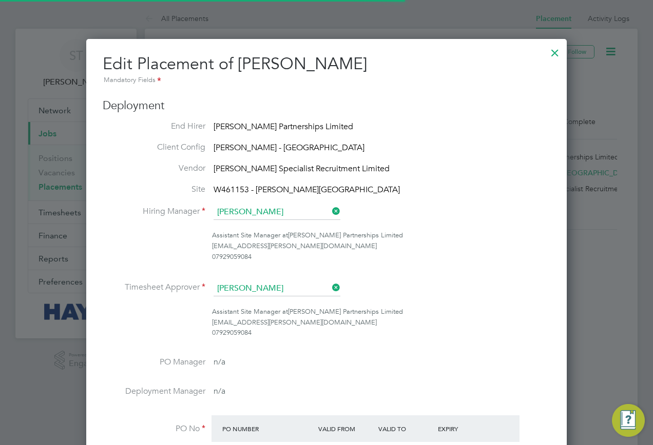
scroll to position [5, 5]
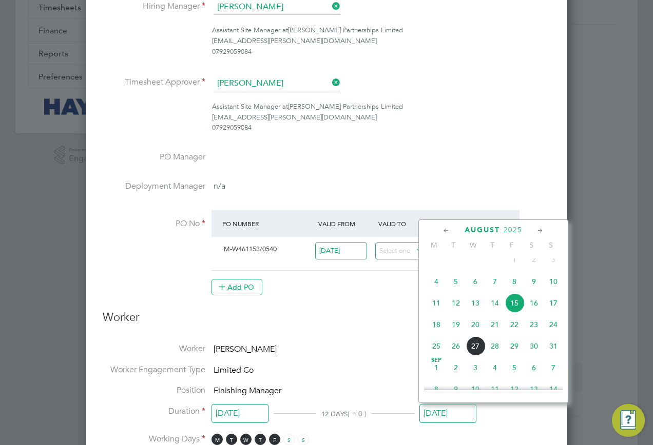
click at [436, 411] on input "15 Aug 2025" at bounding box center [447, 413] width 57 height 19
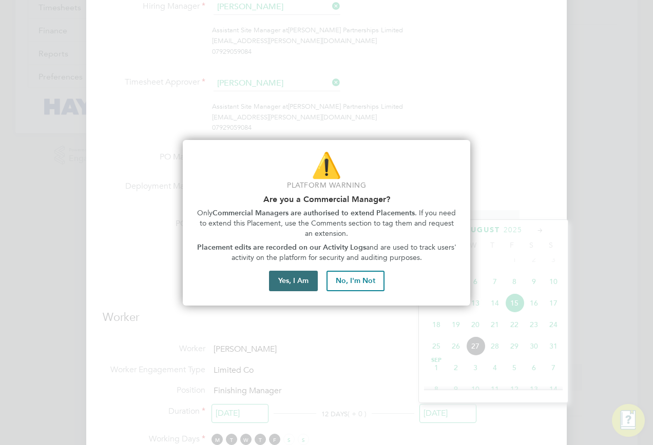
click at [296, 277] on button "Yes, I Am" at bounding box center [293, 281] width 49 height 21
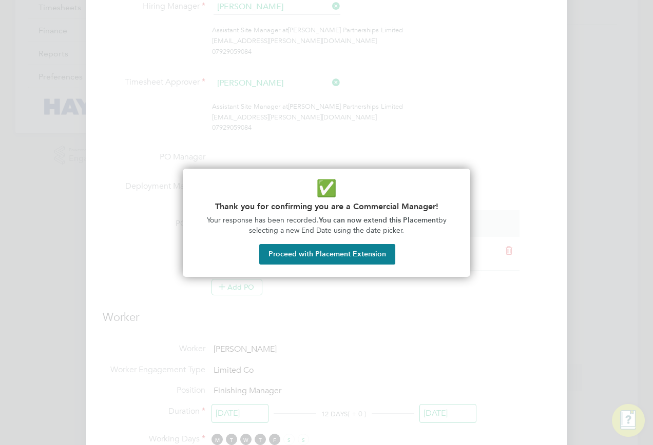
drag, startPoint x: 332, startPoint y: 263, endPoint x: 328, endPoint y: 271, distance: 9.0
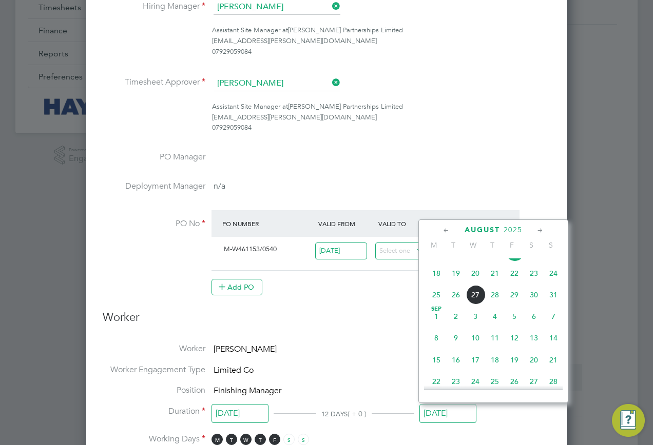
click at [513, 326] on span "5" at bounding box center [514, 317] width 20 height 20
type input "05 Sep 2025"
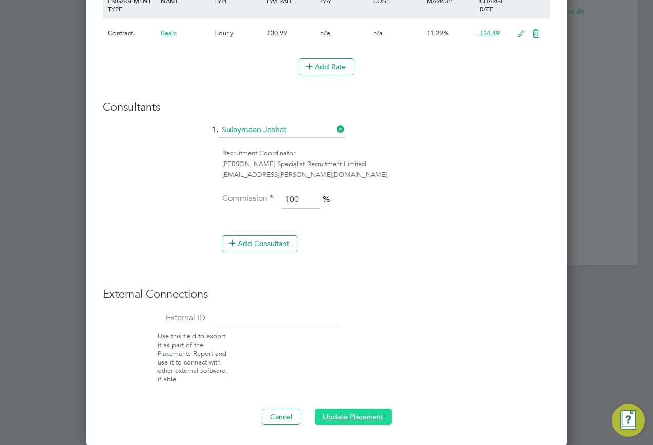
click at [357, 419] on button "Update Placement" at bounding box center [353, 417] width 77 height 16
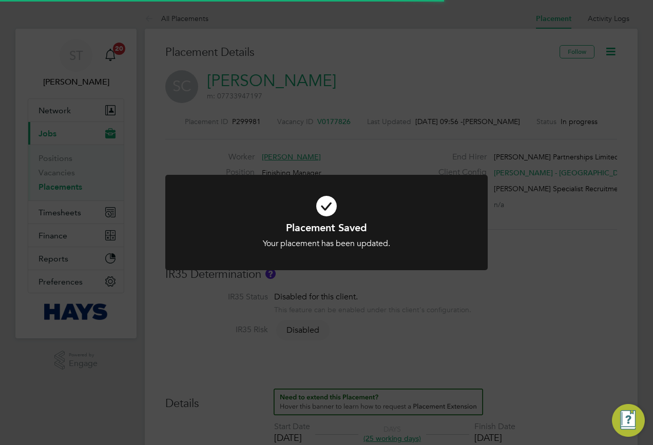
click at [519, 352] on div "Placement Saved Your placement has been updated. Cancel Okay" at bounding box center [326, 222] width 653 height 445
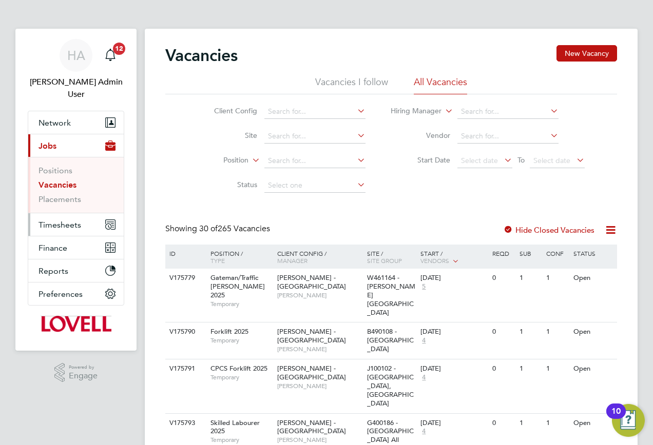
click at [49, 220] on span "Timesheets" at bounding box center [59, 225] width 43 height 10
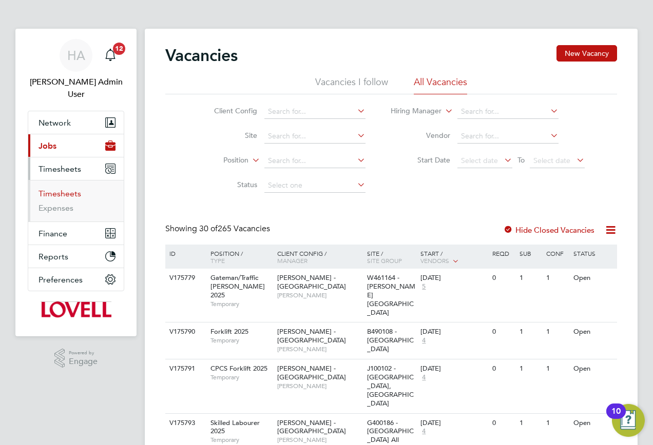
drag, startPoint x: 53, startPoint y: 184, endPoint x: 59, endPoint y: 180, distance: 7.3
click at [53, 189] on link "Timesheets" at bounding box center [59, 194] width 43 height 10
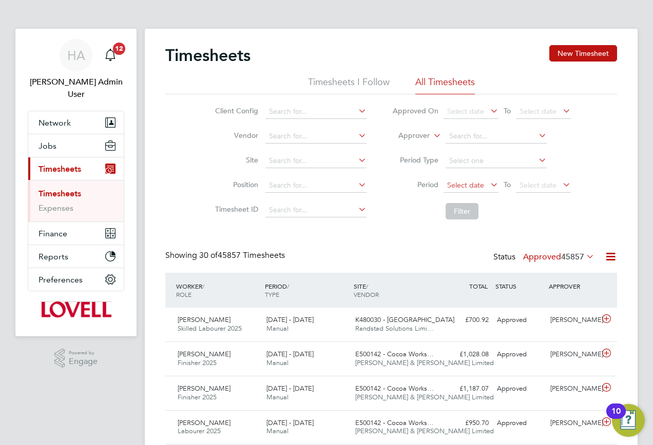
click at [471, 187] on span "Select date" at bounding box center [465, 185] width 37 height 9
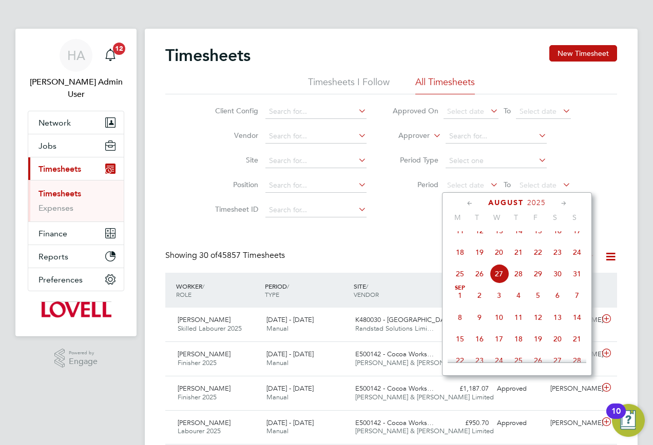
click at [555, 238] on span "16" at bounding box center [558, 231] width 20 height 20
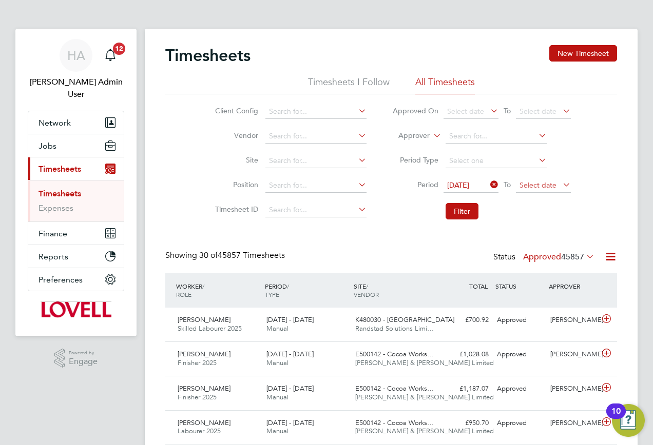
click at [539, 184] on span "Select date" at bounding box center [537, 185] width 37 height 9
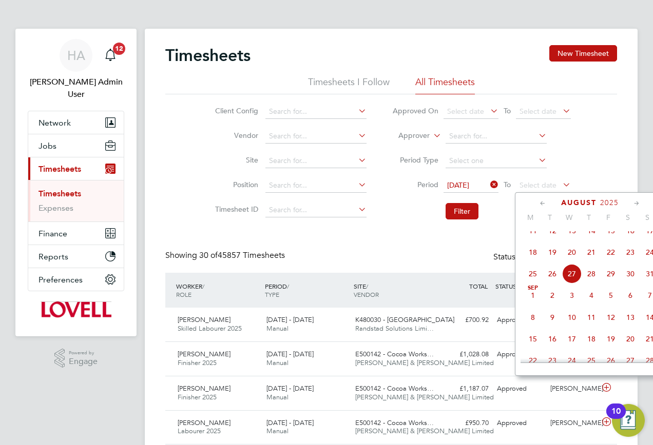
click at [610, 258] on span "22" at bounding box center [611, 253] width 20 height 20
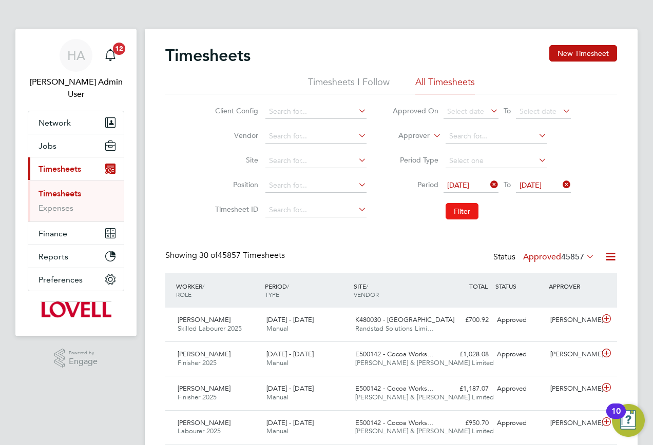
click at [463, 209] on button "Filter" at bounding box center [461, 211] width 33 height 16
click at [584, 257] on icon at bounding box center [584, 256] width 0 height 14
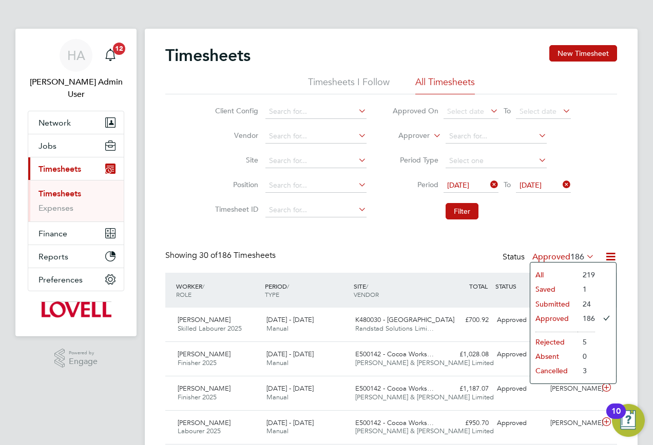
click at [566, 273] on li "All" at bounding box center [553, 275] width 47 height 14
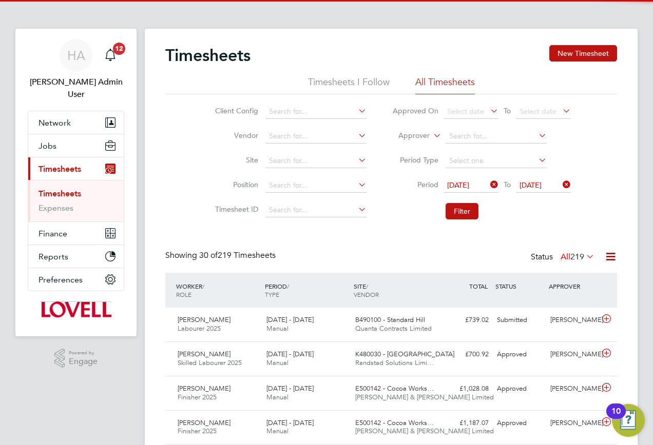
click at [616, 261] on icon at bounding box center [610, 256] width 13 height 13
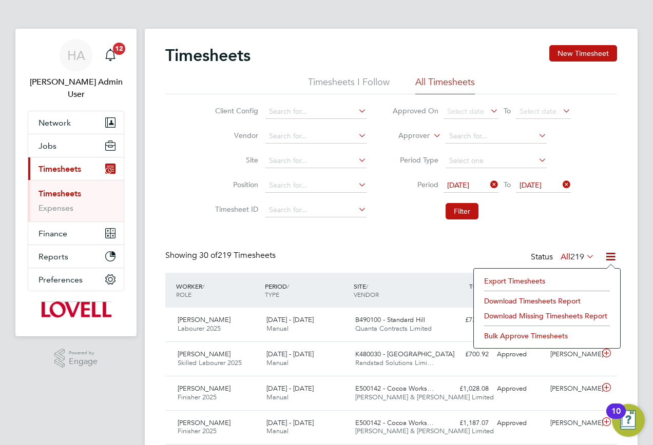
click at [521, 300] on li "Download Timesheets Report" at bounding box center [547, 301] width 136 height 14
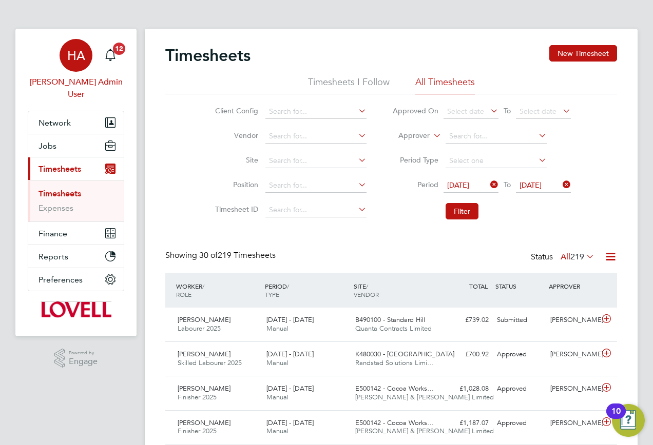
click at [80, 59] on span "HA" at bounding box center [76, 55] width 18 height 13
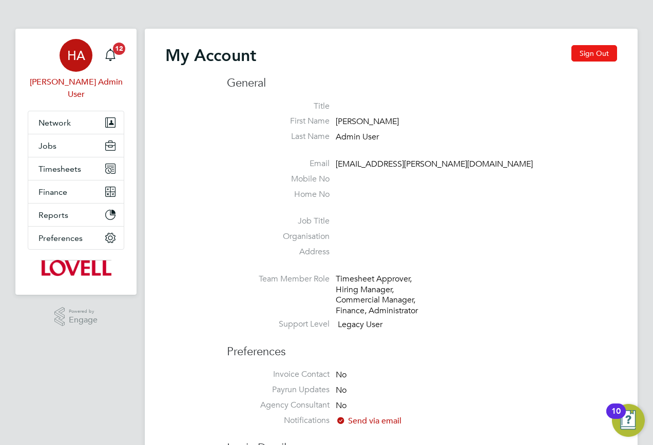
click at [597, 54] on button "Sign Out" at bounding box center [594, 53] width 46 height 16
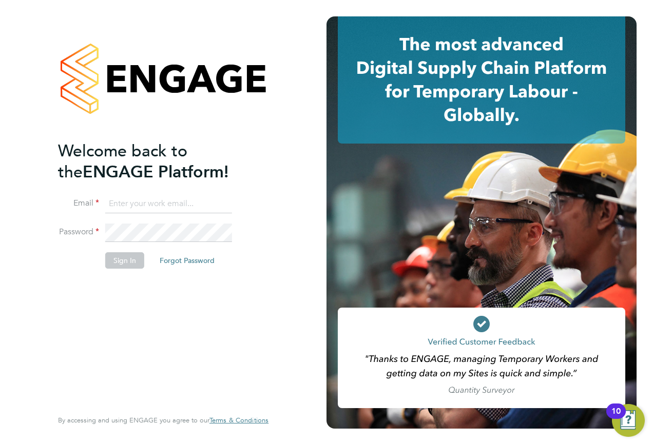
click at [150, 211] on input at bounding box center [168, 204] width 127 height 18
type input "samreet.thandi@hays.com"
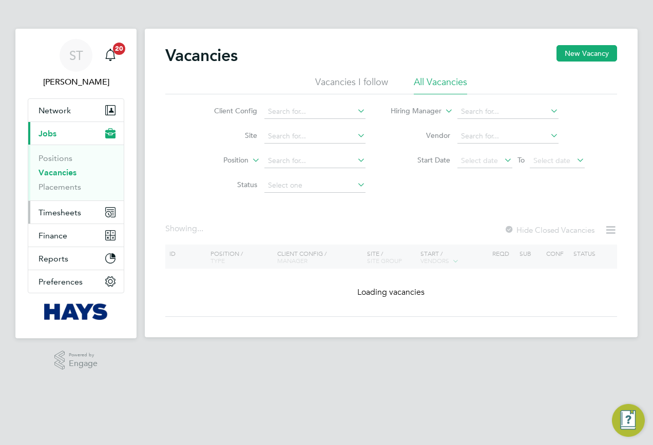
click at [74, 213] on span "Timesheets" at bounding box center [59, 213] width 43 height 10
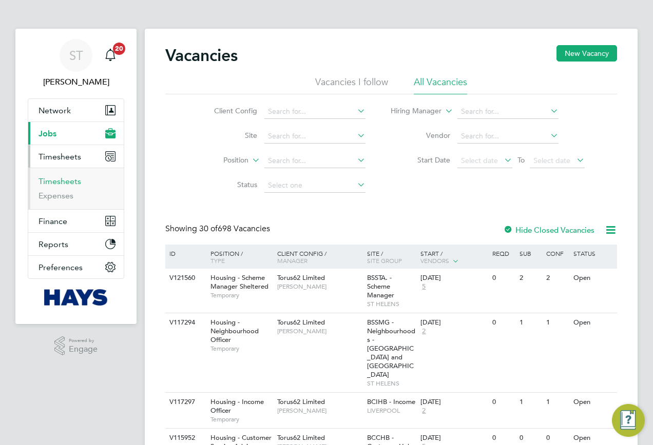
click at [63, 177] on link "Timesheets" at bounding box center [59, 182] width 43 height 10
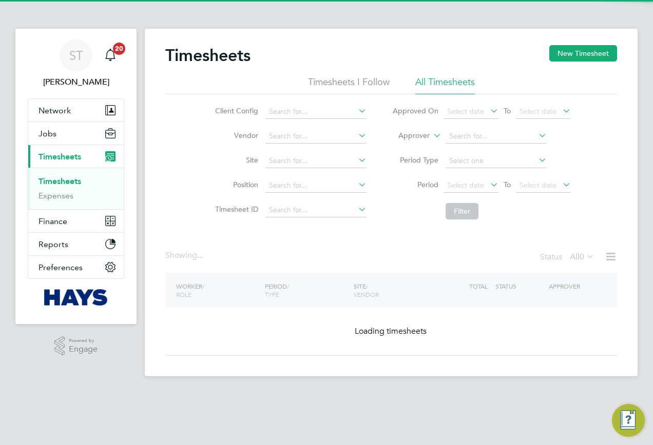
click at [421, 137] on label "Approver" at bounding box center [406, 136] width 46 height 10
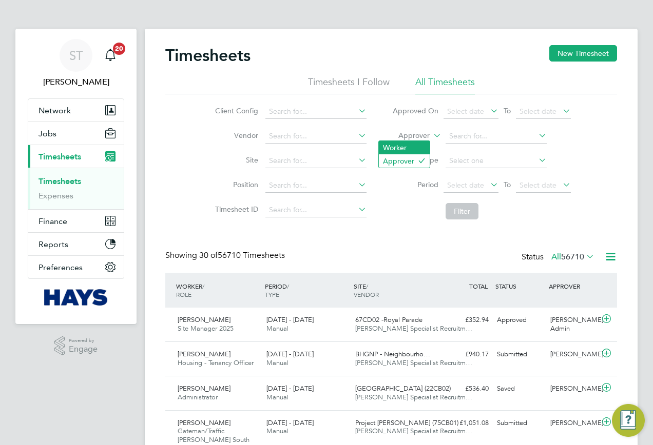
click at [407, 154] on li "Worker" at bounding box center [404, 147] width 51 height 13
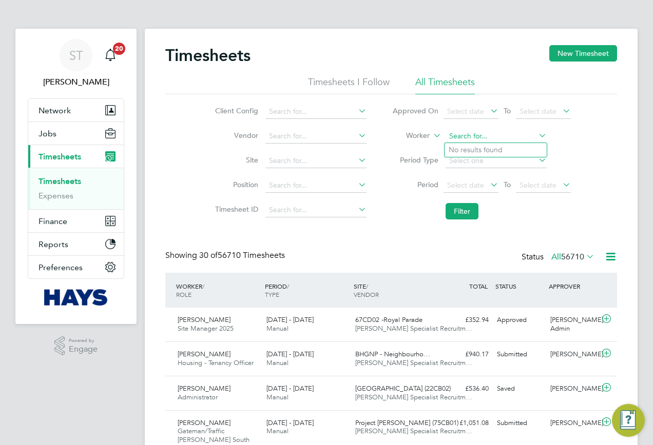
click at [478, 131] on input at bounding box center [495, 136] width 101 height 14
type input "Elaine Sandall"
click at [498, 152] on li "Elaine Sandall" at bounding box center [508, 150] width 129 height 14
click at [470, 211] on button "Filter" at bounding box center [461, 211] width 33 height 16
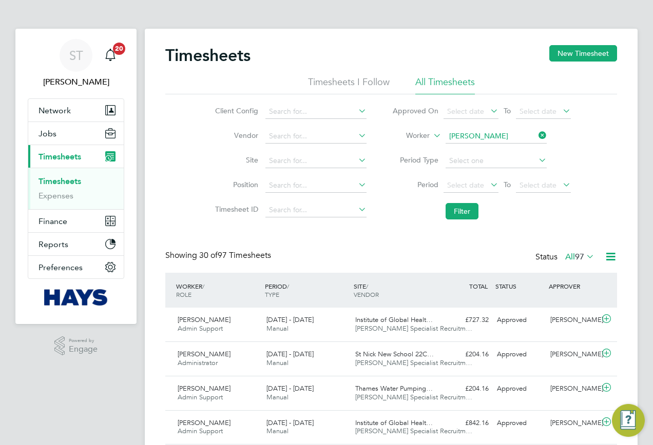
click at [582, 259] on span "97" at bounding box center [579, 257] width 9 height 10
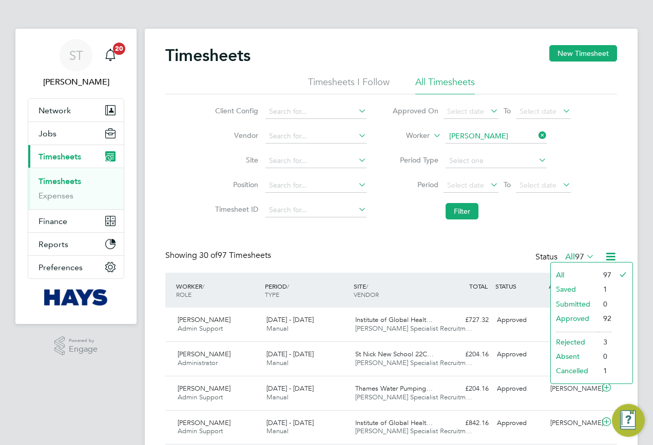
click at [575, 289] on li "Saved" at bounding box center [574, 289] width 47 height 14
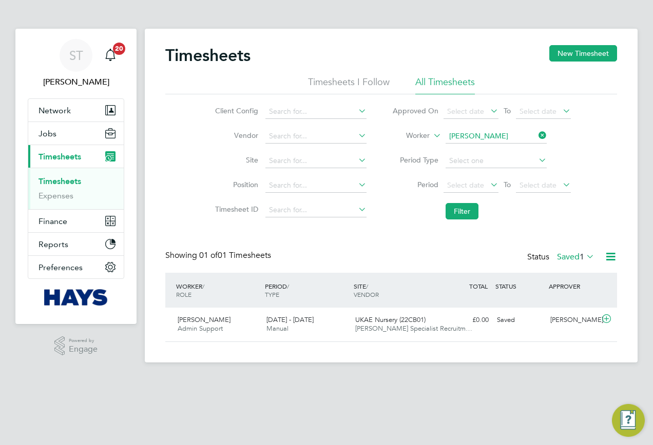
click at [572, 258] on label "Saved 1" at bounding box center [575, 257] width 37 height 10
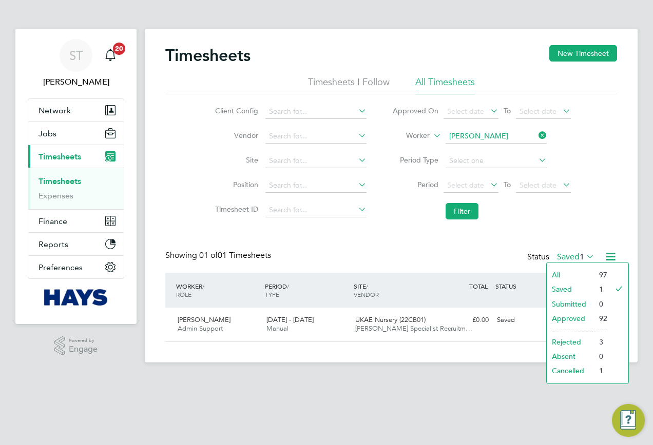
click at [567, 313] on li "Approved" at bounding box center [570, 319] width 47 height 14
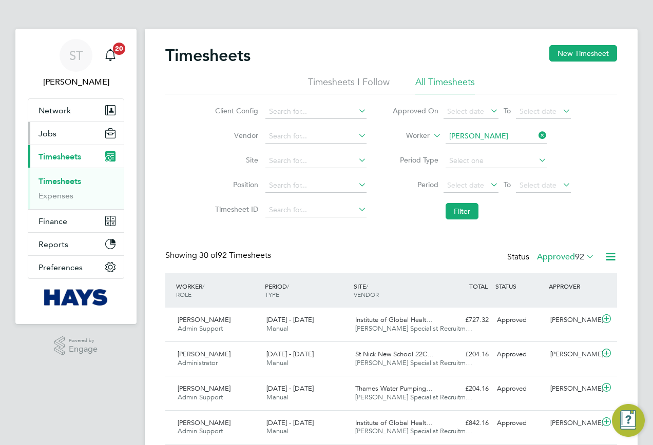
click at [83, 135] on button "Jobs" at bounding box center [75, 133] width 95 height 23
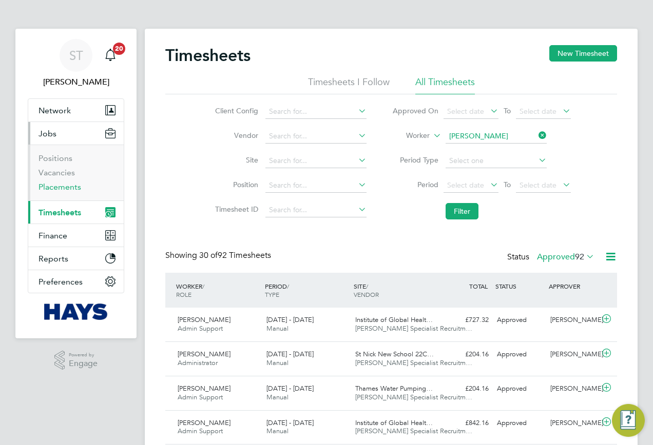
click at [50, 188] on link "Placements" at bounding box center [59, 187] width 43 height 10
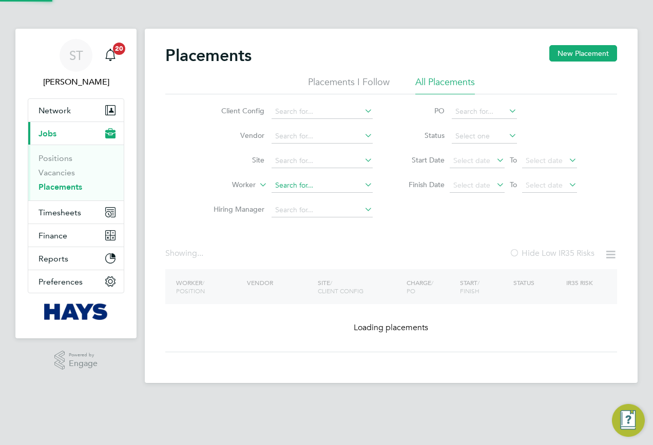
click at [294, 187] on input at bounding box center [321, 186] width 101 height 14
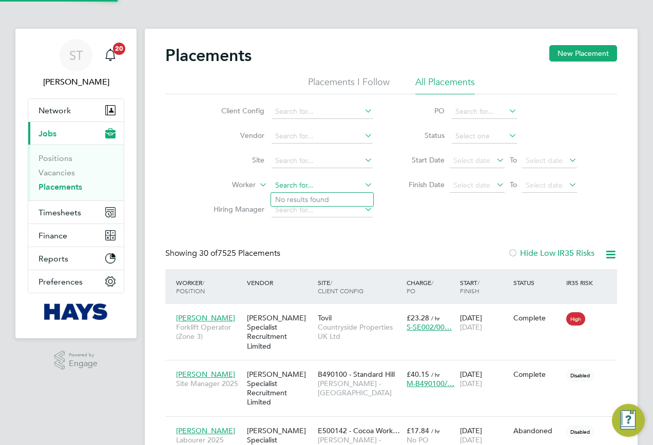
scroll to position [30, 89]
type input "E"
click at [334, 203] on b "Sandall" at bounding box center [364, 200] width 60 height 9
type input "Elaine Sandall"
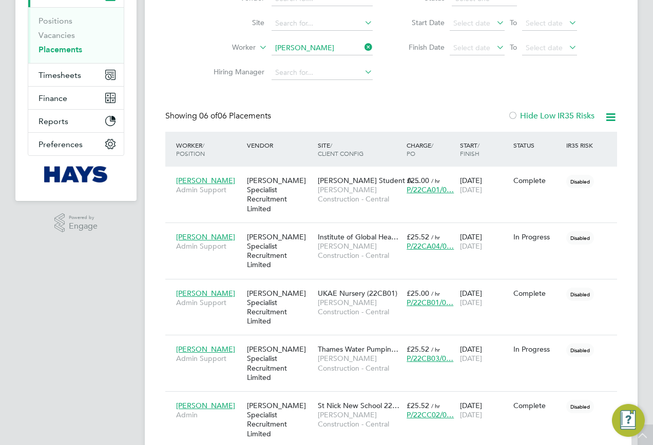
scroll to position [34, 0]
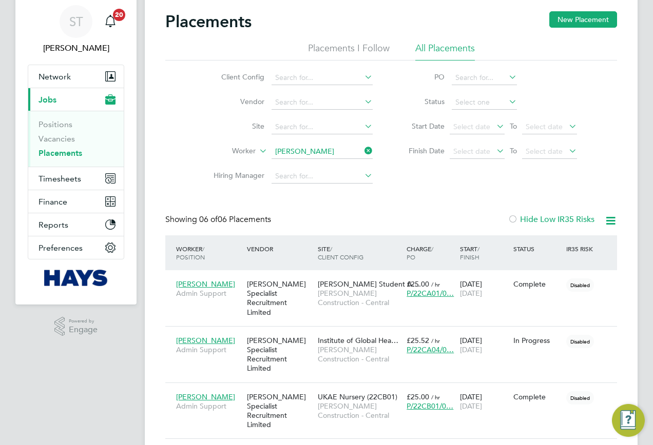
click at [362, 146] on icon at bounding box center [362, 151] width 0 height 14
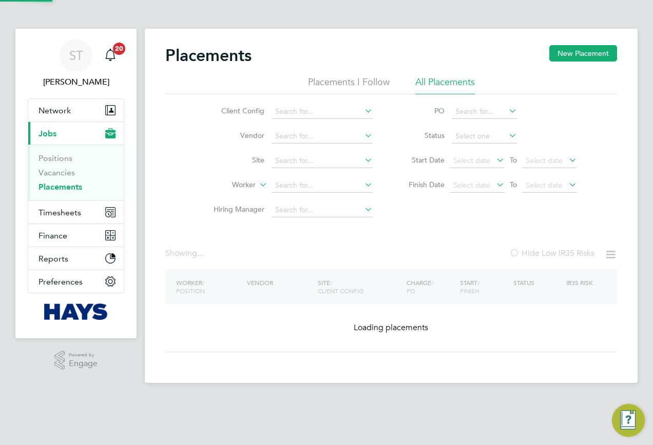
click at [320, 146] on li "Vendor" at bounding box center [288, 136] width 193 height 25
click at [282, 186] on input at bounding box center [321, 186] width 101 height 14
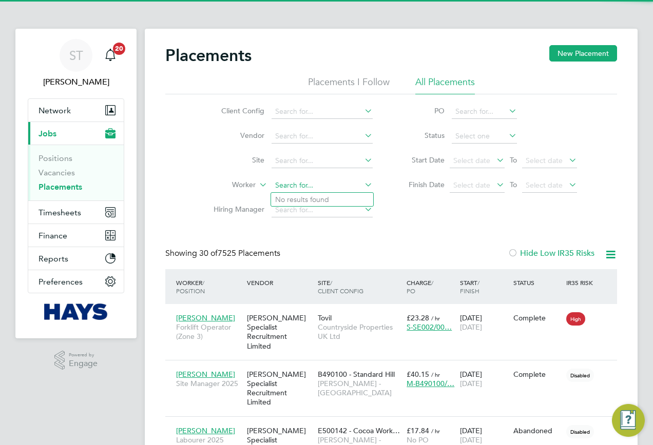
scroll to position [30, 89]
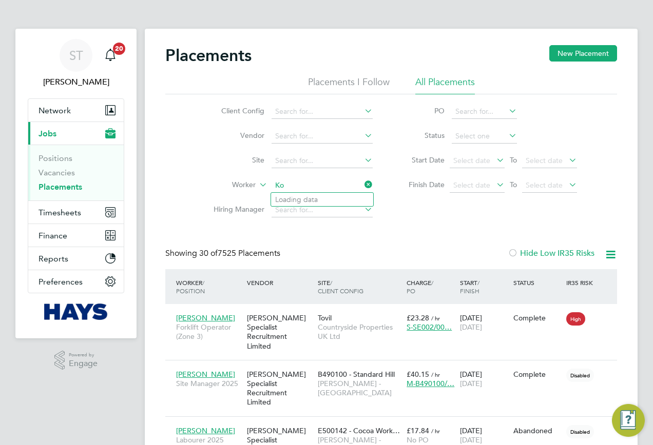
type input "K"
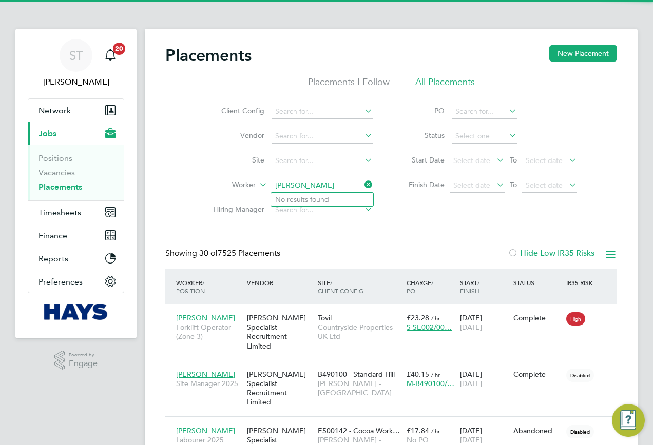
type input "Joe Mcdill"
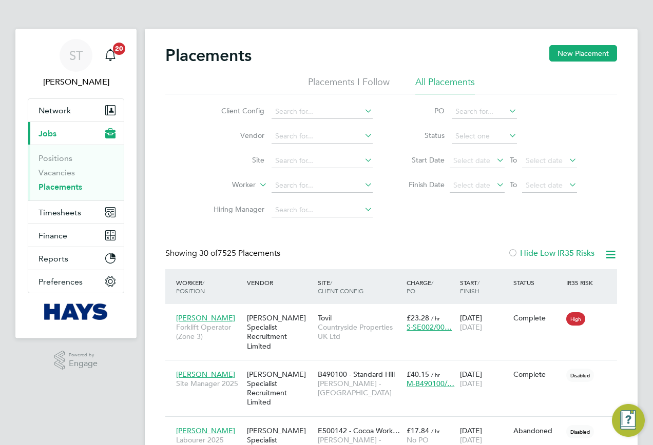
drag, startPoint x: 64, startPoint y: 59, endPoint x: 128, endPoint y: 53, distance: 64.4
click at [64, 59] on div "ST" at bounding box center [76, 55] width 33 height 33
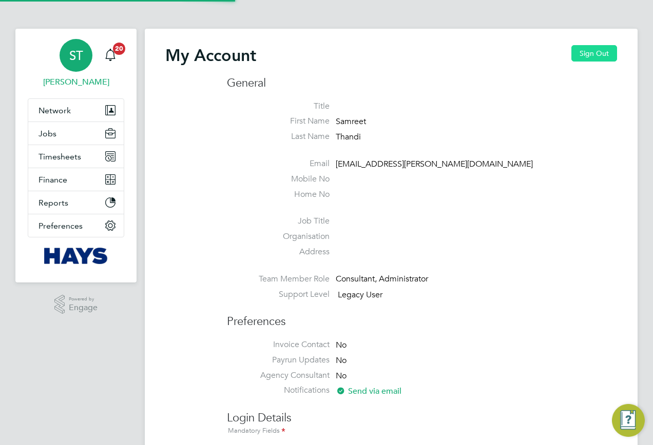
click at [595, 49] on button "Sign Out" at bounding box center [594, 53] width 46 height 16
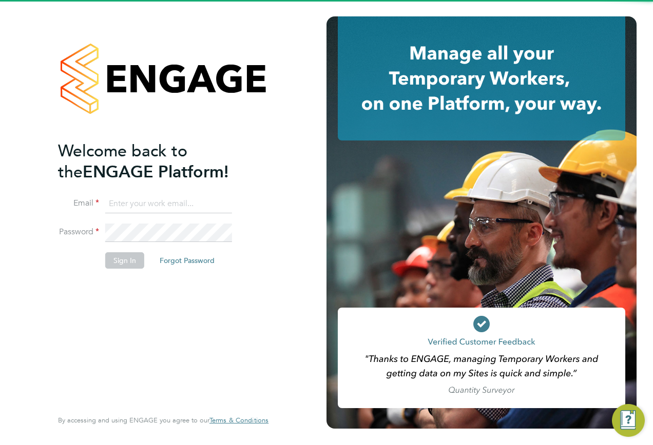
click at [129, 204] on input at bounding box center [168, 204] width 127 height 18
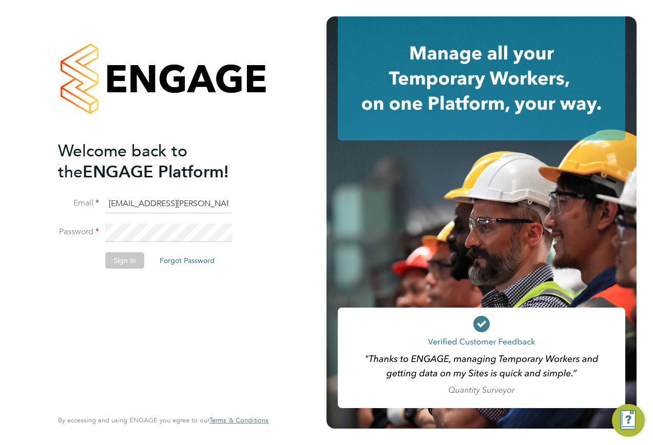
type input "Vendorkeyaccounts2@hays.com"
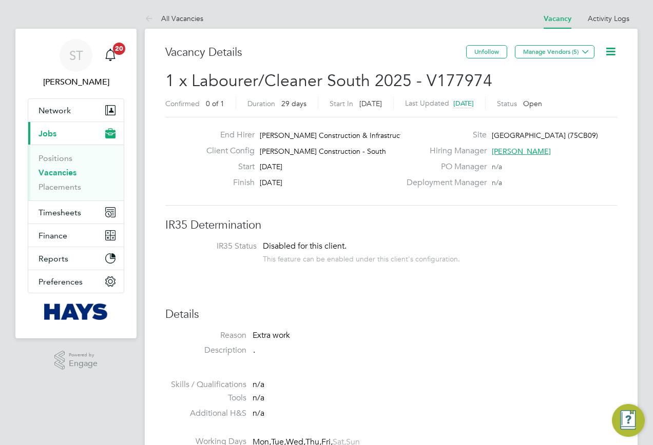
click at [606, 49] on icon at bounding box center [610, 51] width 13 height 13
click at [568, 86] on li "Update Status" at bounding box center [586, 90] width 60 height 14
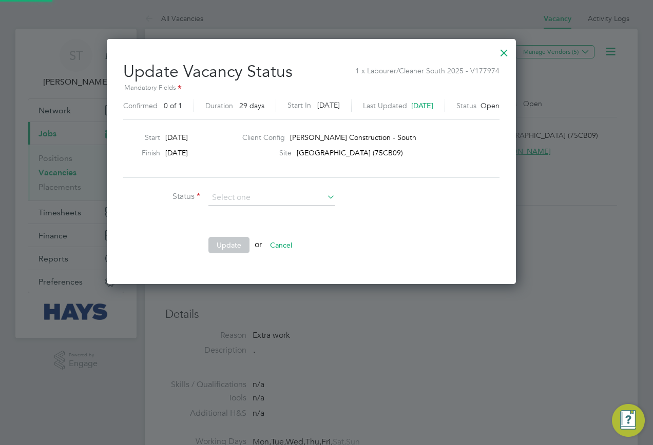
scroll to position [245, 439]
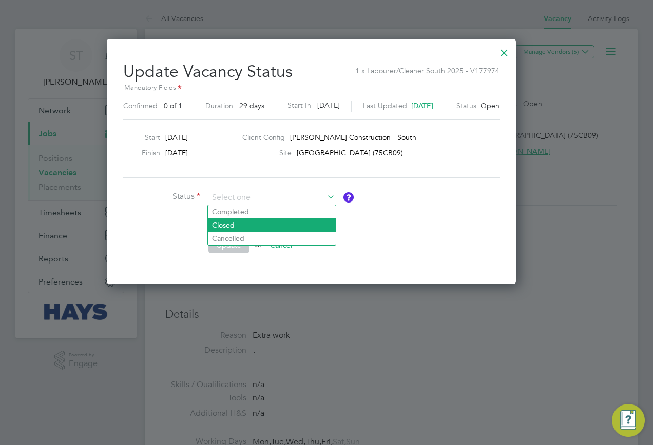
click at [260, 227] on li "Closed" at bounding box center [272, 225] width 128 height 13
type input "Closed"
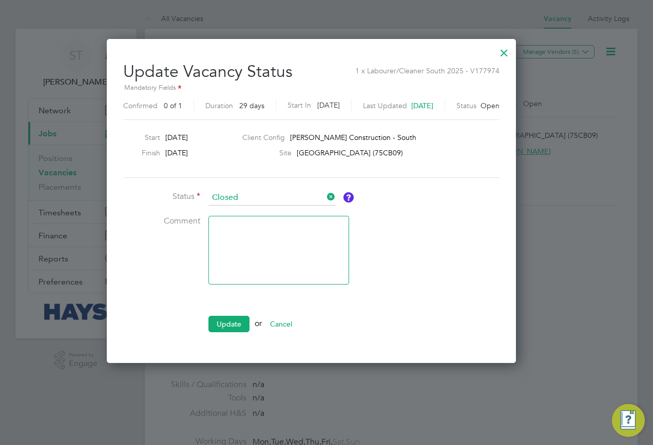
scroll to position [324, 439]
click at [225, 324] on button "Update" at bounding box center [228, 324] width 41 height 16
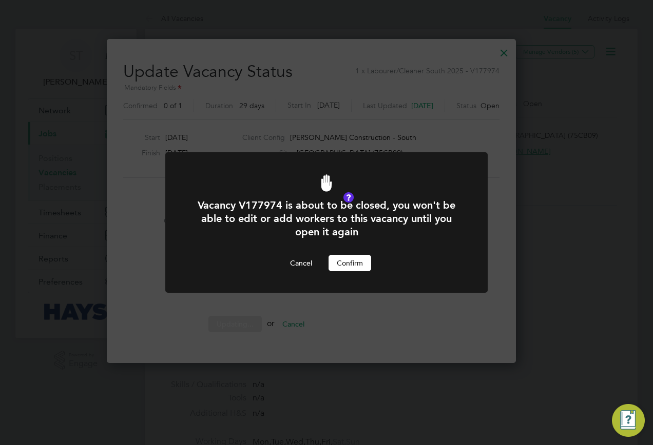
click at [357, 266] on button "Confirm" at bounding box center [349, 263] width 43 height 16
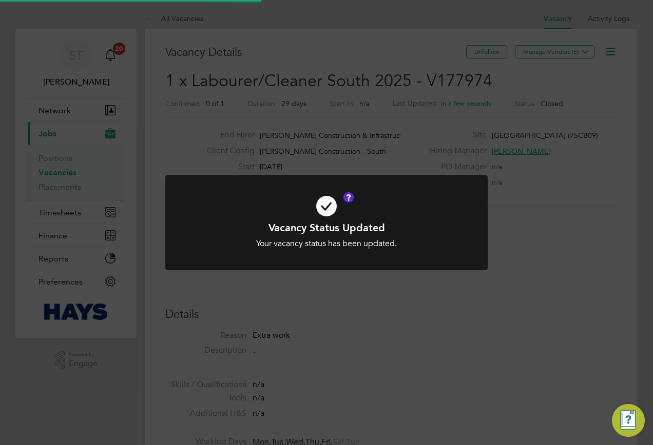
scroll to position [30, 72]
click at [456, 319] on div "Vacancy Status Updated Your vacancy status has been updated. Cancel Okay" at bounding box center [326, 222] width 653 height 445
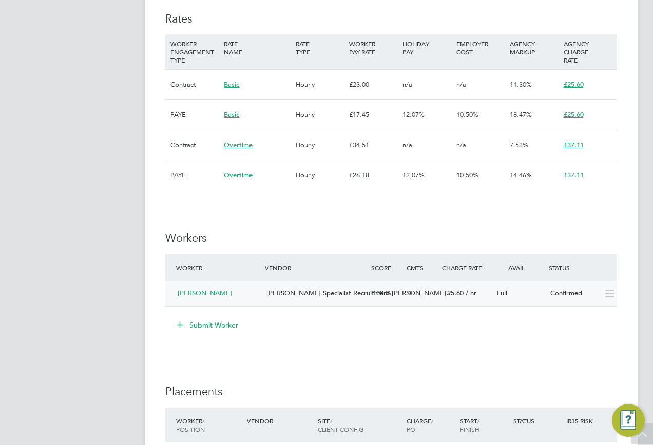
scroll to position [718, 0]
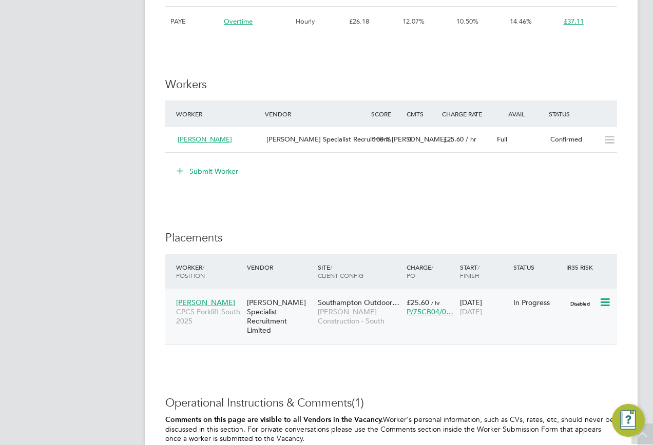
click at [202, 298] on span "Andrew Phear" at bounding box center [205, 302] width 59 height 9
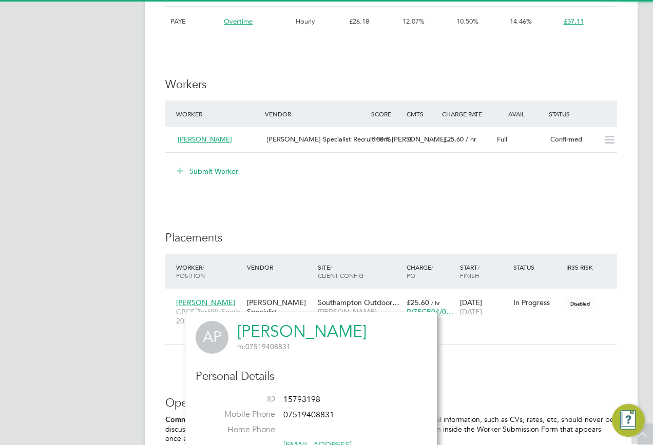
click at [247, 333] on link "Andrew Phear" at bounding box center [301, 332] width 129 height 20
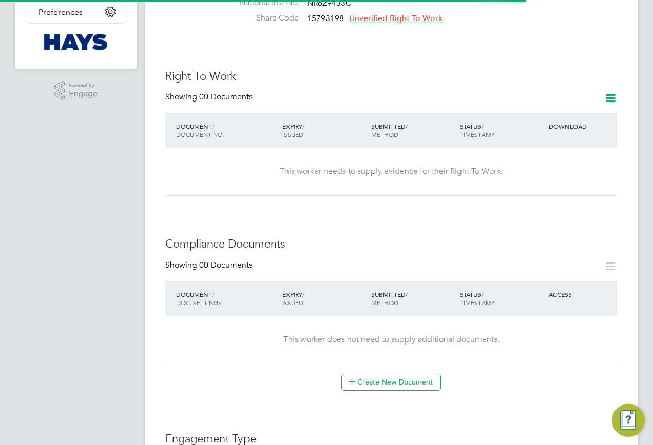
scroll to position [308, 0]
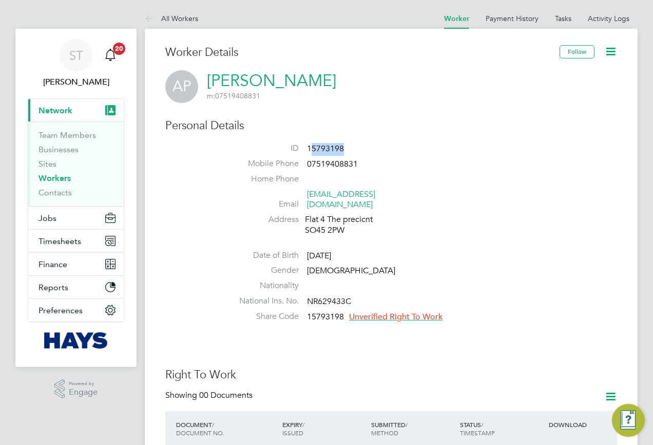
drag, startPoint x: 348, startPoint y: 151, endPoint x: 312, endPoint y: 153, distance: 37.0
click at [312, 153] on li "ID 15793198" at bounding box center [422, 150] width 390 height 15
drag, startPoint x: 312, startPoint y: 153, endPoint x: 352, endPoint y: 156, distance: 40.6
click at [352, 156] on li "ID 15793198" at bounding box center [422, 150] width 390 height 15
drag, startPoint x: 354, startPoint y: 147, endPoint x: 308, endPoint y: 150, distance: 45.3
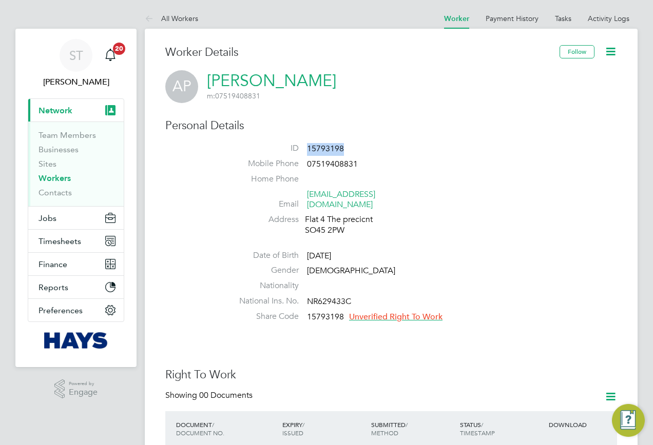
click at [308, 150] on li "ID 15793198" at bounding box center [422, 150] width 390 height 15
copy span "15793198"
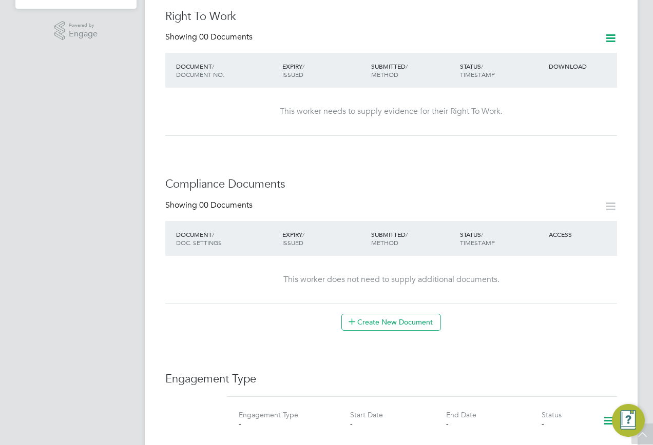
scroll to position [359, 0]
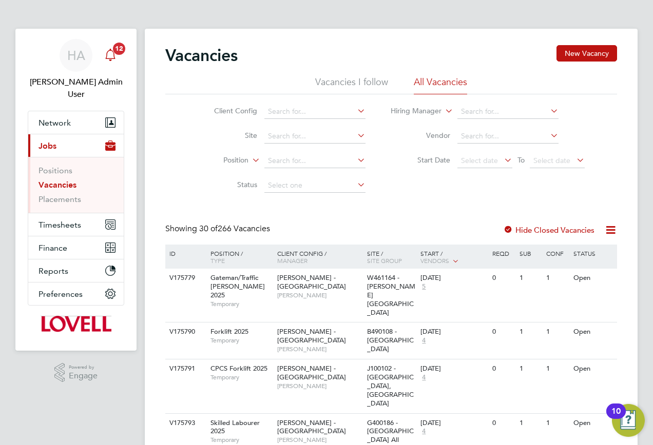
drag, startPoint x: 69, startPoint y: 71, endPoint x: 106, endPoint y: 62, distance: 38.2
click at [69, 71] on app-avatar "HA" at bounding box center [76, 55] width 33 height 33
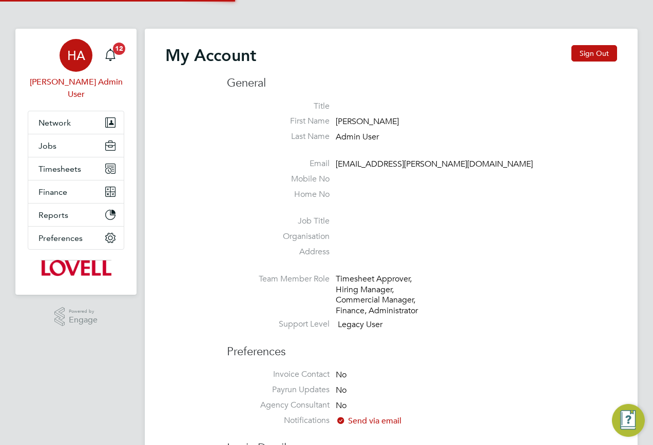
drag, startPoint x: 599, startPoint y: 56, endPoint x: 585, endPoint y: 63, distance: 16.1
click at [599, 56] on button "Sign Out" at bounding box center [594, 53] width 46 height 16
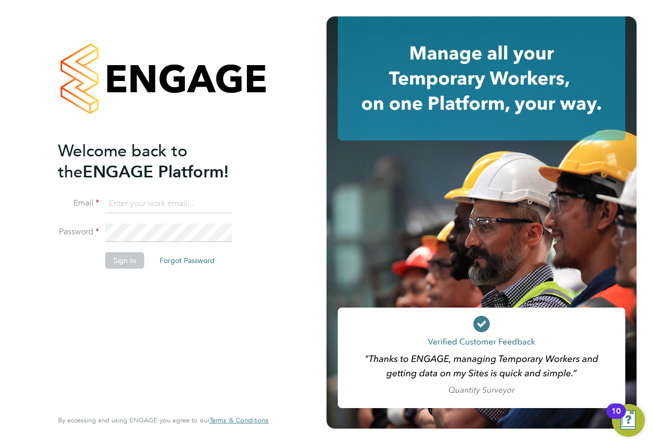
click at [130, 202] on input at bounding box center [168, 204] width 127 height 18
type input "[EMAIL_ADDRESS][PERSON_NAME][DOMAIN_NAME]"
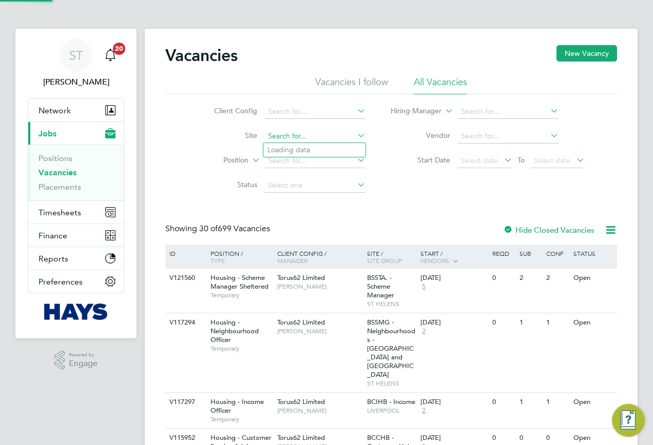
click at [284, 138] on input at bounding box center [314, 136] width 101 height 14
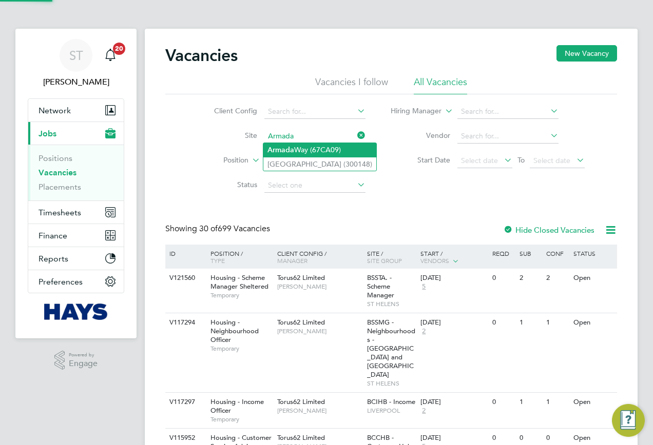
click at [300, 150] on li "Armada Way (67CA09)" at bounding box center [319, 150] width 113 height 14
type input "Armada Way (67CA09)"
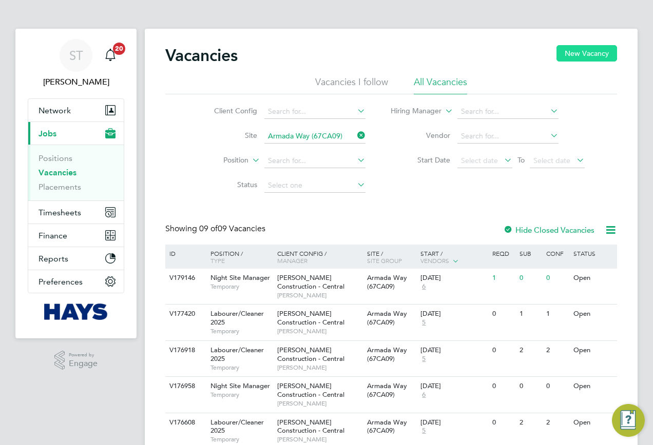
click at [588, 49] on button "New Vacancy" at bounding box center [586, 53] width 61 height 16
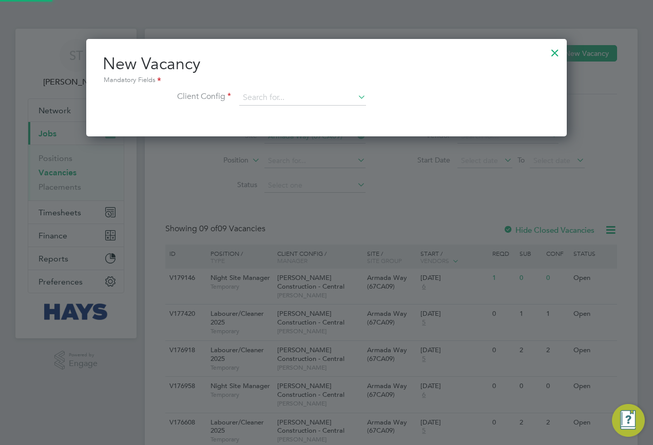
scroll to position [98, 481]
click at [275, 93] on input at bounding box center [302, 97] width 127 height 15
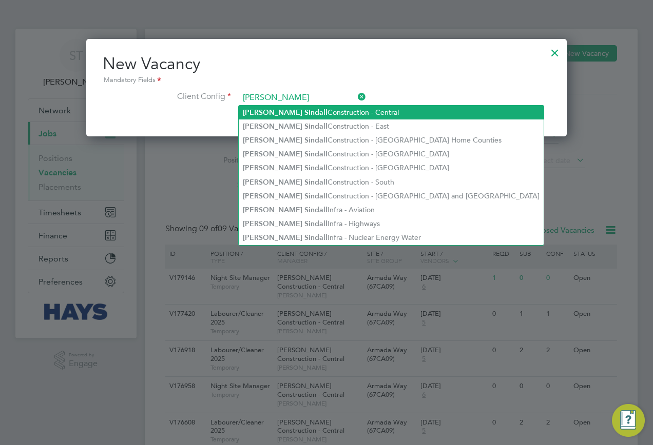
click at [299, 112] on li "Morgan Sindall Construction - Central" at bounding box center [391, 113] width 305 height 14
type input "Morgan Sindall Construction - Central"
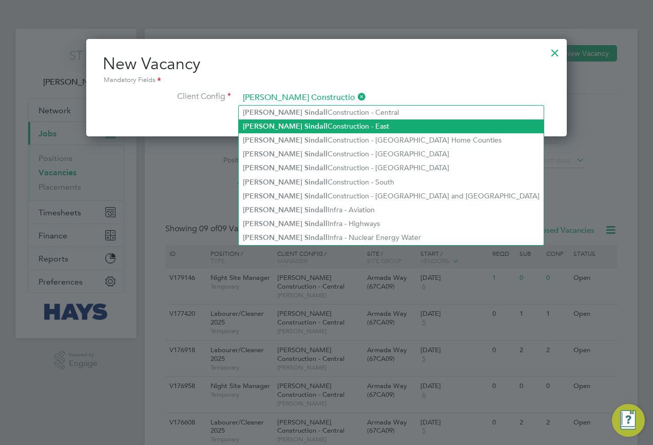
scroll to position [173, 481]
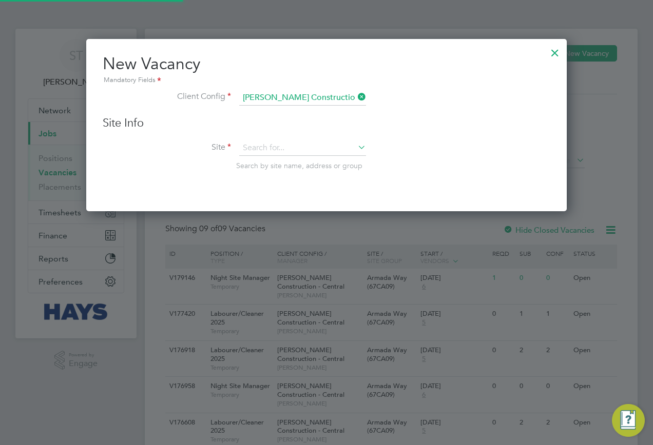
click at [256, 139] on div "Site Info Site Search by site name, address or group" at bounding box center [327, 153] width 448 height 75
click at [249, 146] on input at bounding box center [302, 148] width 127 height 15
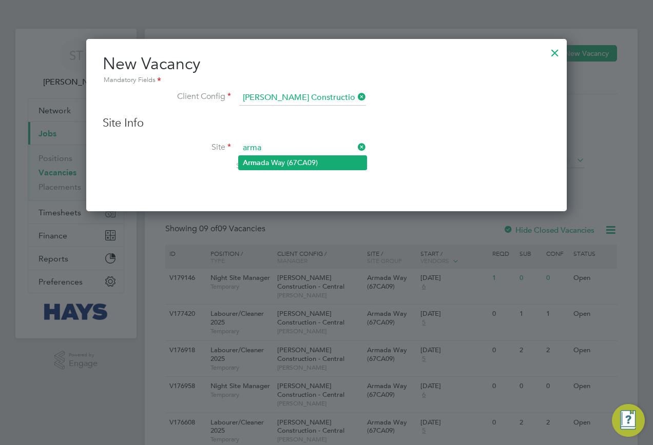
click at [260, 162] on b "Arma" at bounding box center [252, 163] width 18 height 9
type input "Armada Way (67CA09)"
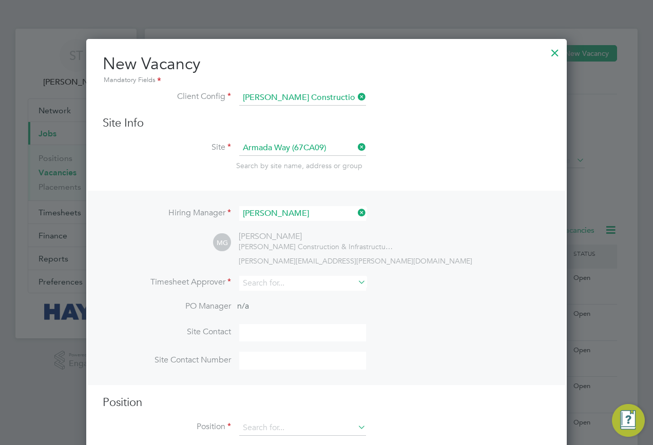
click at [256, 294] on li "Timesheet Approver" at bounding box center [327, 288] width 448 height 25
click at [261, 289] on input at bounding box center [302, 283] width 127 height 15
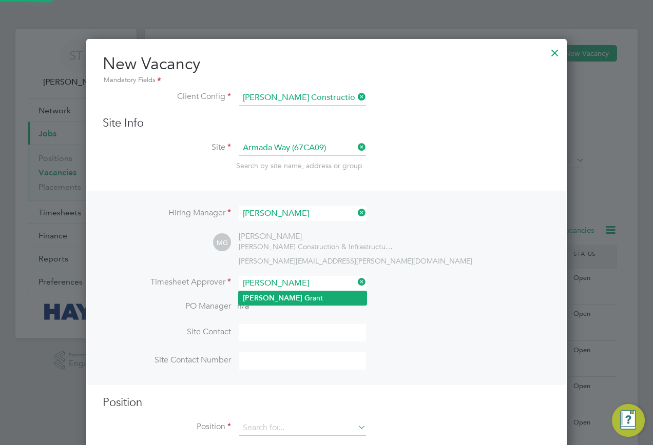
click at [263, 294] on b "Marcus" at bounding box center [273, 298] width 60 height 9
type input "Marcus Grant"
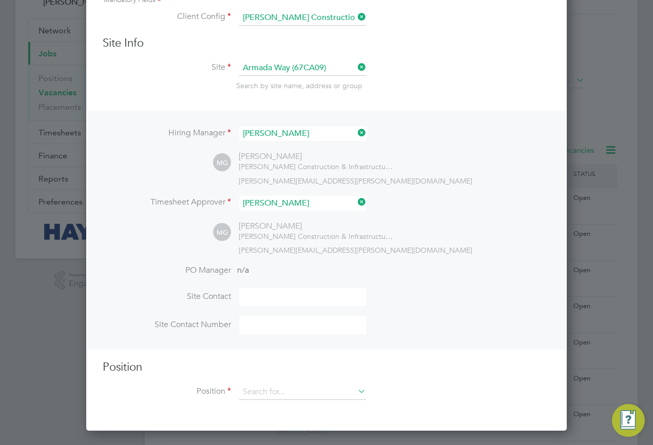
scroll to position [185, 0]
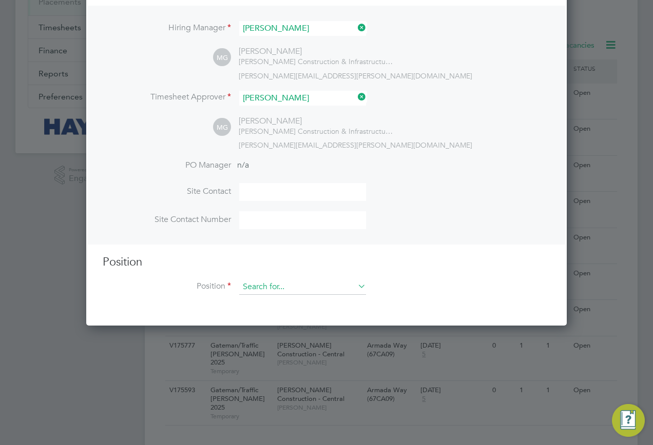
click at [258, 287] on input at bounding box center [302, 287] width 127 height 15
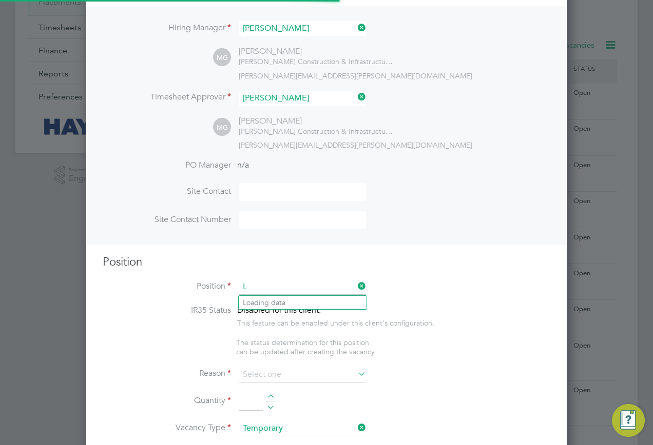
scroll to position [1456, 481]
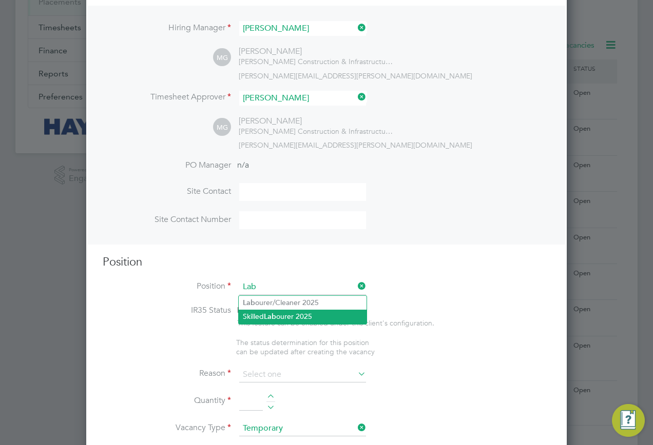
click at [257, 299] on li "Lab ourer/Cleaner 2025" at bounding box center [303, 303] width 128 height 14
type input "Labourer/Cleaner 2025"
type textarea "Attend to site amenities, toilets, offices, drying rooms, canteen etc. Occasion…"
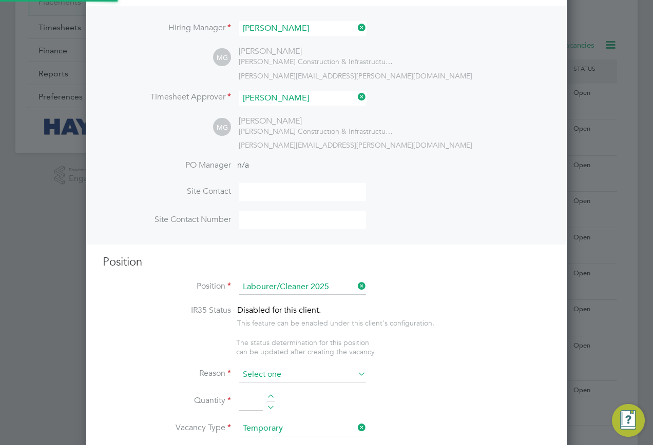
scroll to position [1469, 481]
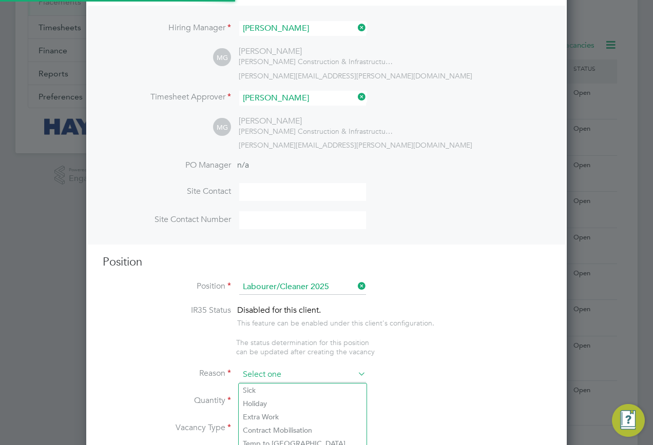
click at [276, 374] on input at bounding box center [302, 374] width 127 height 15
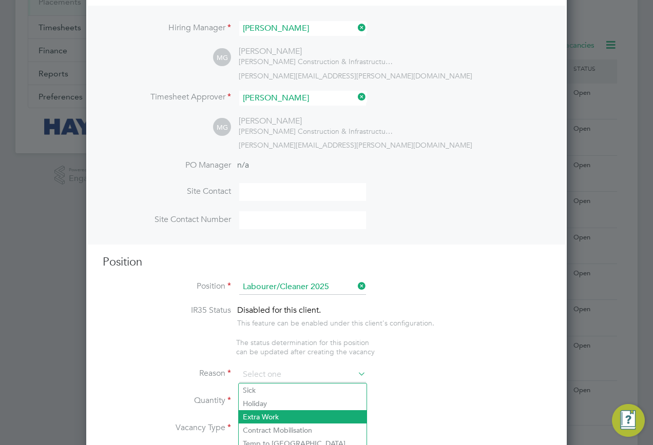
click at [268, 413] on li "Extra Work" at bounding box center [303, 417] width 128 height 13
type input "Extra Work"
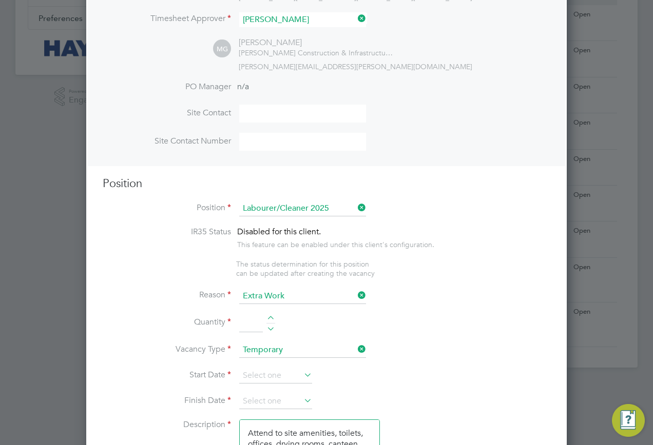
scroll to position [288, 0]
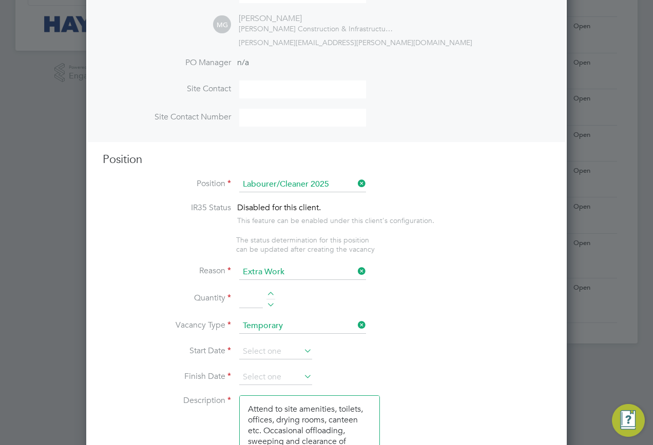
click at [247, 305] on input at bounding box center [251, 299] width 24 height 18
type input "1"
drag, startPoint x: 267, startPoint y: 352, endPoint x: 275, endPoint y: 346, distance: 9.5
click at [269, 353] on input at bounding box center [275, 351] width 73 height 15
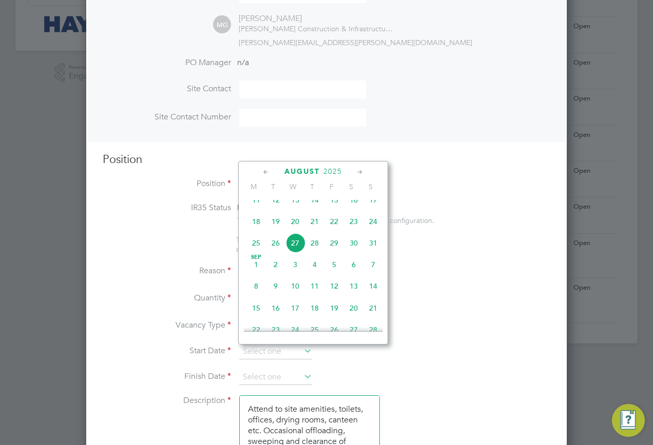
click at [312, 231] on span "21" at bounding box center [315, 222] width 20 height 20
type input "21 Aug 2025"
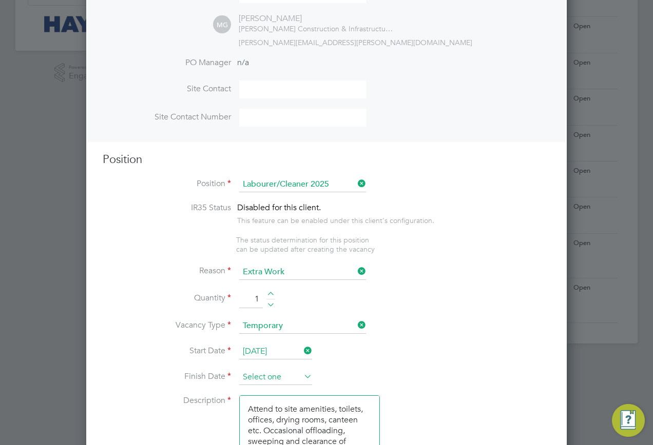
click at [269, 382] on input at bounding box center [275, 377] width 73 height 15
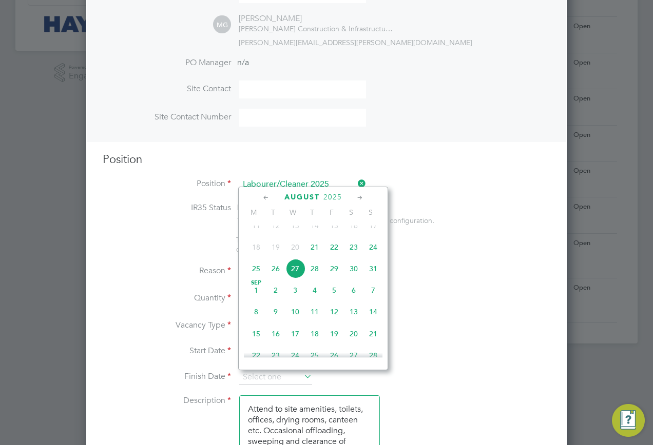
click at [315, 341] on span "18" at bounding box center [315, 334] width 20 height 20
type input "18 Sep 2025"
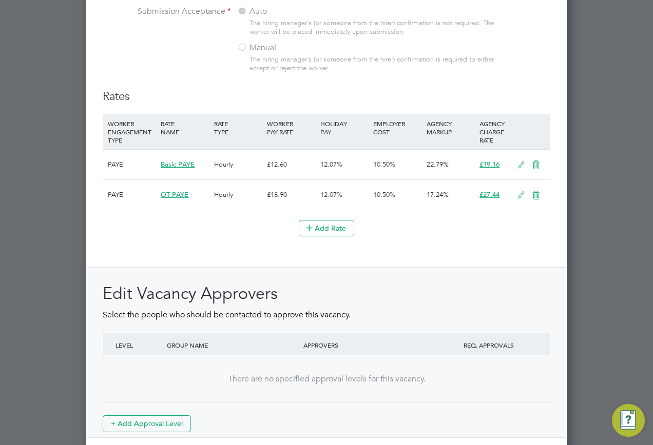
scroll to position [1062, 0]
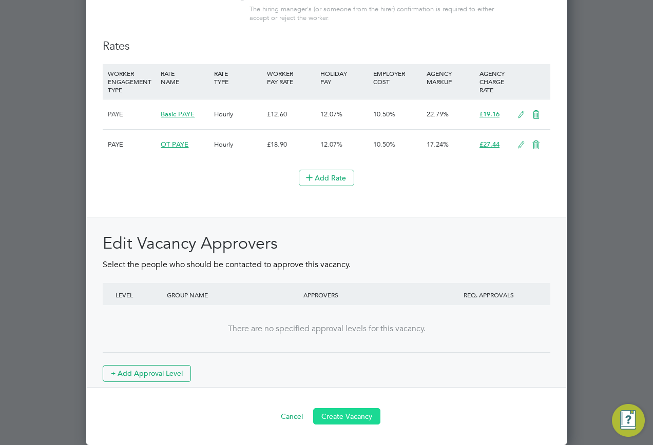
click at [354, 414] on button "Create Vacancy" at bounding box center [346, 417] width 67 height 16
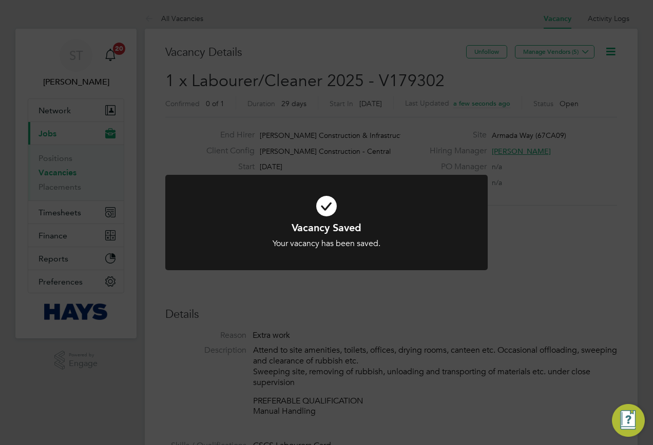
click at [408, 144] on div "Vacancy Saved Your vacancy has been saved. Cancel Okay" at bounding box center [326, 222] width 653 height 445
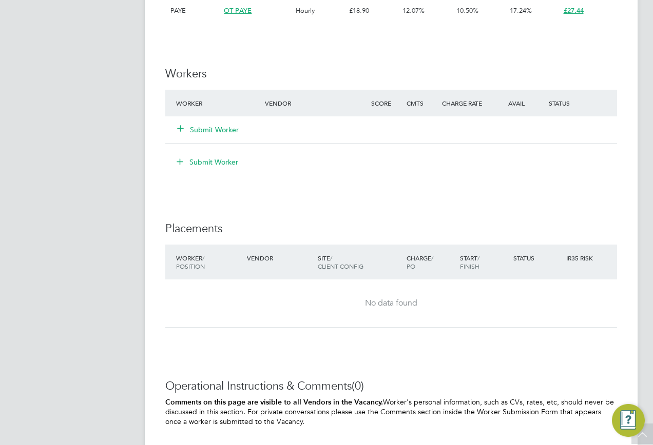
scroll to position [821, 0]
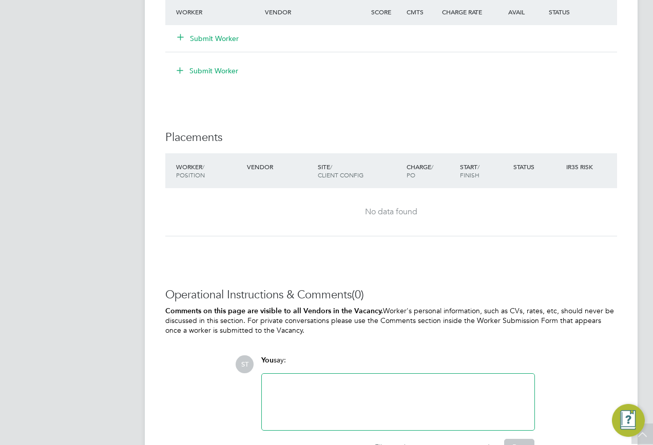
click at [306, 392] on div at bounding box center [398, 402] width 260 height 44
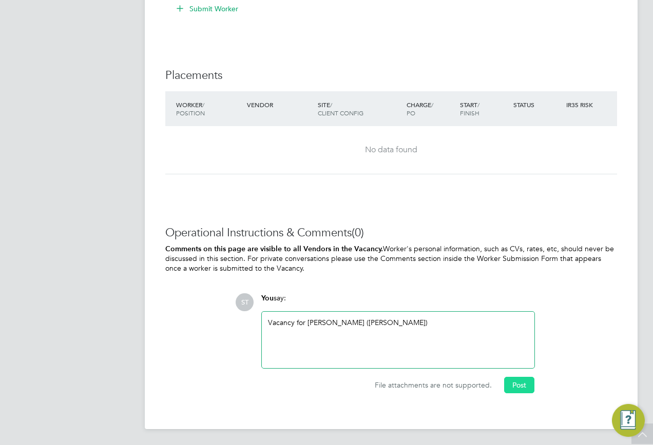
click at [512, 382] on button "Post" at bounding box center [519, 385] width 30 height 16
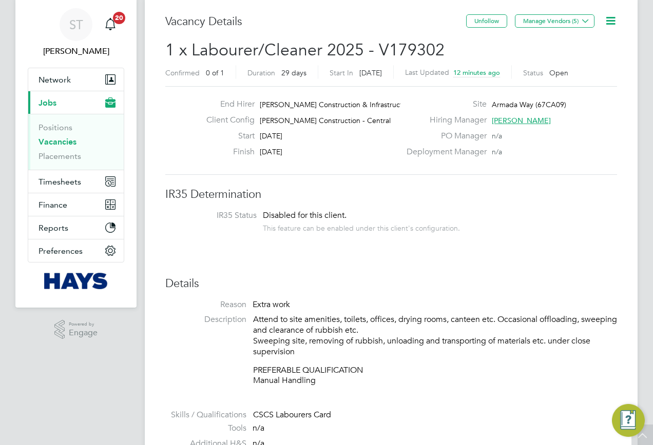
scroll to position [0, 0]
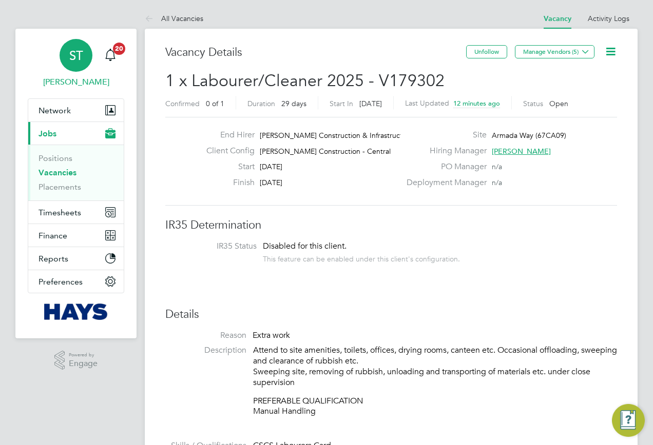
click at [84, 54] on div "ST" at bounding box center [76, 55] width 33 height 33
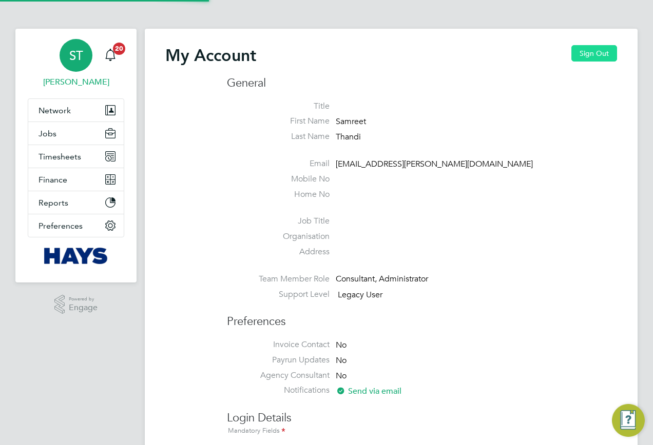
click at [598, 54] on button "Sign Out" at bounding box center [594, 53] width 46 height 16
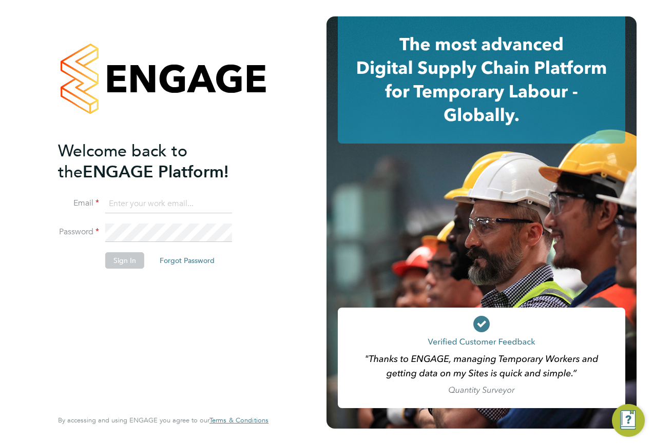
click at [189, 200] on input at bounding box center [168, 204] width 127 height 18
type input "engagemasterlogins@hays.com"
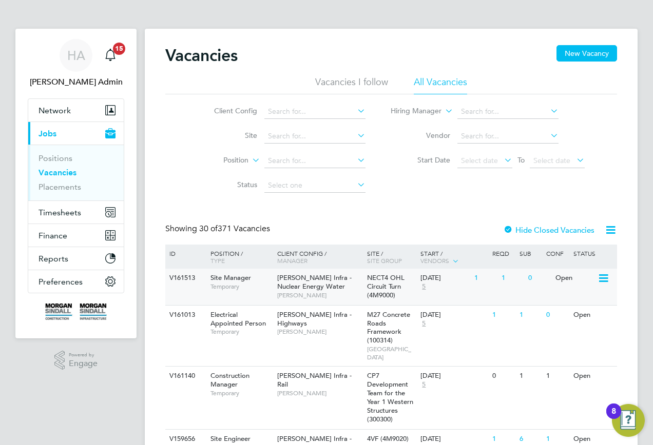
click at [202, 292] on div "V161513 Site Manager Temporary [PERSON_NAME] Infra - Nuclear Energy Water [PERS…" at bounding box center [391, 287] width 452 height 36
click at [79, 67] on div "HA" at bounding box center [76, 55] width 33 height 33
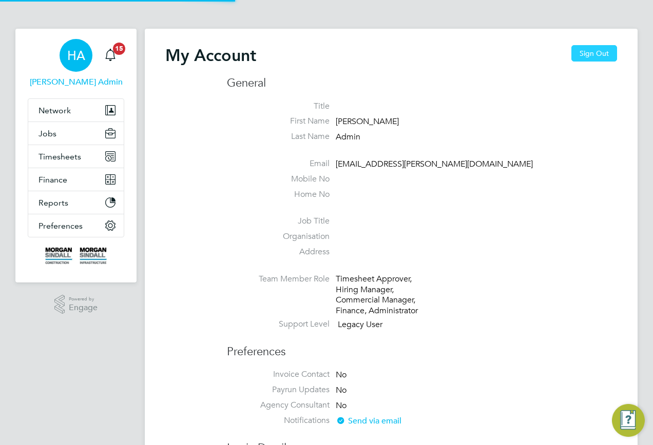
click at [589, 51] on button "Sign Out" at bounding box center [594, 53] width 46 height 16
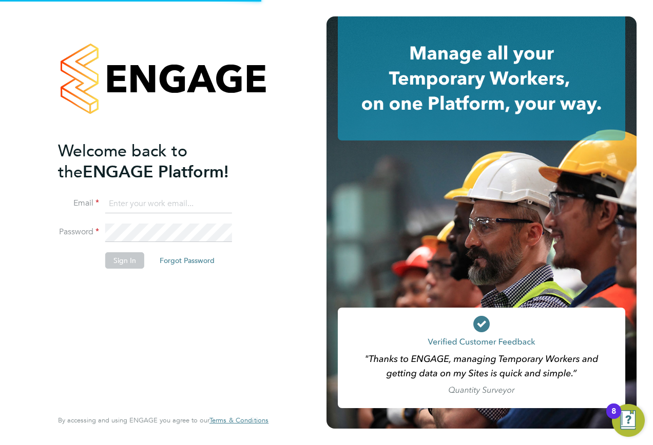
click at [123, 202] on input at bounding box center [168, 204] width 127 height 18
type input "[EMAIL_ADDRESS][PERSON_NAME][DOMAIN_NAME]"
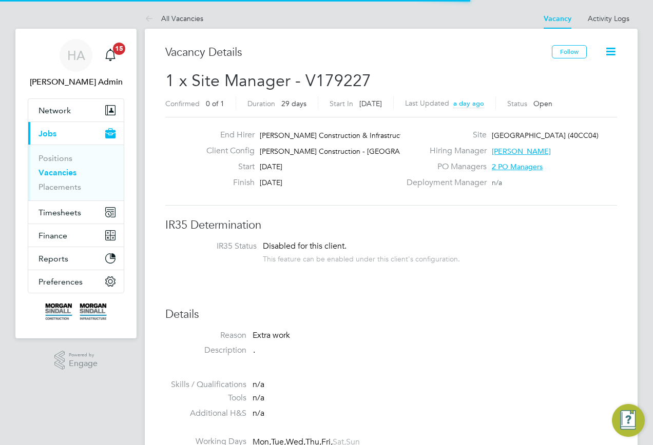
scroll to position [17, 89]
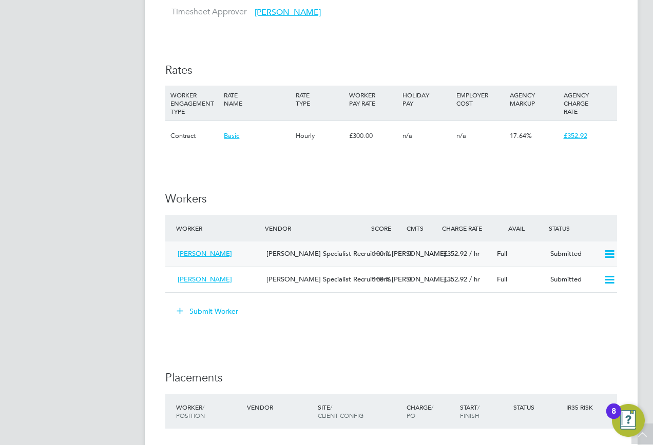
click at [613, 255] on icon at bounding box center [609, 254] width 13 height 8
click at [587, 275] on li "Offer" at bounding box center [596, 276] width 36 height 14
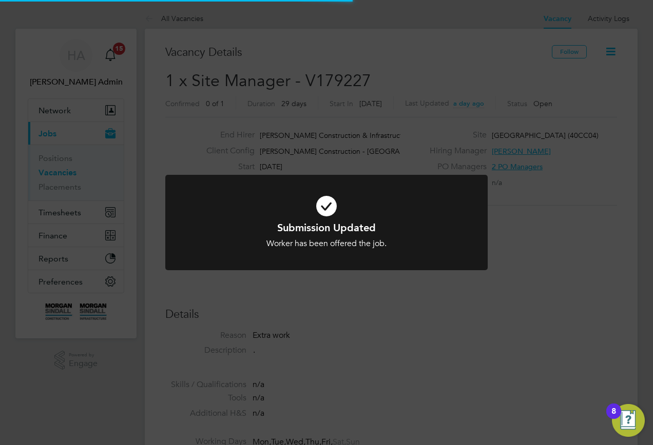
click at [514, 328] on div "Submission Updated Worker has been offered the job. Cancel Okay" at bounding box center [326, 222] width 653 height 445
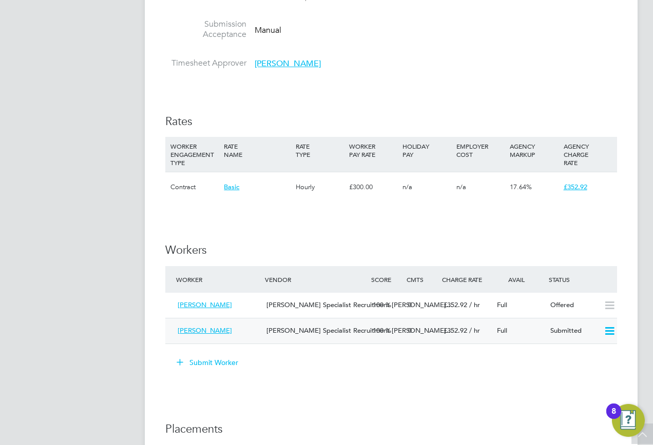
click at [608, 327] on icon at bounding box center [609, 331] width 13 height 8
click at [584, 354] on li "Offer" at bounding box center [596, 353] width 36 height 14
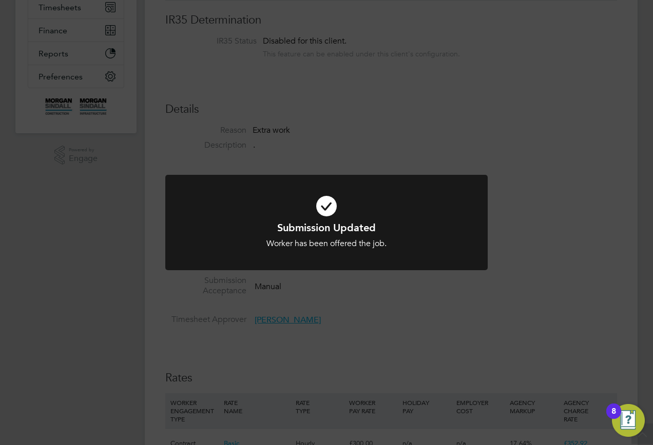
click at [488, 372] on div "Submission Updated Worker has been offered the job. Cancel Okay" at bounding box center [326, 222] width 653 height 445
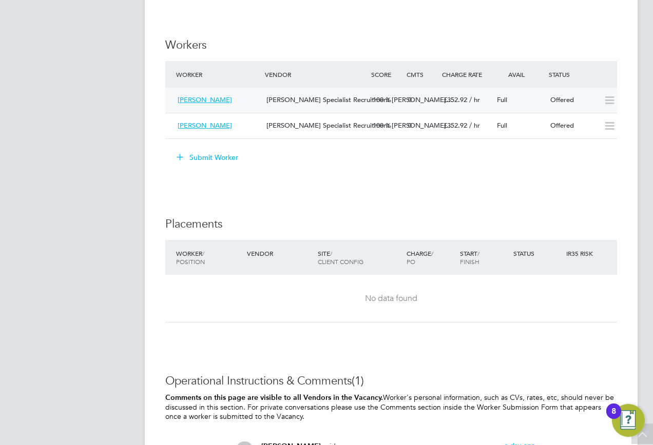
click at [196, 101] on span "[PERSON_NAME]" at bounding box center [205, 99] width 54 height 9
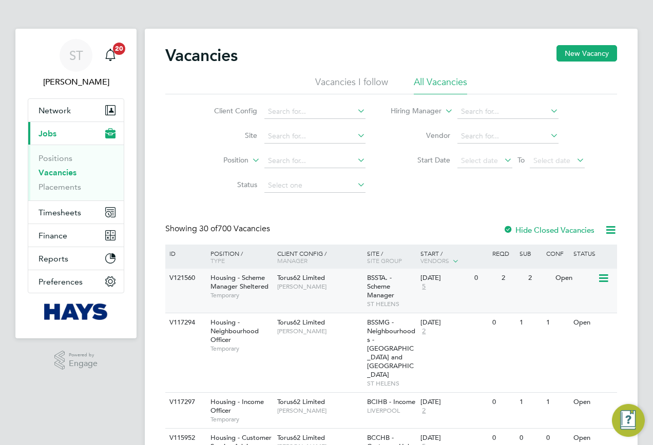
click at [186, 299] on div "V121560 Housing - Scheme Manager Sheltered Temporary Torus62 Limited [PERSON_NA…" at bounding box center [391, 291] width 452 height 44
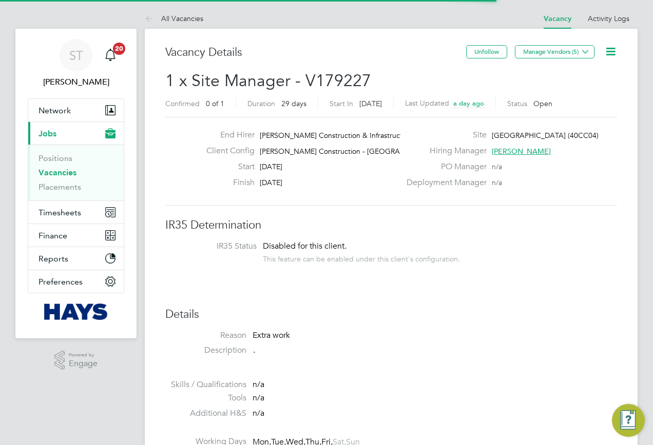
scroll to position [17, 89]
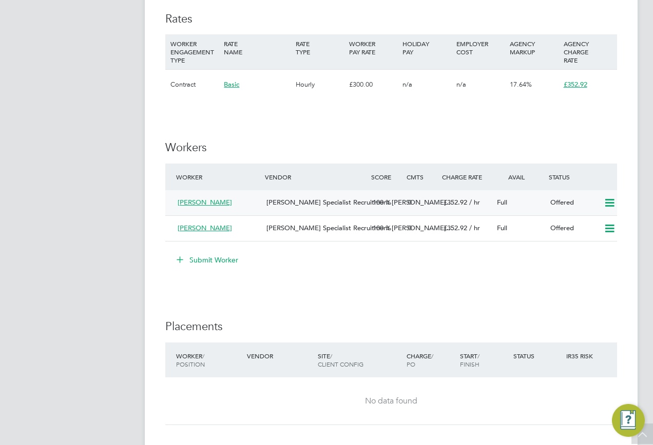
click at [202, 204] on span "[PERSON_NAME]" at bounding box center [205, 202] width 54 height 9
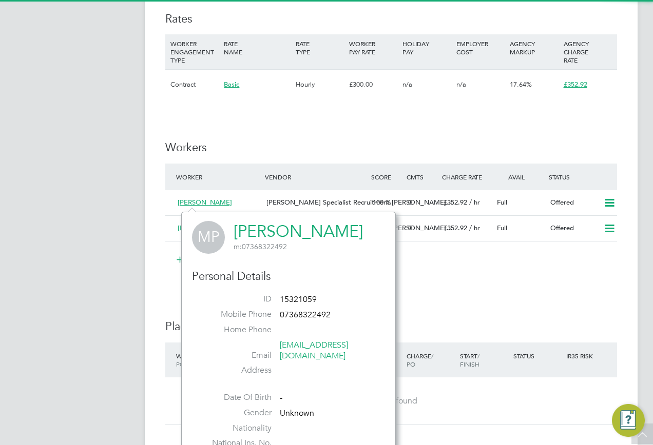
click at [281, 232] on link "[PERSON_NAME]" at bounding box center [298, 232] width 129 height 20
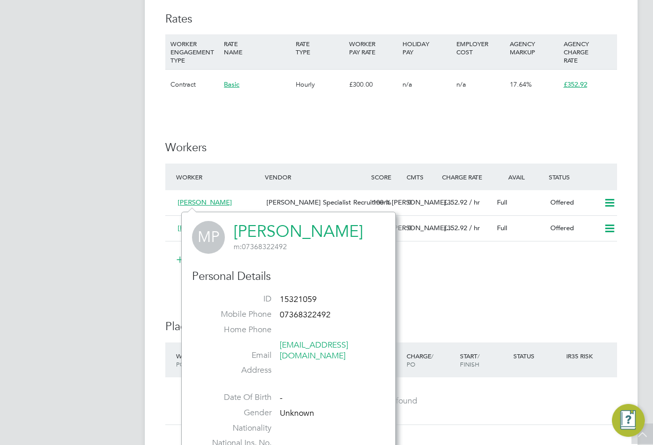
click at [487, 296] on div "IR35 Determination IR35 Status Disabled for this client. This feature can be en…" at bounding box center [391, 182] width 452 height 1057
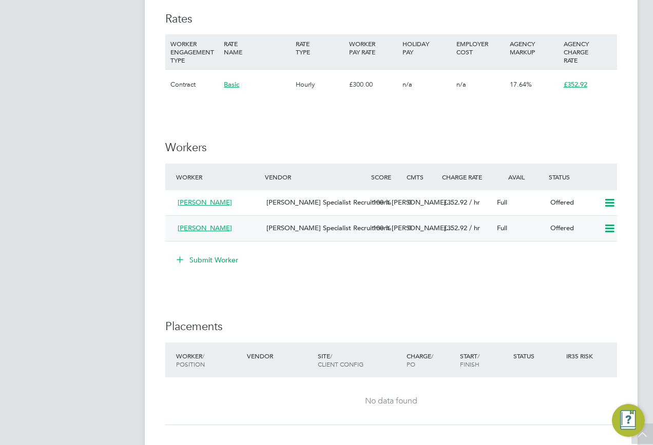
click at [184, 226] on span "[PERSON_NAME]" at bounding box center [205, 228] width 54 height 9
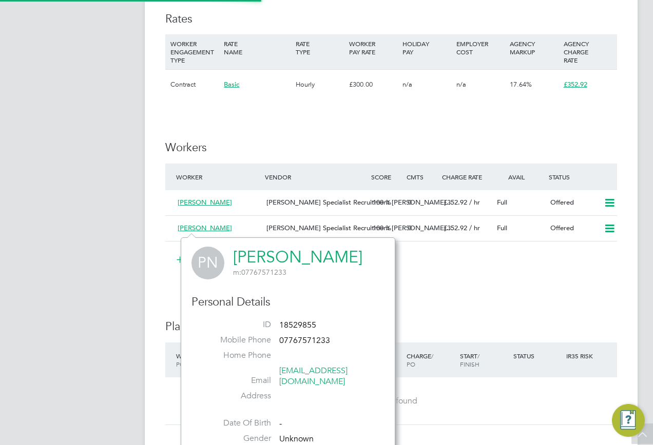
click at [260, 256] on link "[PERSON_NAME]" at bounding box center [297, 257] width 129 height 20
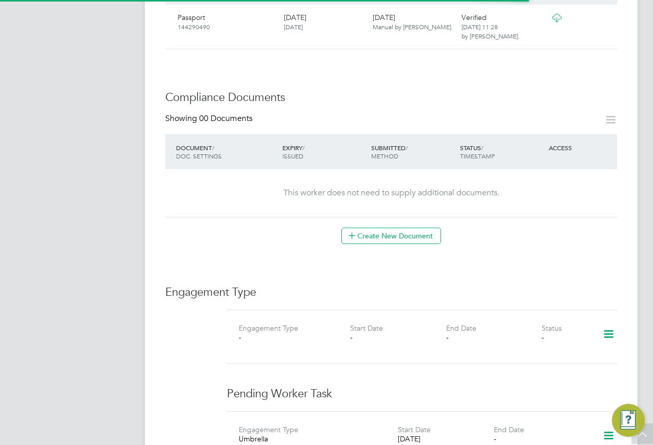
scroll to position [513, 0]
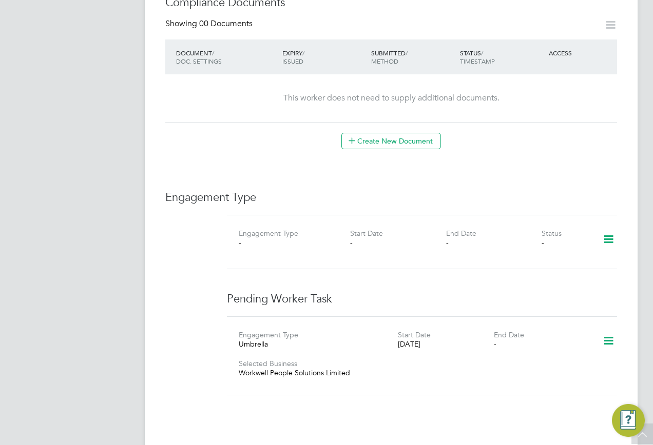
click at [606, 228] on icon at bounding box center [608, 240] width 18 height 24
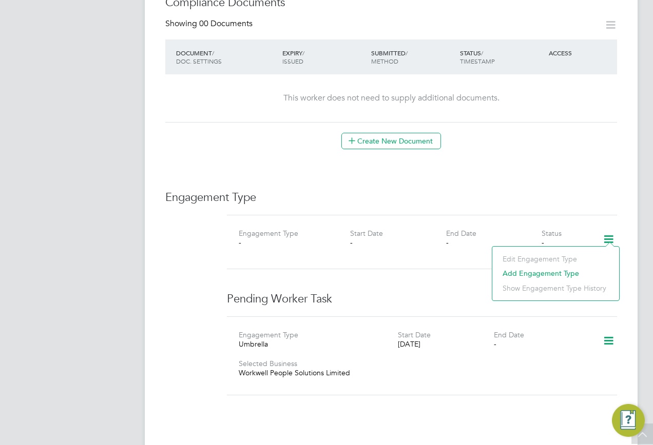
click at [530, 274] on li "Add Engagement Type" at bounding box center [555, 273] width 116 height 14
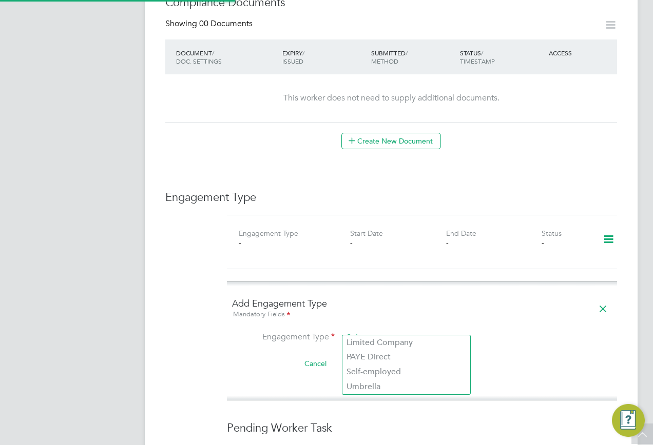
click at [353, 331] on input at bounding box center [406, 338] width 127 height 14
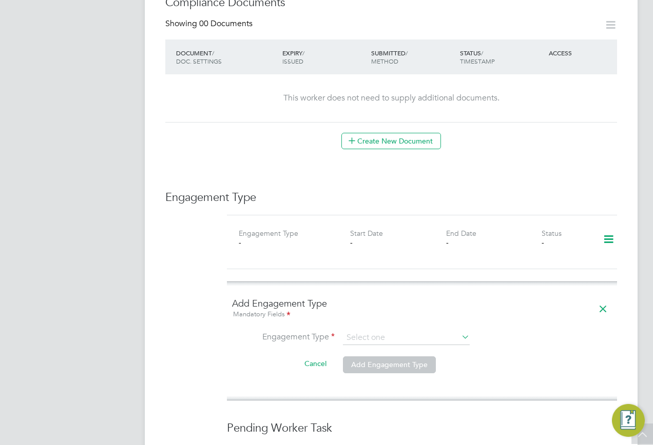
click at [359, 384] on li "Umbrella" at bounding box center [406, 387] width 128 height 15
type input "Umbrella"
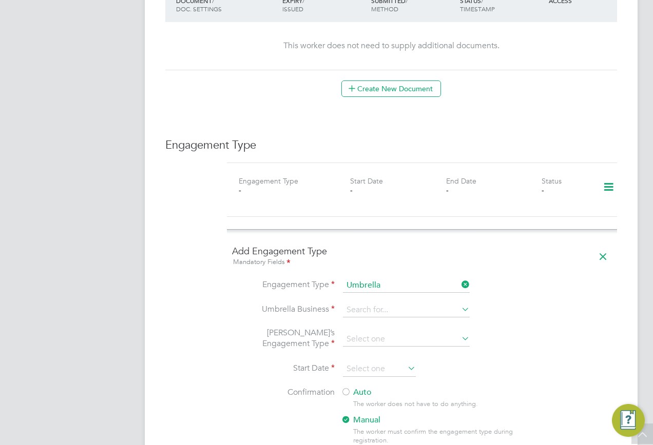
scroll to position [616, 0]
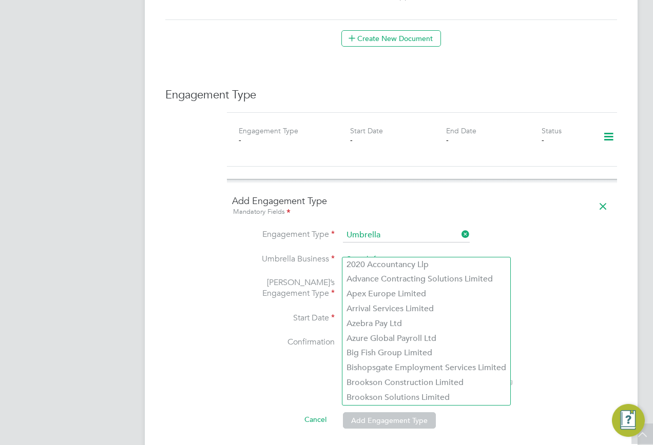
click at [371, 253] on input at bounding box center [406, 260] width 127 height 14
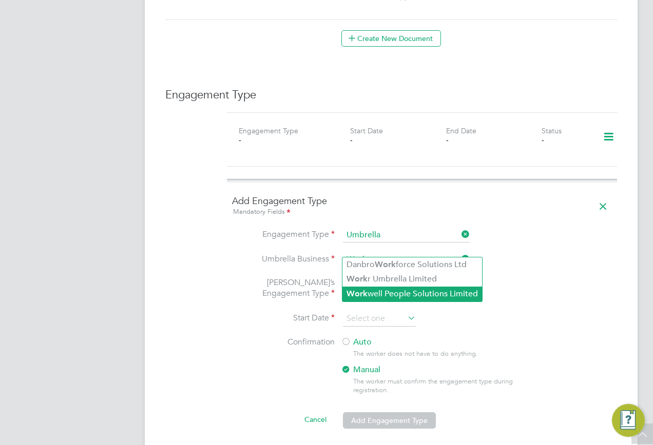
click at [363, 291] on b "Work" at bounding box center [356, 294] width 21 height 10
type input "Workwell People Solutions Limited"
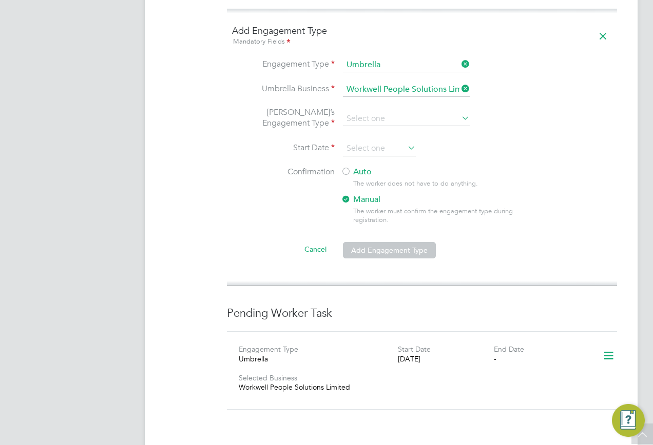
scroll to position [770, 0]
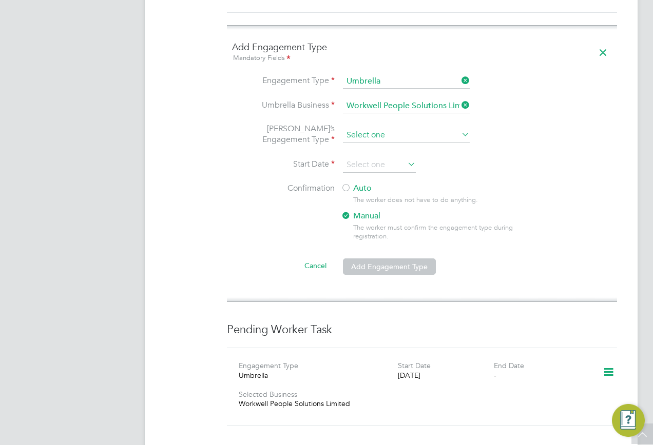
click at [413, 128] on input at bounding box center [406, 135] width 127 height 14
click at [382, 196] on li "PAYE Umbrella" at bounding box center [406, 199] width 128 height 15
type input "PAYE Umbrella"
click at [367, 158] on input at bounding box center [379, 165] width 73 height 15
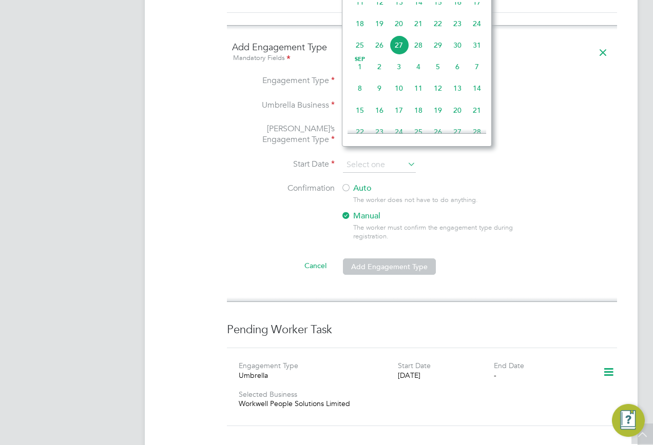
click at [397, 55] on span "27" at bounding box center [399, 45] width 20 height 20
type input "[DATE]"
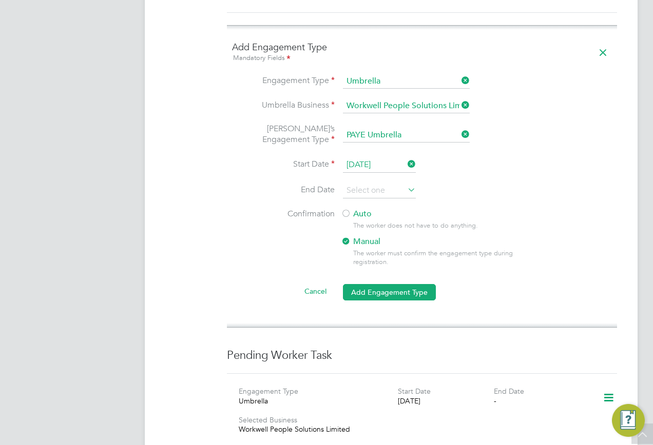
click at [354, 209] on label "Auto" at bounding box center [433, 214] width 185 height 11
click at [387, 284] on button "Add Engagement Type" at bounding box center [389, 292] width 93 height 16
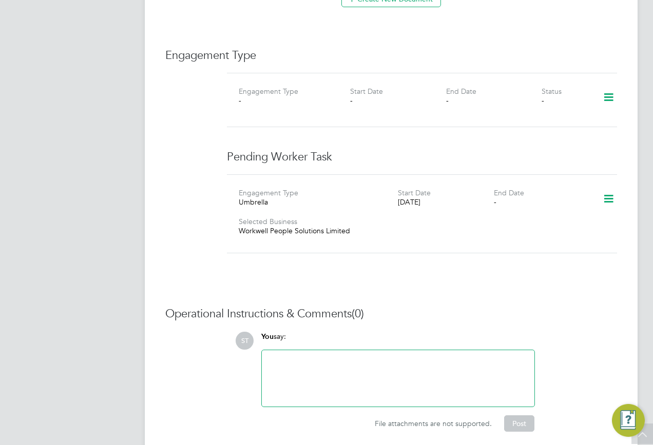
scroll to position [632, 0]
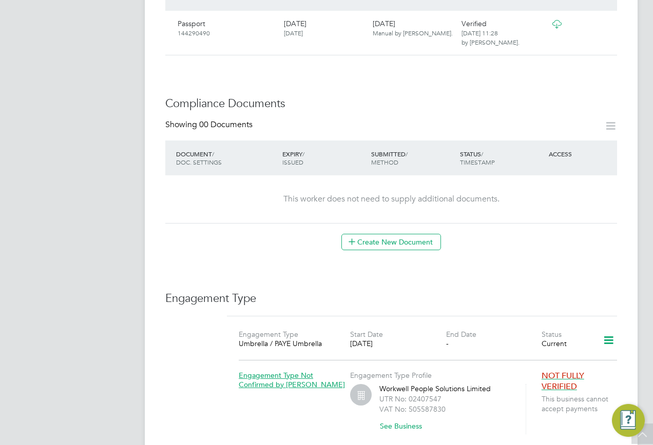
scroll to position [513, 0]
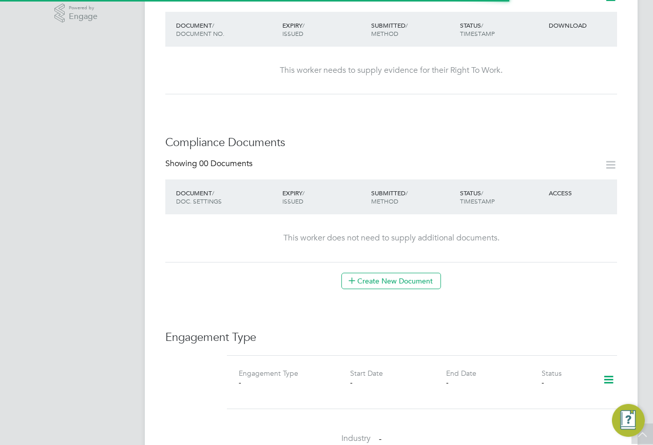
scroll to position [513, 0]
